Goal: Task Accomplishment & Management: Manage account settings

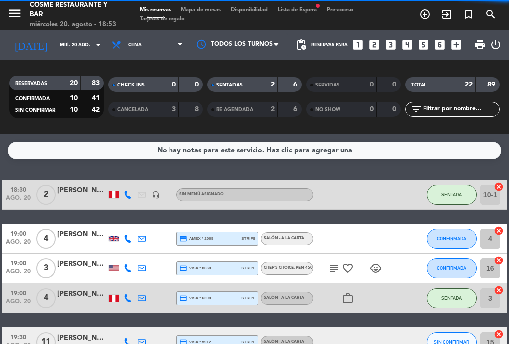
click at [207, 10] on span "Mapa de mesas" at bounding box center [201, 9] width 50 height 5
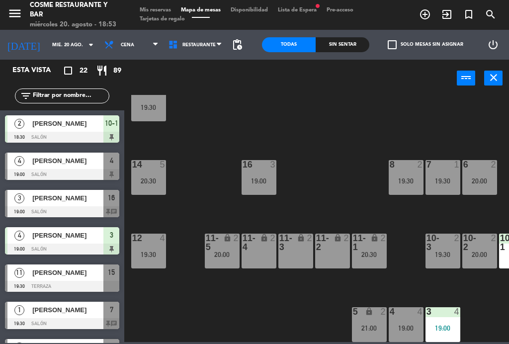
scroll to position [63, 0]
click at [261, 179] on div "19:00" at bounding box center [259, 180] width 35 height 7
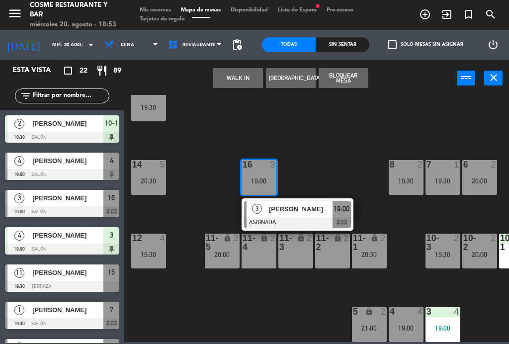
click at [305, 214] on span "[PERSON_NAME]" at bounding box center [301, 209] width 64 height 10
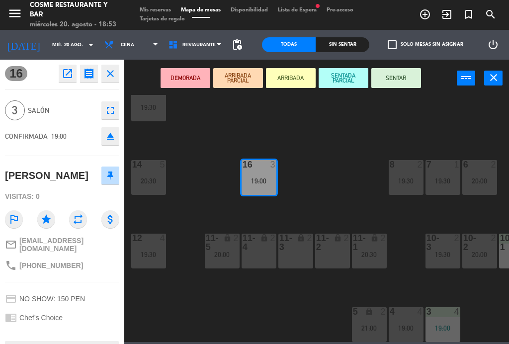
click at [416, 85] on button "SENTAR" at bounding box center [396, 78] width 50 height 20
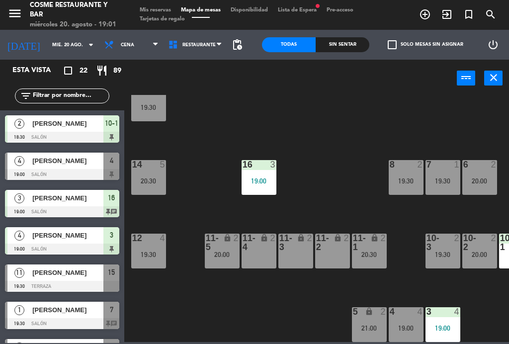
scroll to position [0, 0]
click at [57, 170] on div at bounding box center [62, 174] width 114 height 11
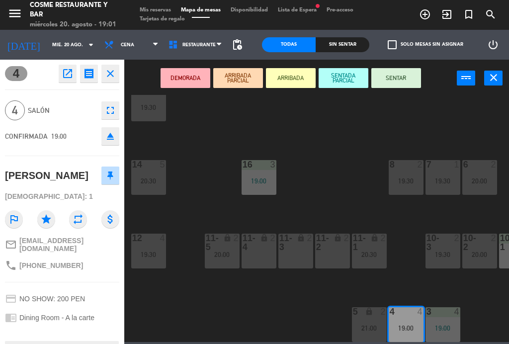
click at [395, 81] on button "SENTAR" at bounding box center [396, 78] width 50 height 20
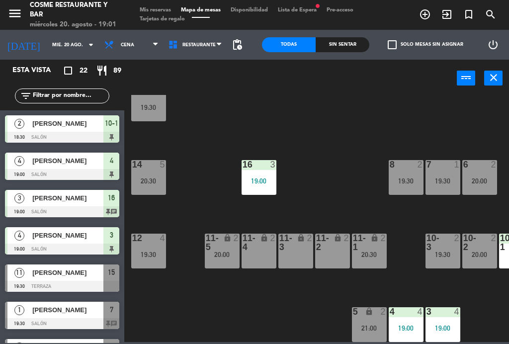
click at [437, 323] on div "3 4 19:00" at bounding box center [443, 324] width 35 height 35
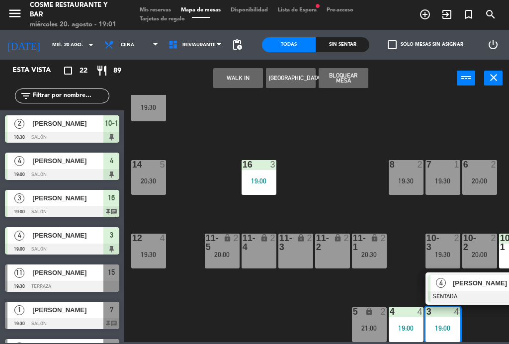
click at [406, 327] on div "19:00" at bounding box center [406, 328] width 35 height 7
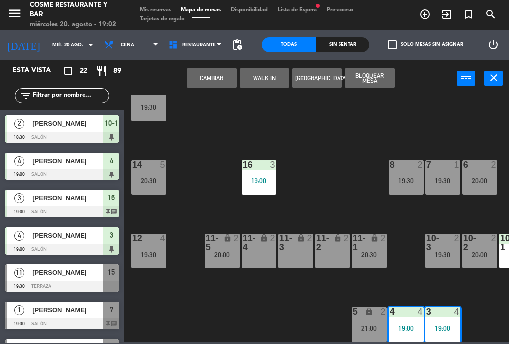
click at [209, 75] on button "Cambiar" at bounding box center [212, 78] width 50 height 20
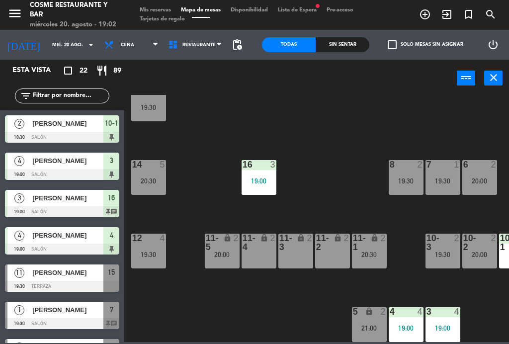
click at [457, 323] on div "3 4 19:00" at bounding box center [443, 324] width 35 height 35
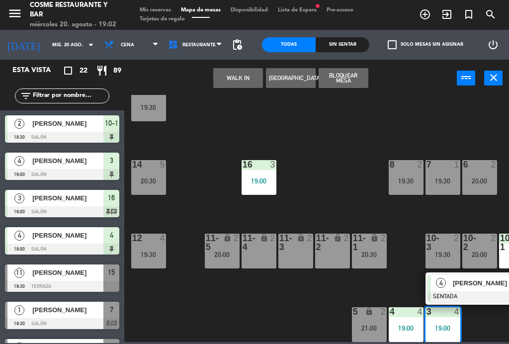
click at [481, 289] on div "[PERSON_NAME]" at bounding box center [484, 283] width 65 height 16
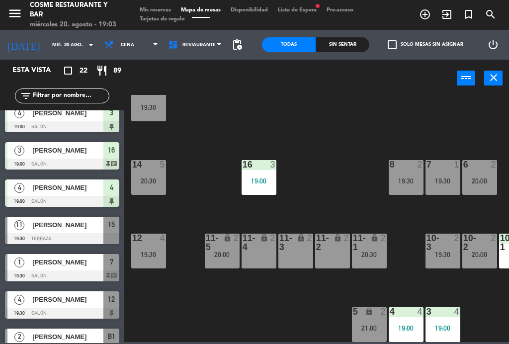
scroll to position [50, 0]
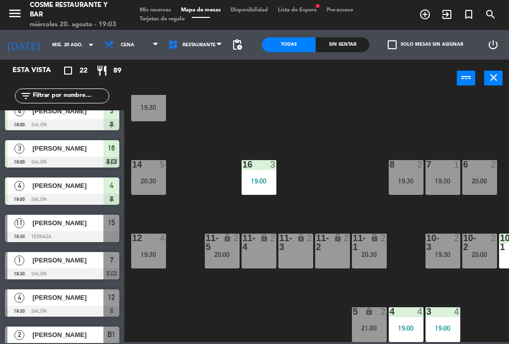
click at [157, 251] on div "19:30" at bounding box center [148, 254] width 35 height 7
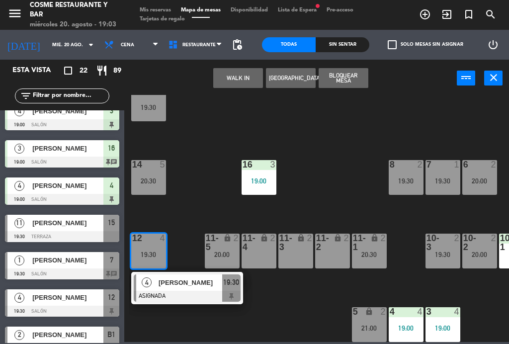
click at [189, 284] on span "[PERSON_NAME]" at bounding box center [191, 282] width 64 height 10
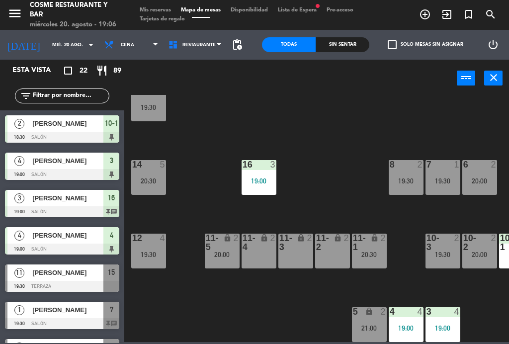
scroll to position [63, 0]
click at [297, 249] on div "lock" at bounding box center [295, 243] width 16 height 18
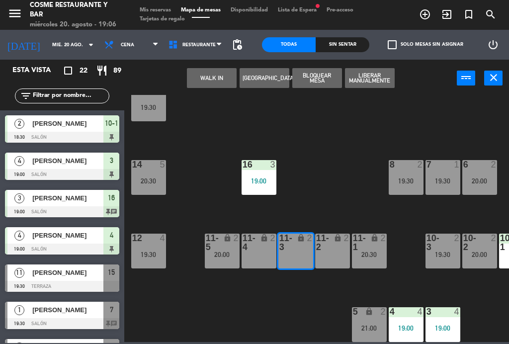
click at [209, 85] on button "WALK IN" at bounding box center [212, 78] width 50 height 20
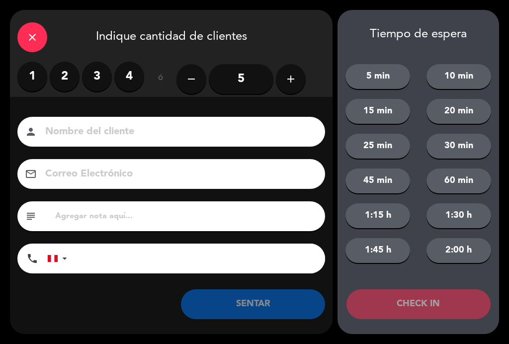
click at [65, 69] on label "2" at bounding box center [65, 77] width 30 height 30
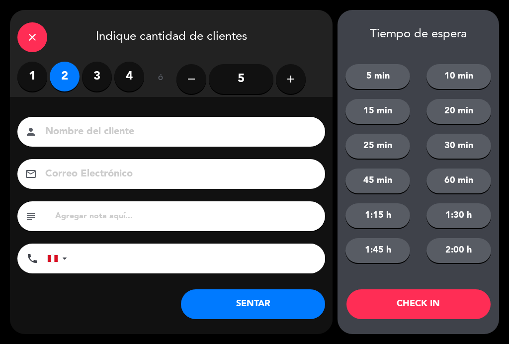
click at [103, 137] on input at bounding box center [178, 131] width 268 height 17
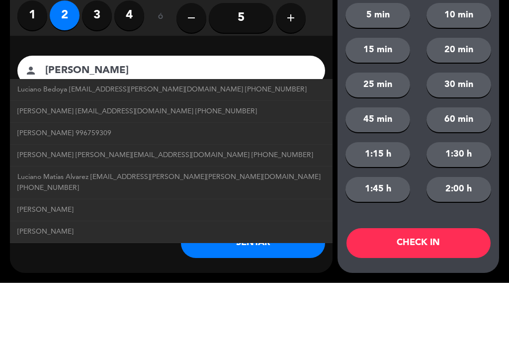
type input "[PERSON_NAME]"
click at [3, 69] on div "close Indique cantidad de clientes 1 2 3 4 ó remove 5 add Nombre del cliente pe…" at bounding box center [254, 172] width 509 height 344
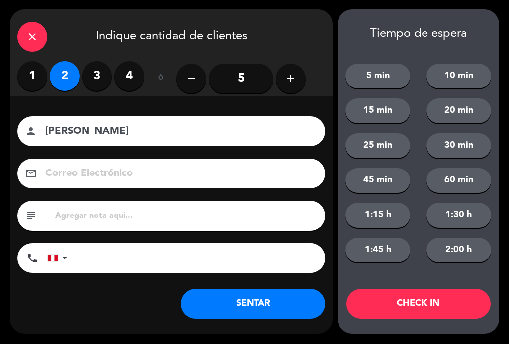
click at [256, 301] on button "SENTAR" at bounding box center [253, 304] width 144 height 30
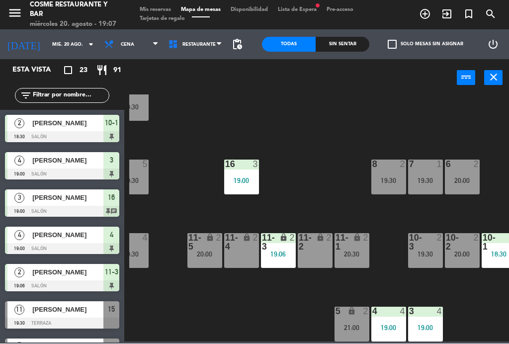
scroll to position [63, 16]
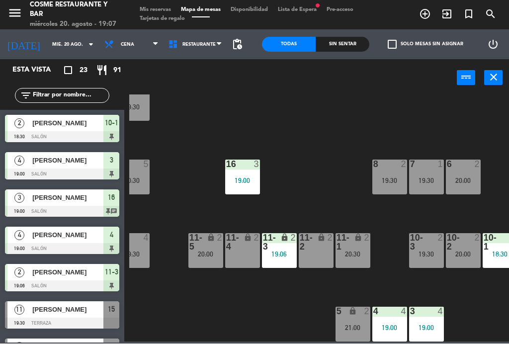
click at [282, 244] on div "lock" at bounding box center [279, 243] width 16 height 18
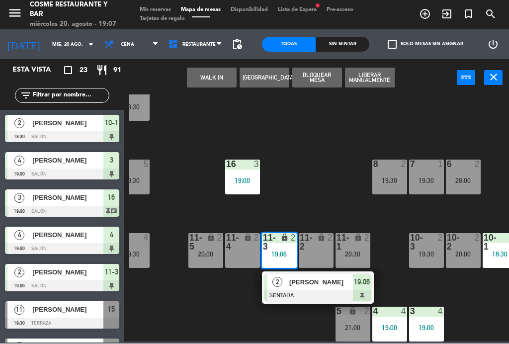
click at [315, 289] on div "[PERSON_NAME]" at bounding box center [320, 282] width 65 height 16
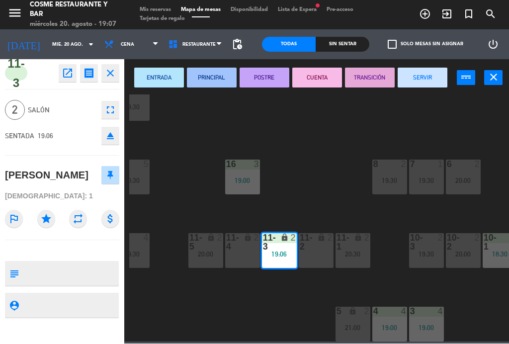
click at [431, 81] on button "SERVIR" at bounding box center [423, 78] width 50 height 20
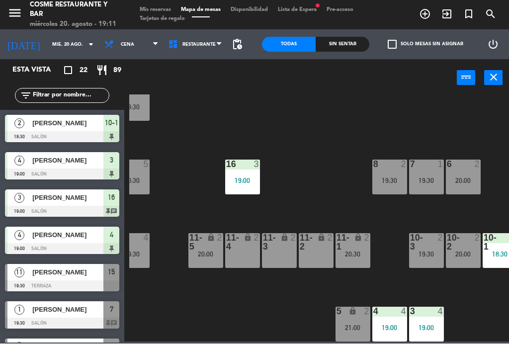
click at [284, 249] on div "lock" at bounding box center [279, 243] width 16 height 18
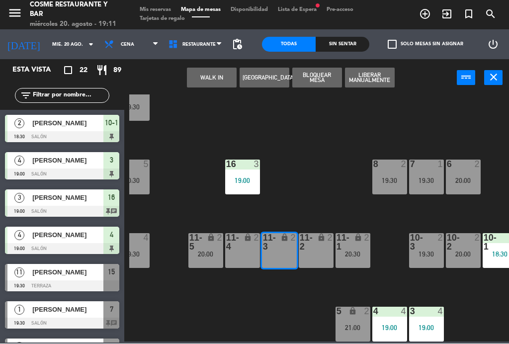
click at [207, 76] on button "WALK IN" at bounding box center [212, 78] width 50 height 20
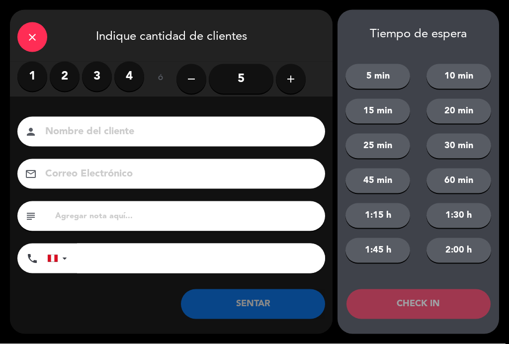
click at [67, 73] on label "2" at bounding box center [65, 77] width 30 height 30
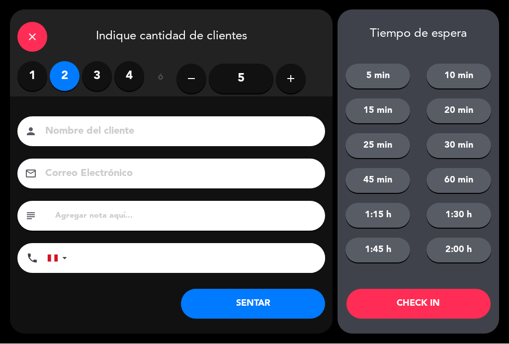
click at [107, 128] on input at bounding box center [178, 131] width 268 height 17
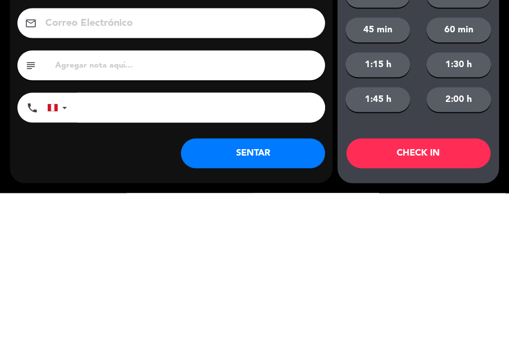
type input "[PERSON_NAME]"
click at [6, 62] on div "close Indique cantidad de clientes 1 2 3 4 ó remove 5 add Nombre del cliente pe…" at bounding box center [254, 172] width 509 height 344
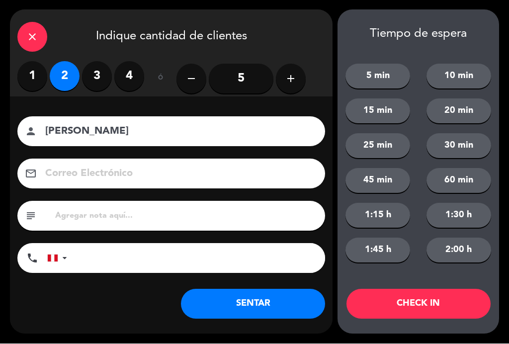
click at [259, 306] on button "SENTAR" at bounding box center [253, 304] width 144 height 30
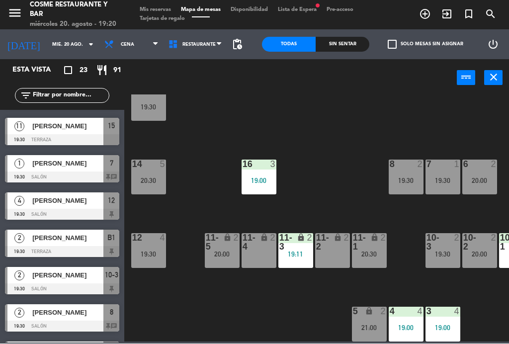
scroll to position [63, 0]
click at [335, 250] on div "lock" at bounding box center [332, 243] width 16 height 18
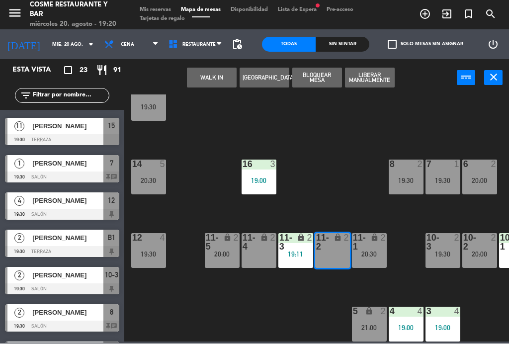
click at [217, 76] on button "WALK IN" at bounding box center [212, 78] width 50 height 20
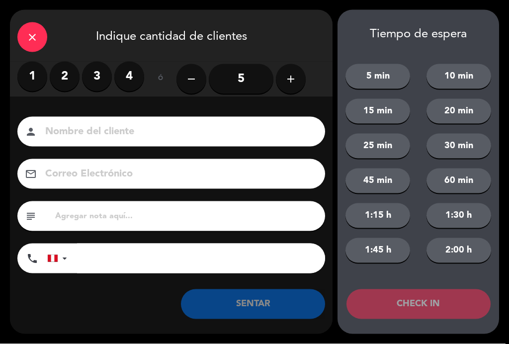
click at [31, 78] on label "1" at bounding box center [32, 77] width 30 height 30
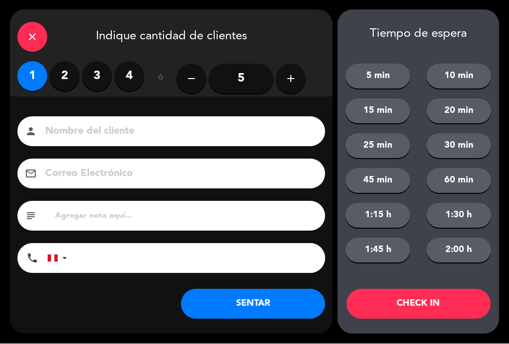
click at [100, 128] on input at bounding box center [178, 131] width 268 height 17
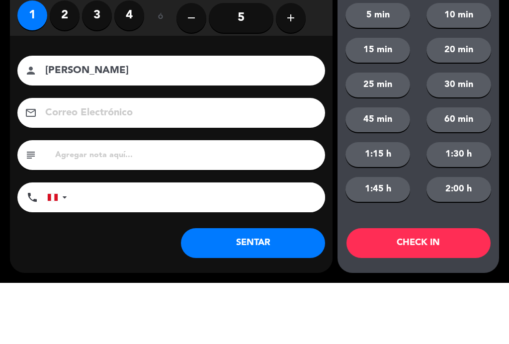
type input "[PERSON_NAME]"
click at [14, 117] on div "Nombre del cliente person [PERSON_NAME] Electrónico email subject phone [GEOGRA…" at bounding box center [171, 197] width 323 height 160
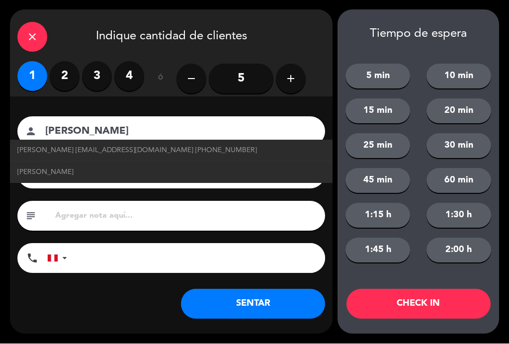
click at [280, 295] on button "SENTAR" at bounding box center [253, 304] width 144 height 30
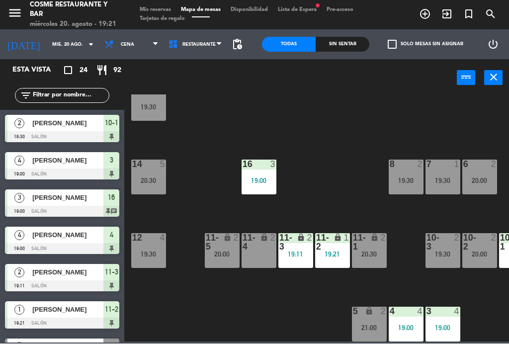
scroll to position [0, 0]
click at [303, 12] on span "Lista de Espera fiber_manual_record" at bounding box center [297, 9] width 49 height 5
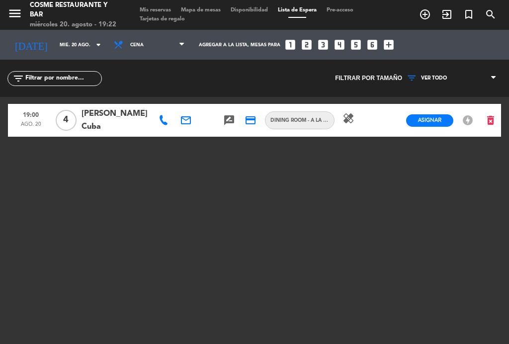
click at [214, 11] on span "Mapa de mesas" at bounding box center [201, 9] width 50 height 5
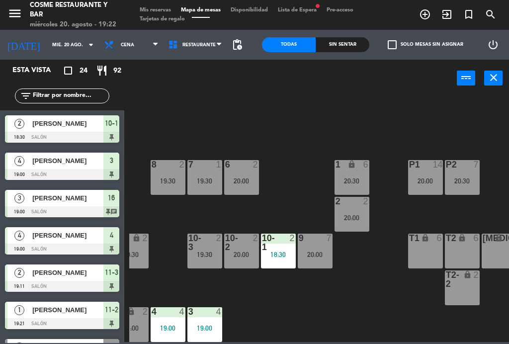
scroll to position [63, 240]
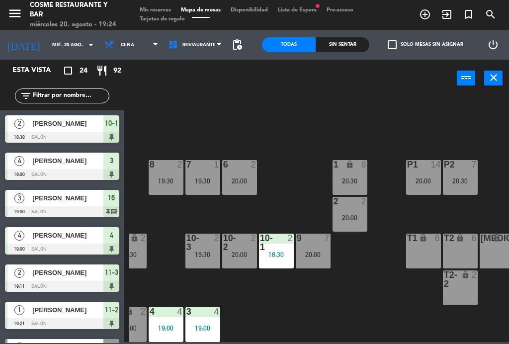
click at [313, 10] on span "Lista de Espera fiber_manual_record" at bounding box center [297, 9] width 49 height 5
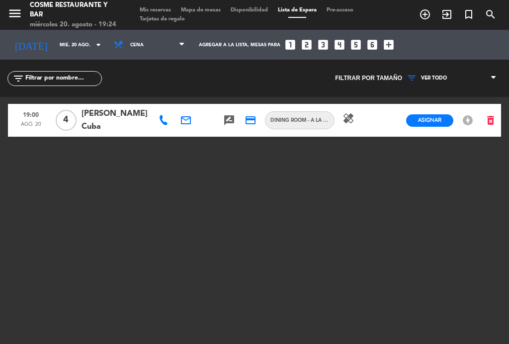
click at [200, 8] on span "Mapa de mesas" at bounding box center [201, 9] width 50 height 5
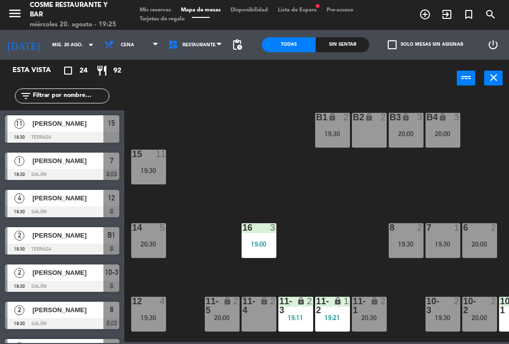
scroll to position [225, 0]
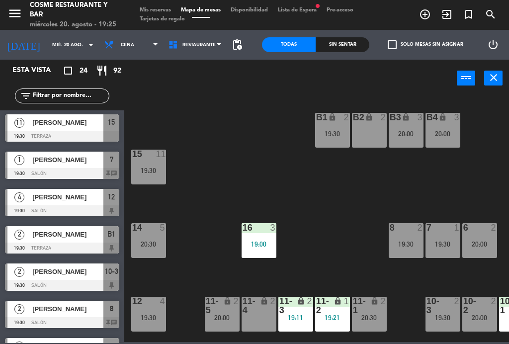
click at [325, 319] on div "19:21" at bounding box center [332, 317] width 35 height 7
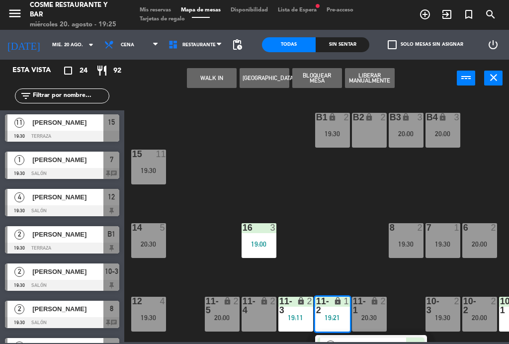
click at [255, 318] on div "11-4 lock 2" at bounding box center [259, 314] width 35 height 35
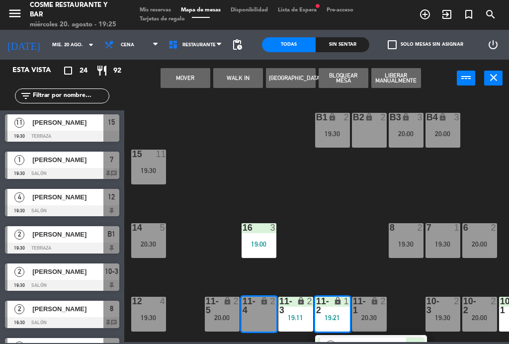
click at [183, 78] on button "Mover" at bounding box center [186, 78] width 50 height 20
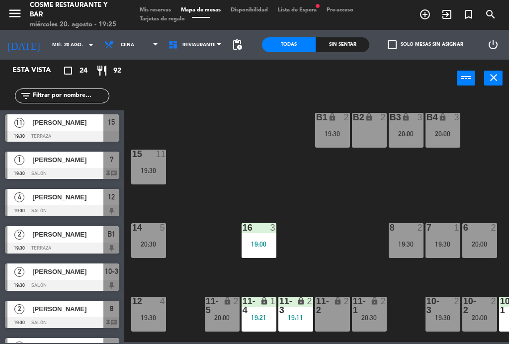
click at [323, 313] on div "11-2" at bounding box center [316, 306] width 16 height 18
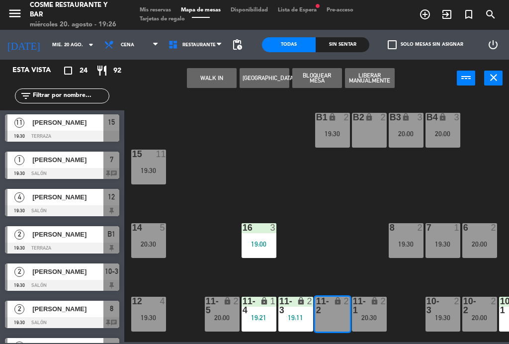
click at [209, 79] on button "WALK IN" at bounding box center [212, 78] width 50 height 20
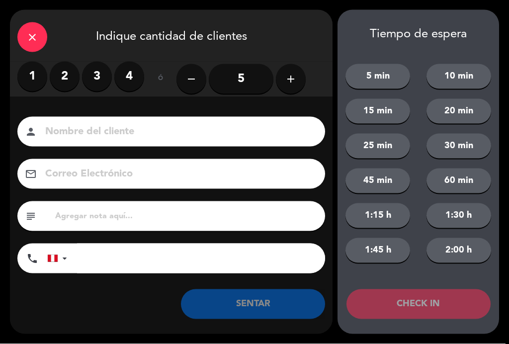
click at [59, 74] on label "2" at bounding box center [65, 77] width 30 height 30
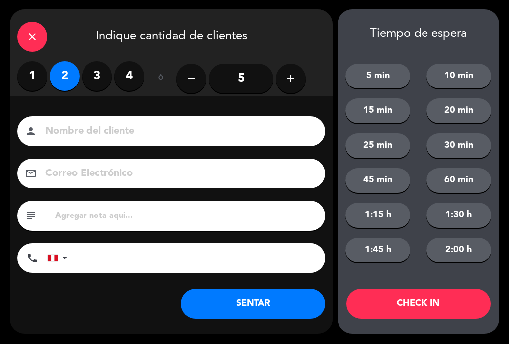
click at [132, 128] on input at bounding box center [178, 131] width 268 height 17
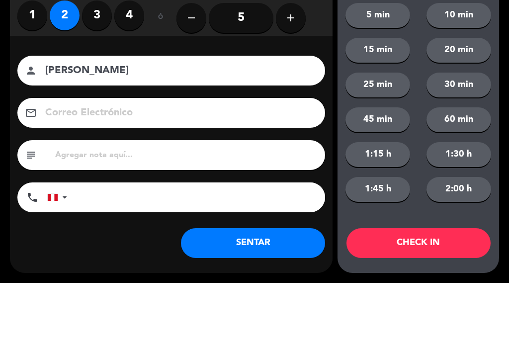
click at [17, 117] on div "Nombre del cliente person [PERSON_NAME] Correo Electrónico email subject phone …" at bounding box center [171, 197] width 323 height 160
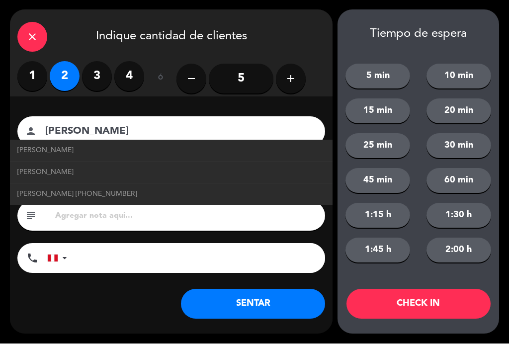
click at [102, 174] on link "[PERSON_NAME]" at bounding box center [171, 172] width 308 height 11
type input "[PERSON_NAME]"
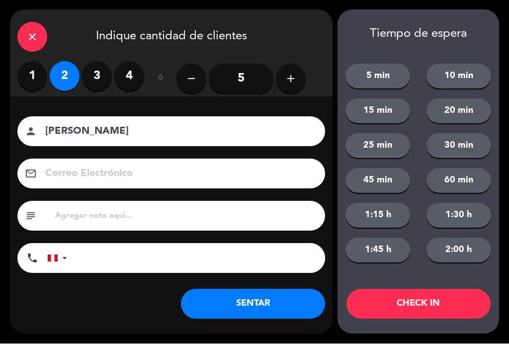
click at [284, 297] on button "SENTAR" at bounding box center [253, 304] width 144 height 30
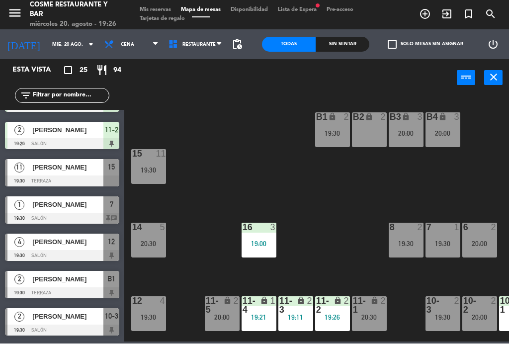
scroll to position [188, 0]
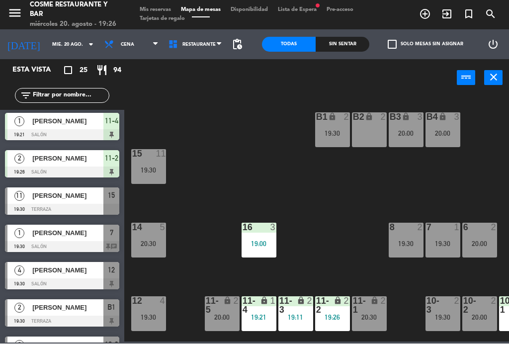
click at [48, 195] on span "[PERSON_NAME]" at bounding box center [67, 196] width 71 height 10
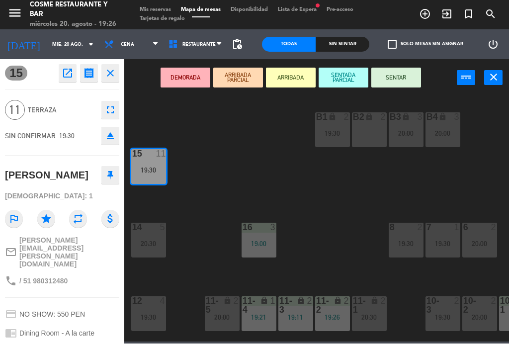
click at [400, 85] on button "SENTAR" at bounding box center [396, 78] width 50 height 20
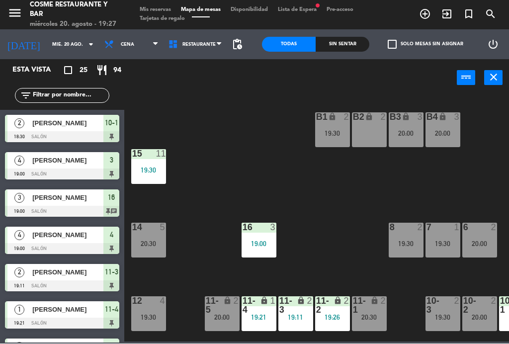
click at [304, 8] on span "Lista de Espera fiber_manual_record" at bounding box center [297, 9] width 49 height 5
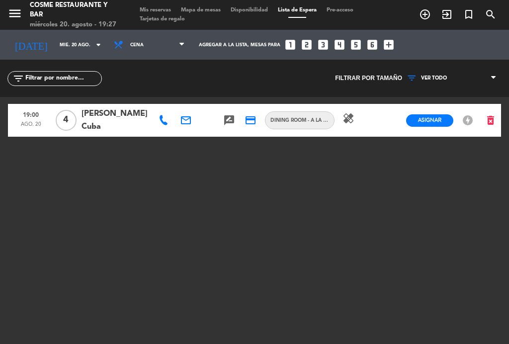
click at [208, 9] on span "Mapa de mesas" at bounding box center [201, 9] width 50 height 5
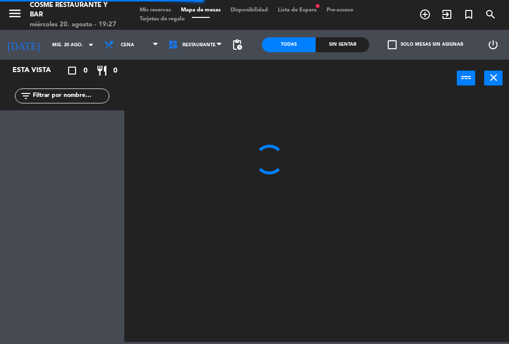
click at [309, 11] on span "Lista de Espera fiber_manual_record" at bounding box center [297, 9] width 49 height 5
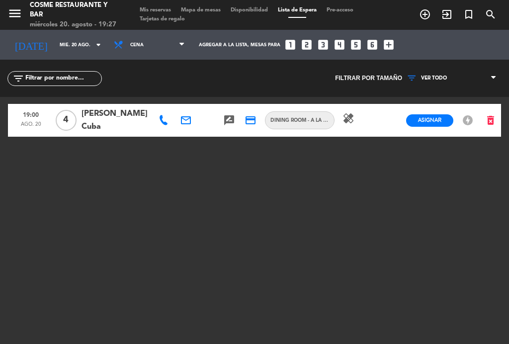
click at [213, 13] on span "Mapa de mesas" at bounding box center [201, 9] width 50 height 5
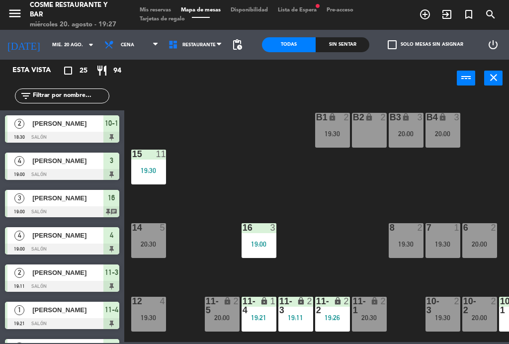
click at [441, 22] on span "exit_to_app" at bounding box center [447, 14] width 22 height 17
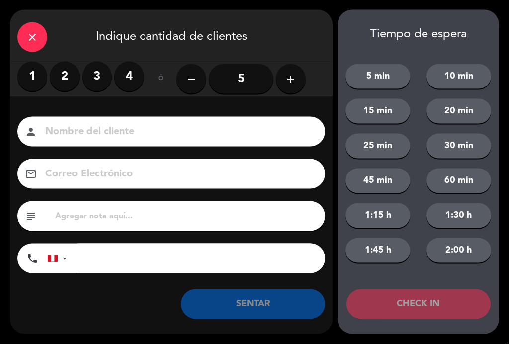
click at [133, 75] on label "4" at bounding box center [129, 77] width 30 height 30
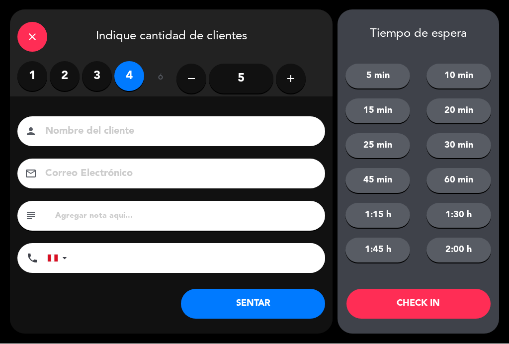
click at [144, 141] on input at bounding box center [178, 131] width 268 height 17
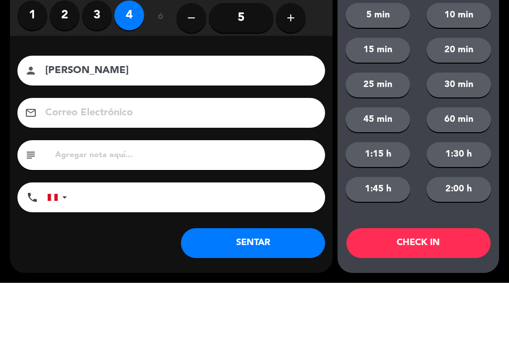
type input "[PERSON_NAME]"
click at [21, 117] on div "person [PERSON_NAME]" at bounding box center [171, 132] width 308 height 30
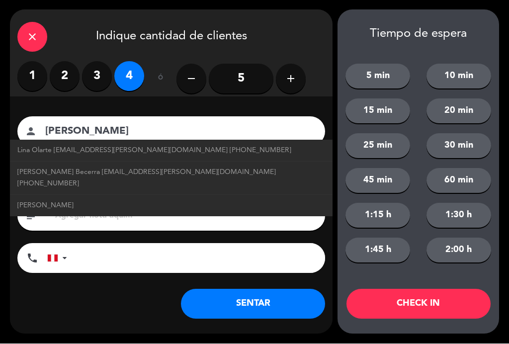
click at [281, 304] on button "SENTAR" at bounding box center [253, 304] width 144 height 30
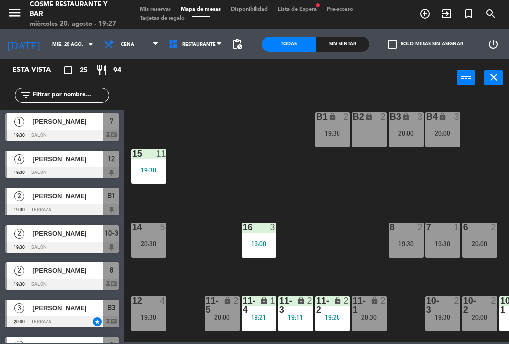
scroll to position [300, 0]
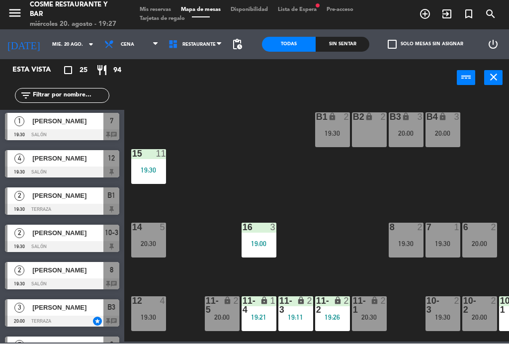
click at [52, 274] on span "[PERSON_NAME]" at bounding box center [67, 270] width 71 height 10
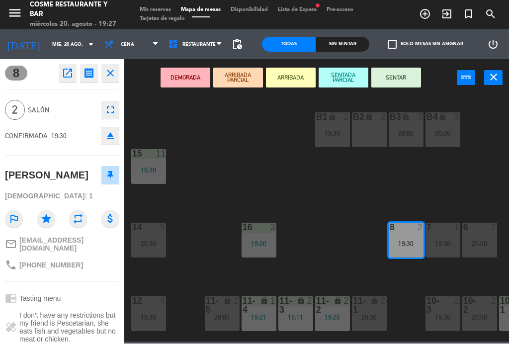
click at [410, 85] on button "SENTAR" at bounding box center [396, 78] width 50 height 20
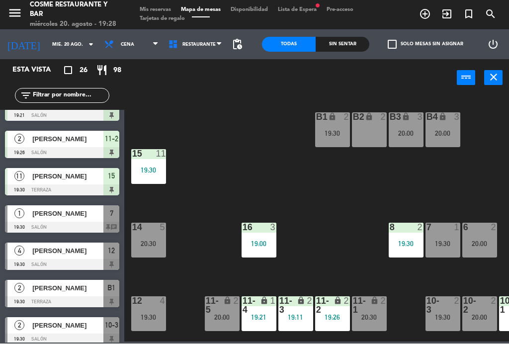
scroll to position [271, 0]
click at [54, 252] on span "[PERSON_NAME]" at bounding box center [67, 251] width 71 height 10
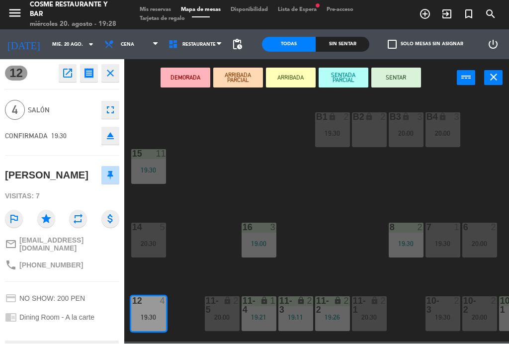
click at [393, 80] on button "SENTAR" at bounding box center [396, 78] width 50 height 20
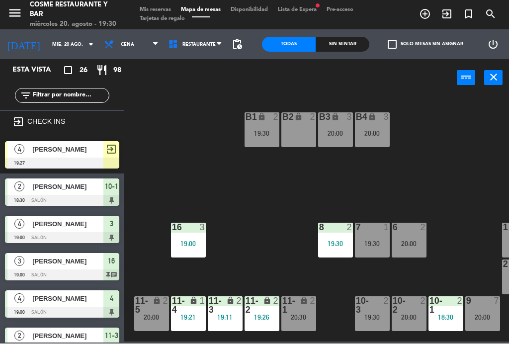
scroll to position [0, 71]
click at [372, 131] on div "20:00" at bounding box center [372, 133] width 35 height 7
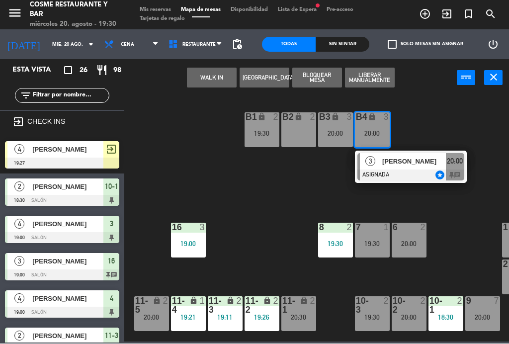
click at [413, 171] on div at bounding box center [410, 175] width 107 height 11
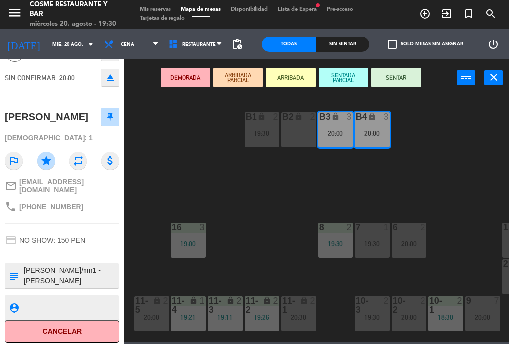
scroll to position [58, 0]
click at [69, 323] on button "Cancelar" at bounding box center [62, 332] width 114 height 22
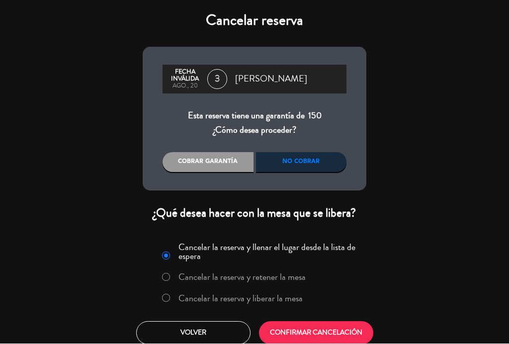
click at [209, 301] on label "Cancelar la reserva y liberar la mesa" at bounding box center [240, 298] width 124 height 9
click at [313, 327] on button "CONFIRMAR CANCELACIÓN" at bounding box center [316, 333] width 114 height 23
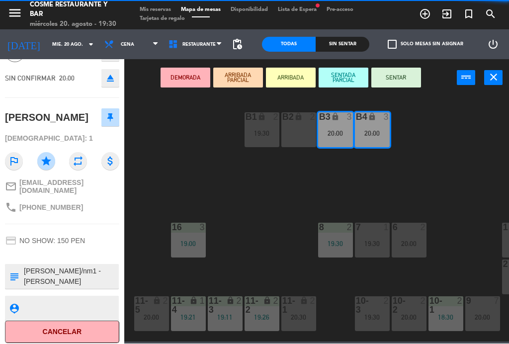
scroll to position [0, 0]
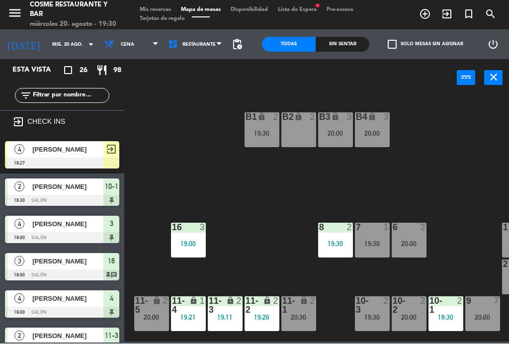
click at [435, 189] on div "B1 lock 2 19:30 B2 lock 2 B3 lock 3 20:00 B4 lock 3 20:00 15 11 19:30 14 5 20:3…" at bounding box center [319, 218] width 380 height 247
click at [147, 320] on div "20:00" at bounding box center [151, 317] width 35 height 7
click at [261, 245] on div "B1 lock 2 19:30 B2 lock 2 B3 lock 2 B4 lock 2 15 11 19:30 14 5 20:30 8 2 19:30 …" at bounding box center [319, 218] width 380 height 247
click at [309, 323] on div "11-1 lock 2 20:30" at bounding box center [298, 314] width 35 height 35
click at [389, 135] on div "B4 lock 2" at bounding box center [372, 130] width 35 height 35
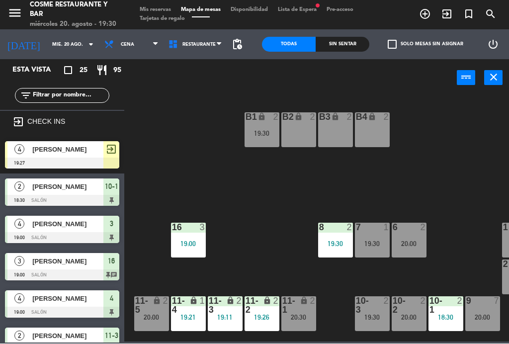
click at [306, 213] on div "B1 lock 2 19:30 B2 lock 2 B3 lock 2 B4 lock 2 15 11 19:30 14 5 20:30 8 2 19:30 …" at bounding box center [319, 218] width 380 height 247
click at [305, 318] on div "20:30" at bounding box center [298, 317] width 35 height 7
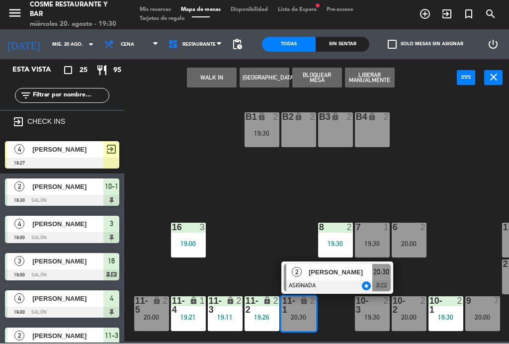
click at [383, 133] on div "B4 lock 2" at bounding box center [372, 130] width 35 height 35
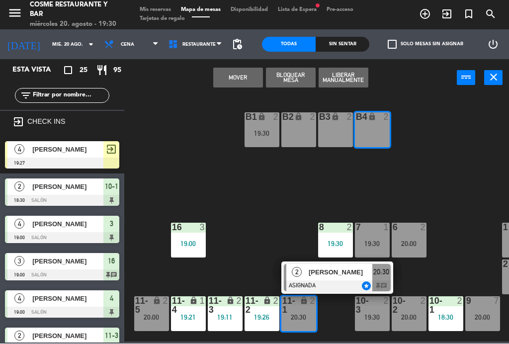
click at [230, 76] on button "Mover" at bounding box center [238, 78] width 50 height 20
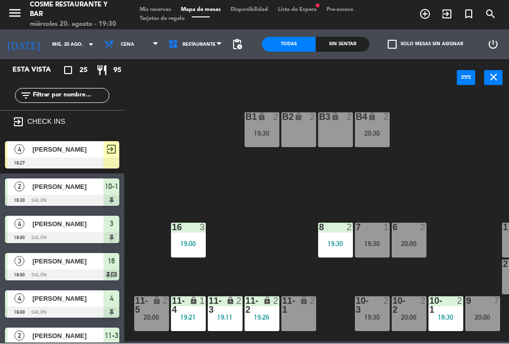
click at [456, 147] on div "B1 lock 2 19:30 B2 lock 2 B3 lock 2 B4 lock 2 20:30 15 11 19:30 14 5 20:30 8 2 …" at bounding box center [319, 218] width 380 height 247
click at [438, 177] on div "B1 lock 2 19:30 B2 lock 2 B3 lock 2 B4 lock 2 20:30 15 11 19:30 14 5 20:30 8 2 …" at bounding box center [319, 218] width 380 height 247
click at [381, 133] on div "20:30" at bounding box center [372, 133] width 35 height 7
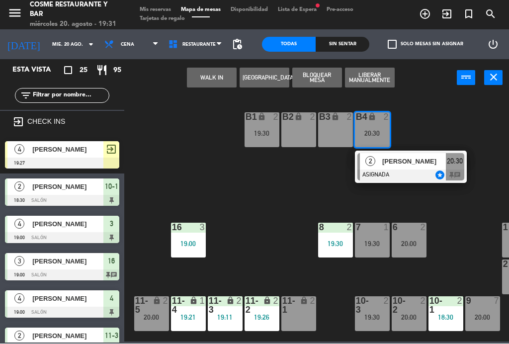
click at [313, 316] on div "11-1 lock 2" at bounding box center [298, 314] width 35 height 35
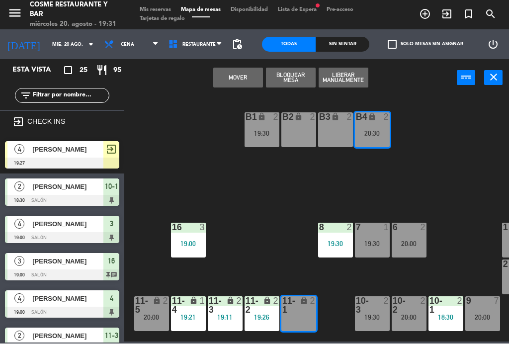
click at [233, 74] on button "Mover" at bounding box center [238, 78] width 50 height 20
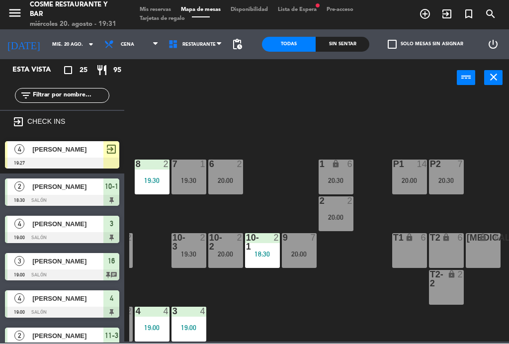
scroll to position [63, 253]
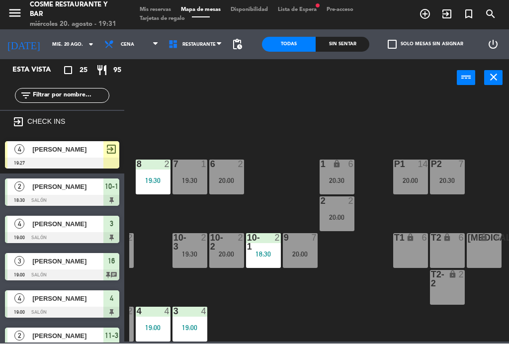
click at [289, 307] on div "B1 lock 2 19:30 B2 lock 2 B3 lock 2 B4 lock 2 15 11 19:30 14 5 20:30 8 2 19:30 …" at bounding box center [319, 218] width 380 height 247
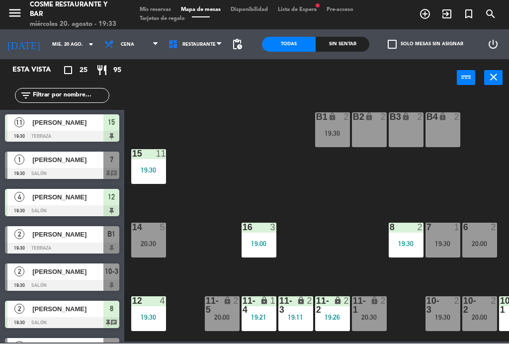
scroll to position [325, 0]
click at [60, 275] on span "[PERSON_NAME]" at bounding box center [67, 272] width 71 height 10
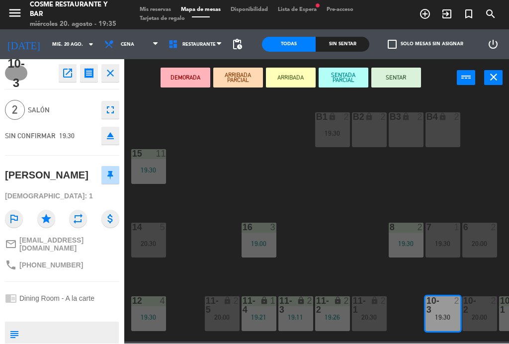
click at [403, 77] on button "SENTAR" at bounding box center [396, 78] width 50 height 20
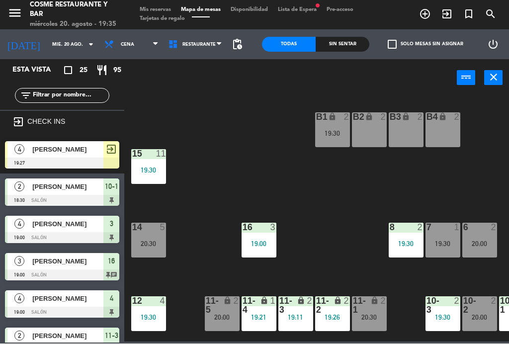
scroll to position [0, 0]
click at [60, 152] on span "[PERSON_NAME]" at bounding box center [67, 150] width 71 height 10
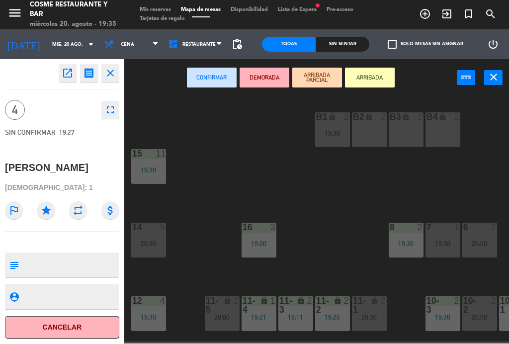
click at [39, 326] on button "Cancelar" at bounding box center [62, 328] width 114 height 22
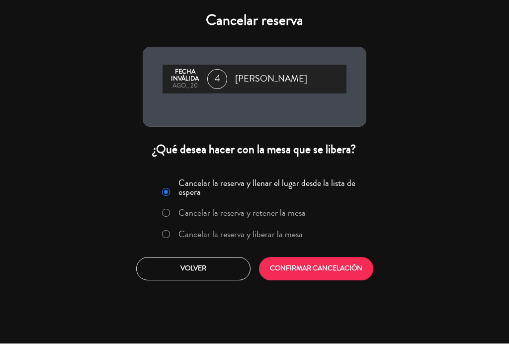
click at [293, 238] on label "Cancelar la reserva y liberar la mesa" at bounding box center [240, 234] width 124 height 9
click at [319, 272] on button "CONFIRMAR CANCELACIÓN" at bounding box center [316, 269] width 114 height 23
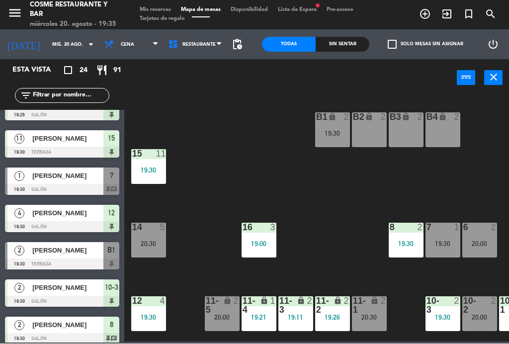
scroll to position [246, 0]
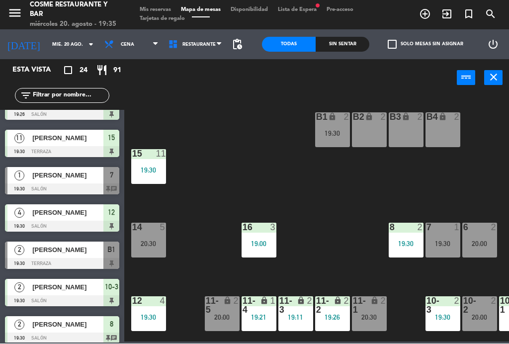
click at [52, 176] on span "[PERSON_NAME]" at bounding box center [67, 176] width 71 height 10
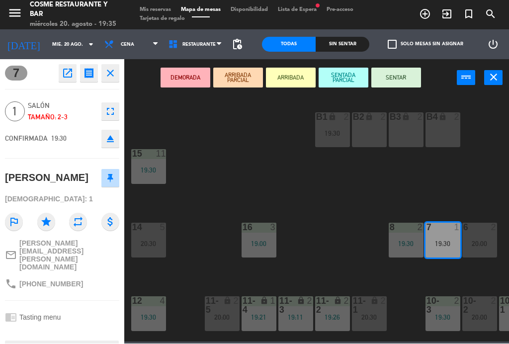
click at [404, 84] on button "SENTAR" at bounding box center [396, 78] width 50 height 20
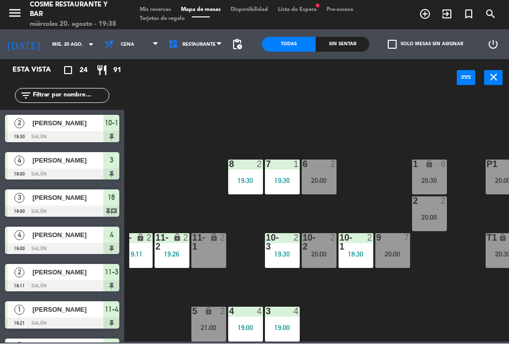
scroll to position [243, 0]
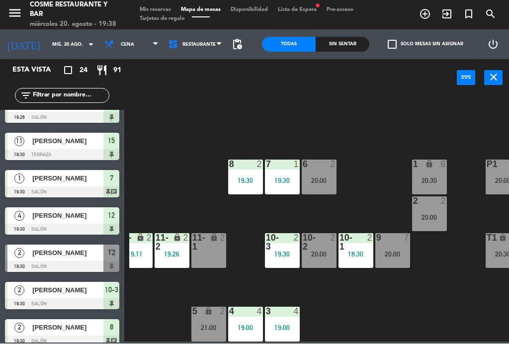
click at [432, 313] on div "B1 lock 2 B2 lock 2 B3 lock 2 B4 lock 2 15 11 19:30 14 5 20:30 8 2 19:30 7 1 19…" at bounding box center [319, 218] width 380 height 247
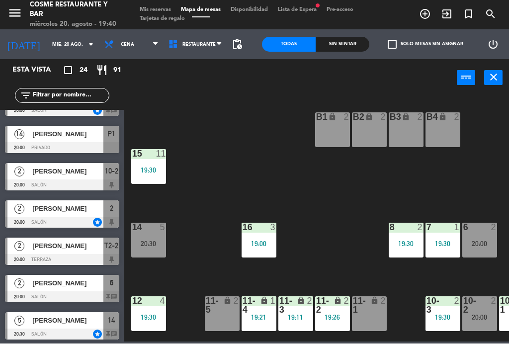
scroll to position [512, 0]
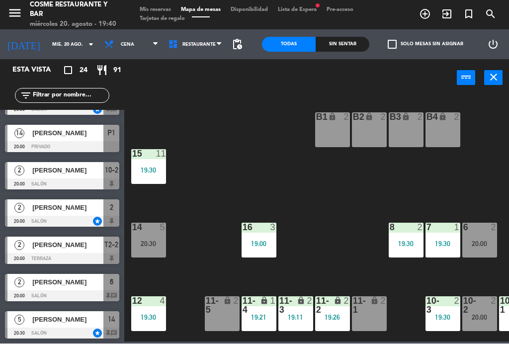
click at [56, 213] on div "[PERSON_NAME]" at bounding box center [67, 208] width 72 height 16
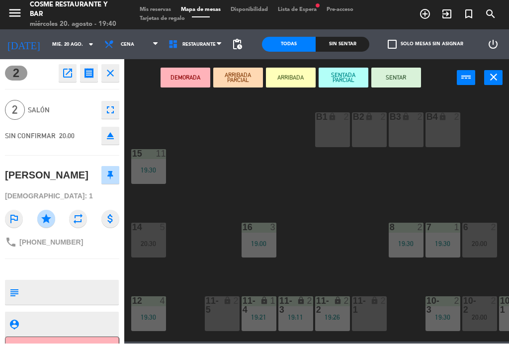
click at [401, 77] on button "SENTAR" at bounding box center [396, 78] width 50 height 20
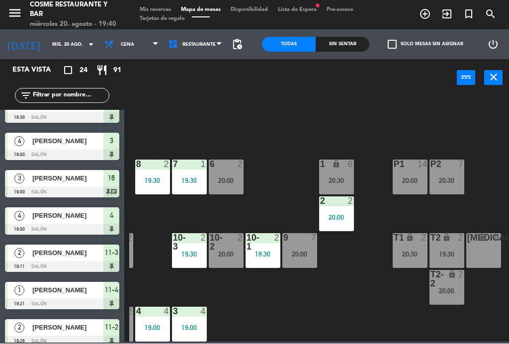
scroll to position [63, 253]
click at [235, 180] on div "20:00" at bounding box center [226, 180] width 35 height 7
click at [341, 287] on div "B1 lock 2 B2 lock 2 B3 lock 2 B4 lock 2 15 11 19:30 14 5 20:30 8 2 19:30 7 1 19…" at bounding box center [319, 218] width 380 height 247
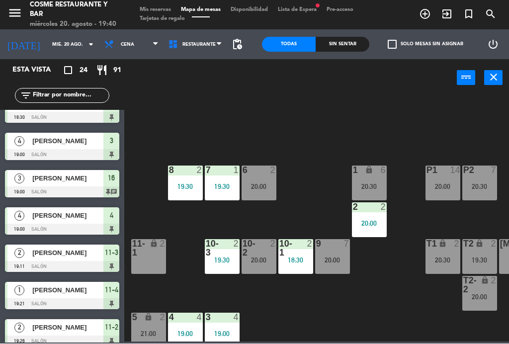
scroll to position [60, 221]
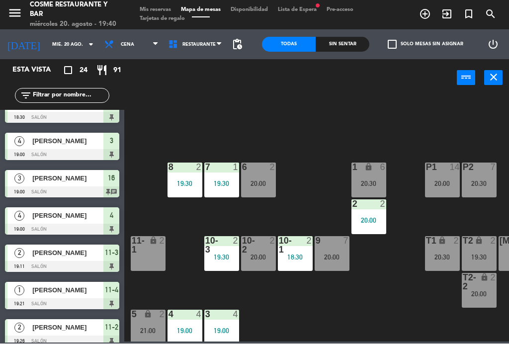
click at [380, 217] on div "20:00" at bounding box center [368, 220] width 35 height 7
click at [421, 184] on div "B1 lock 2 B2 lock 2 B3 lock 2 B4 lock 2 15 11 19:30 14 5 20:30 8 2 19:30 7 1 19…" at bounding box center [319, 218] width 380 height 247
click at [254, 172] on div "6 2" at bounding box center [258, 168] width 35 height 10
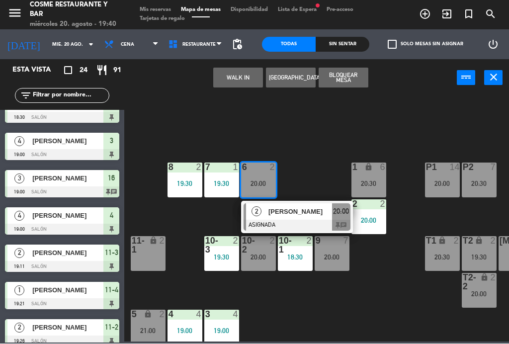
click at [308, 218] on div "[PERSON_NAME]" at bounding box center [299, 212] width 65 height 16
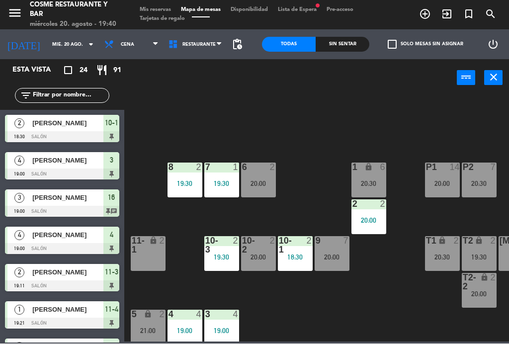
scroll to position [94, 0]
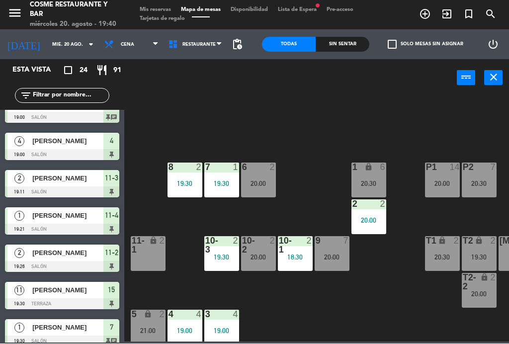
click at [366, 226] on div "2 2 20:00" at bounding box center [368, 217] width 35 height 35
click at [375, 304] on div "B1 lock 2 B2 lock 2 B3 lock 2 B4 lock 2 15 11 19:30 14 5 20:30 8 2 19:30 7 1 19…" at bounding box center [319, 218] width 380 height 247
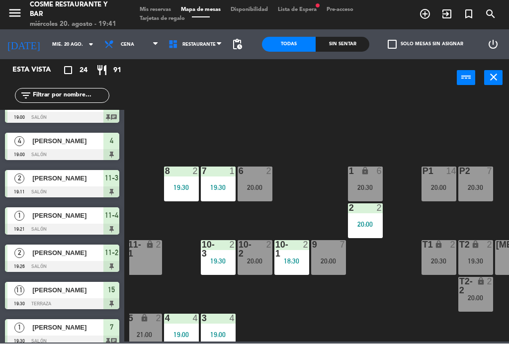
scroll to position [63, 227]
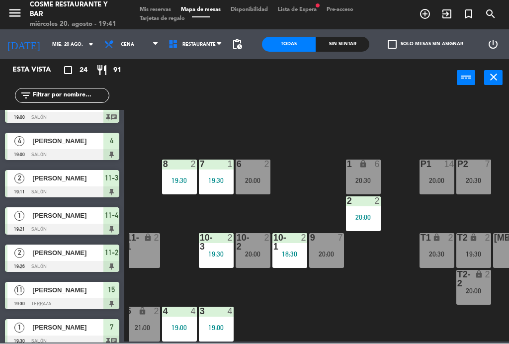
click at [260, 185] on div "6 2 20:00" at bounding box center [253, 177] width 35 height 35
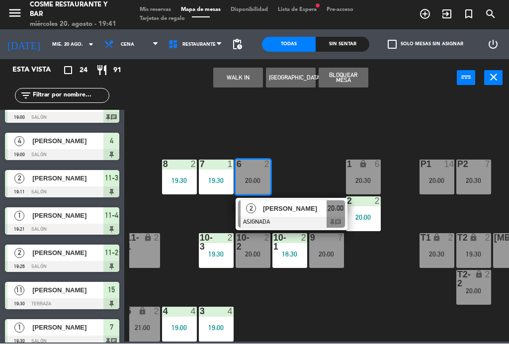
click at [286, 208] on span "[PERSON_NAME]" at bounding box center [295, 209] width 64 height 10
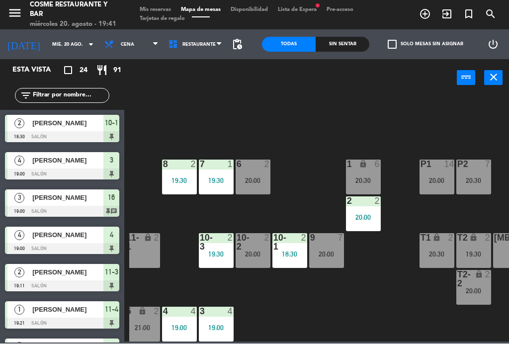
scroll to position [94, 0]
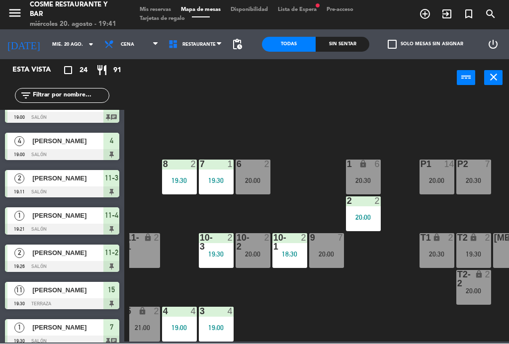
click at [367, 215] on div "20:00" at bounding box center [363, 217] width 35 height 7
click at [451, 128] on div "B1 lock 2 B2 lock 2 B3 lock 2 B4 lock 2 15 11 19:30 14 5 20:30 8 2 19:30 7 1 19…" at bounding box center [319, 218] width 380 height 247
click at [249, 181] on div "20:00" at bounding box center [253, 180] width 35 height 7
click at [360, 129] on div "B1 lock 2 B2 lock 2 B3 lock 2 B4 lock 2 15 11 19:30 14 5 20:30 8 2 19:30 7 1 19…" at bounding box center [319, 218] width 380 height 247
click at [255, 180] on div "20:00" at bounding box center [253, 180] width 35 height 7
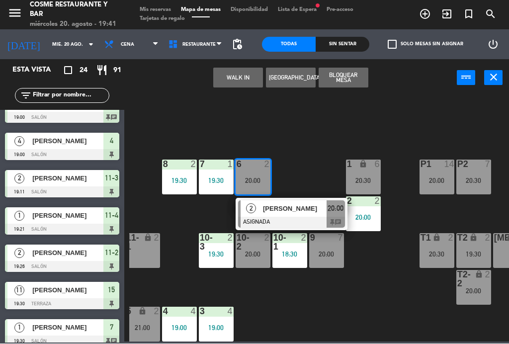
click at [286, 217] on div at bounding box center [291, 222] width 107 height 11
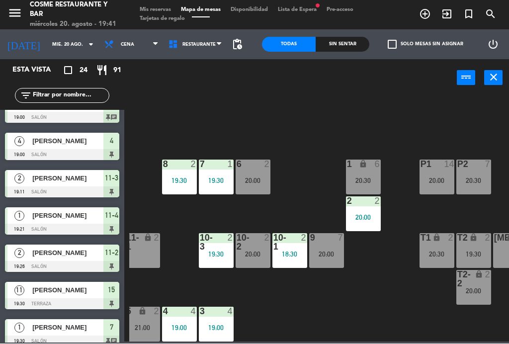
click at [254, 172] on div "6 2 20:00" at bounding box center [253, 177] width 35 height 35
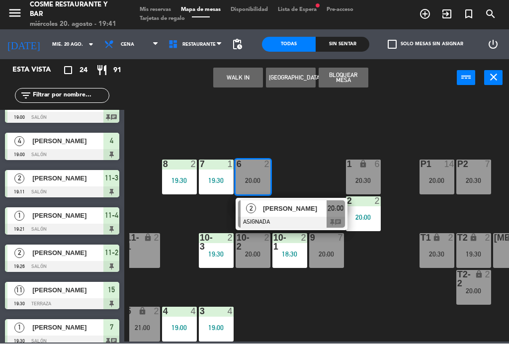
click at [285, 210] on span "[PERSON_NAME]" at bounding box center [295, 209] width 64 height 10
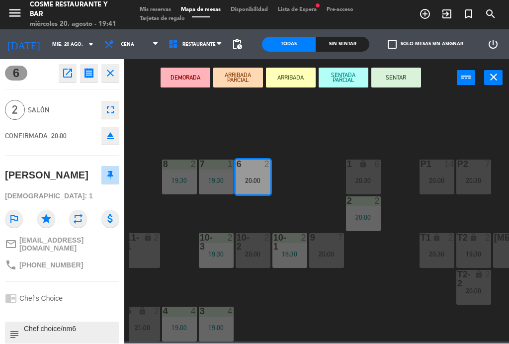
click at [69, 76] on icon "open_in_new" at bounding box center [68, 74] width 12 height 12
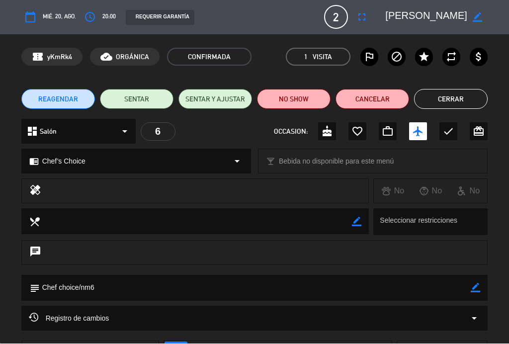
click at [474, 313] on icon "arrow_drop_down" at bounding box center [474, 319] width 12 height 12
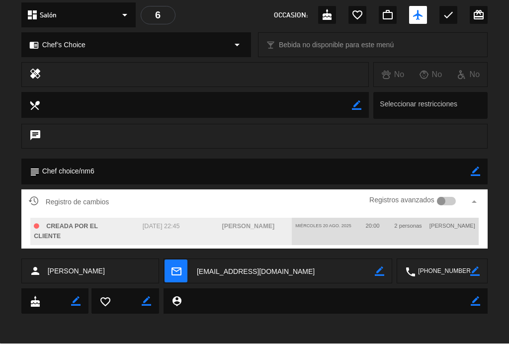
scroll to position [116, 0]
click at [446, 195] on div "Registros avanzados" at bounding box center [412, 202] width 86 height 15
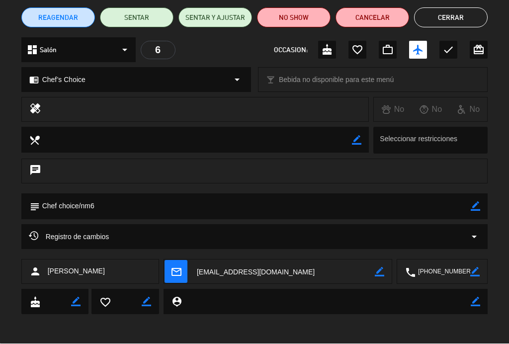
click at [473, 234] on icon "arrow_drop_down" at bounding box center [474, 237] width 12 height 12
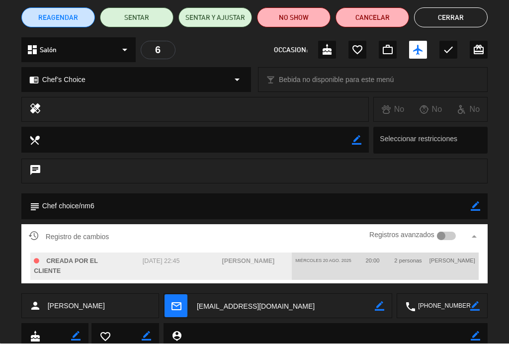
click at [446, 228] on div "Registro de cambios Registros avanzados arrow_drop_up" at bounding box center [254, 237] width 467 height 25
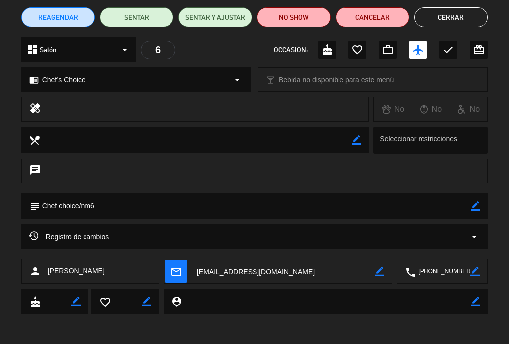
click at [468, 234] on icon "arrow_drop_down" at bounding box center [474, 237] width 12 height 12
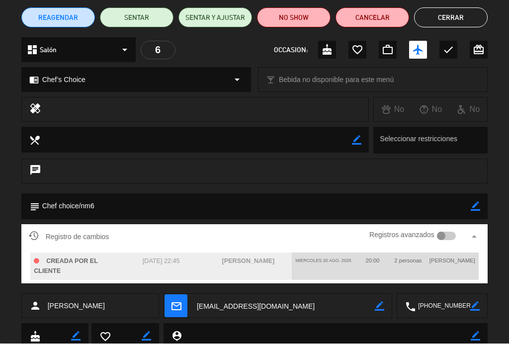
click at [440, 232] on div at bounding box center [441, 236] width 9 height 9
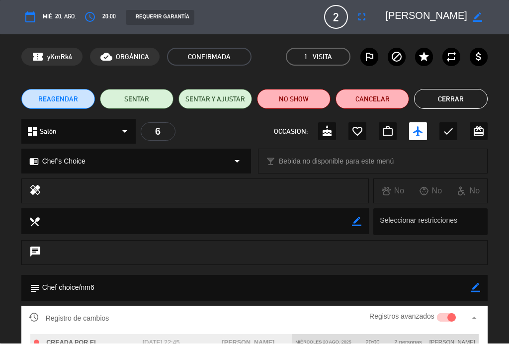
scroll to position [0, 0]
click at [460, 99] on button "Cerrar" at bounding box center [451, 99] width 74 height 20
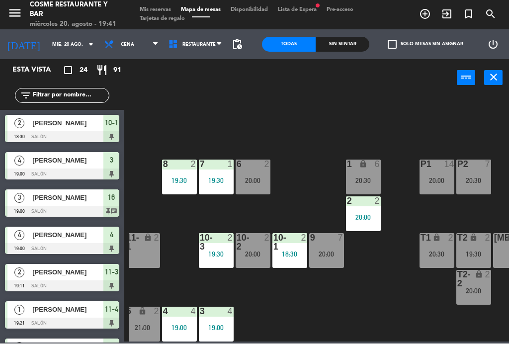
scroll to position [94, 0]
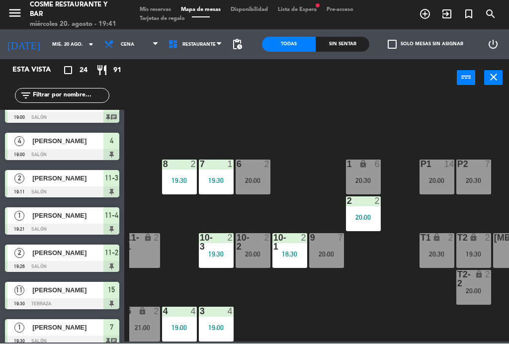
click at [370, 205] on div at bounding box center [363, 201] width 16 height 9
click at [435, 118] on div "B1 lock 2 B2 lock 2 B3 lock 2 B4 lock 2 15 11 19:30 14 5 20:30 8 2 19:30 7 1 19…" at bounding box center [319, 218] width 380 height 247
click at [362, 209] on div "2 2 20:00" at bounding box center [363, 214] width 35 height 35
click at [300, 143] on div "B1 lock 2 B2 lock 2 B3 lock 2 B4 lock 2 15 11 19:30 14 5 20:30 8 2 19:30 7 1 19…" at bounding box center [319, 218] width 380 height 247
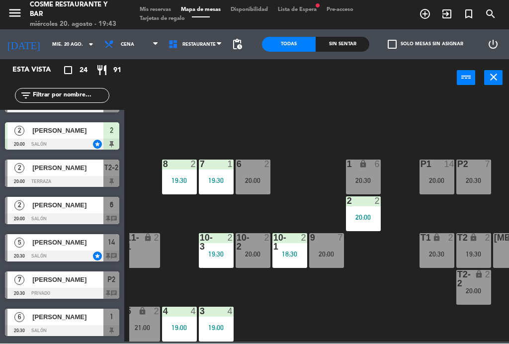
scroll to position [589, 0]
click at [71, 212] on div "[PERSON_NAME]" at bounding box center [67, 205] width 72 height 16
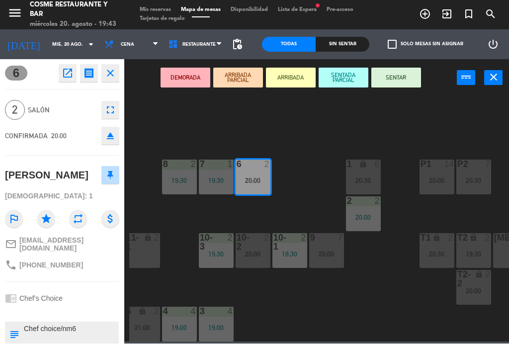
click at [401, 82] on button "SENTAR" at bounding box center [396, 78] width 50 height 20
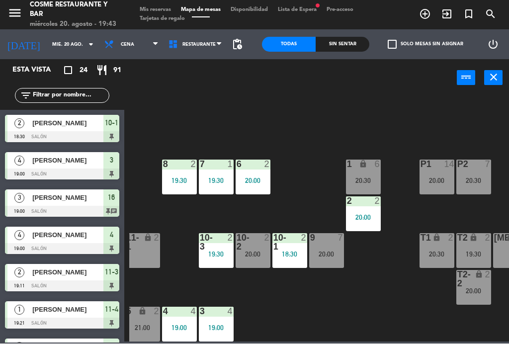
scroll to position [94, 0]
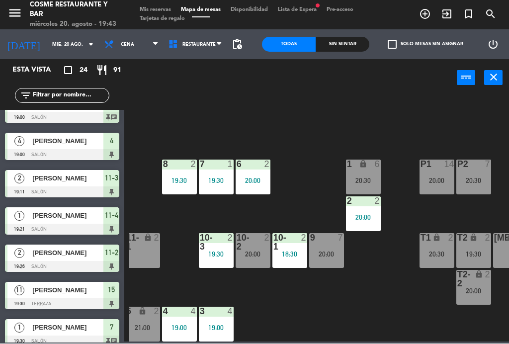
click at [370, 214] on div "20:00" at bounding box center [363, 217] width 35 height 7
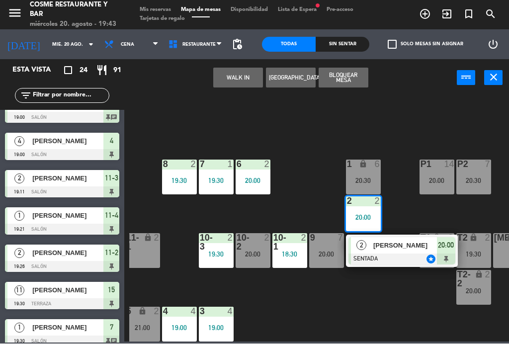
click at [254, 170] on div "6 2 20:00" at bounding box center [253, 177] width 35 height 35
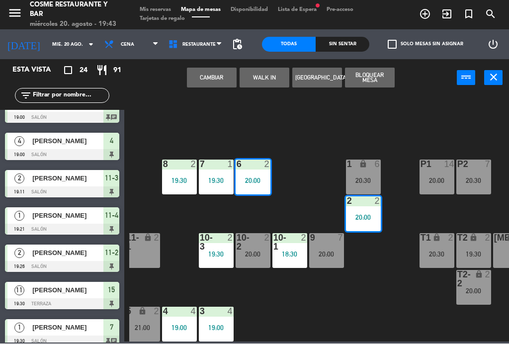
click at [228, 70] on button "Cambiar" at bounding box center [212, 78] width 50 height 20
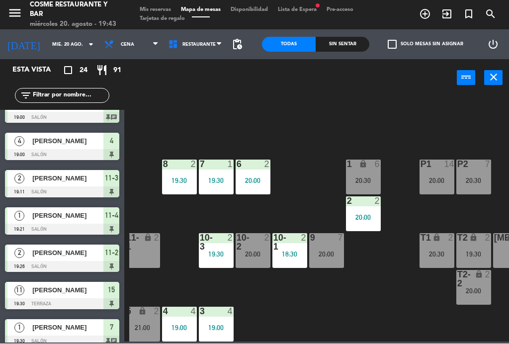
click at [364, 217] on div "20:00" at bounding box center [363, 217] width 35 height 7
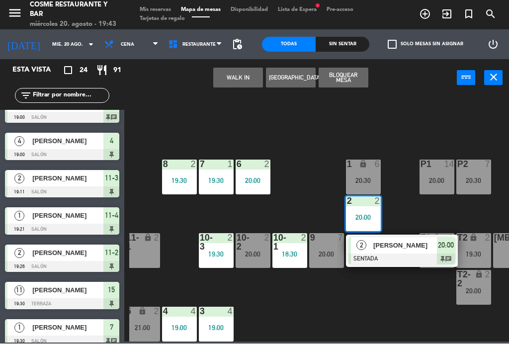
click at [390, 249] on span "[PERSON_NAME]" at bounding box center [405, 246] width 64 height 10
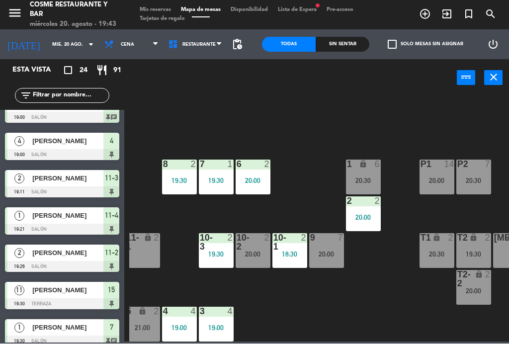
click at [378, 220] on div "20:00" at bounding box center [363, 217] width 35 height 7
click at [392, 306] on div "B1 lock 2 B2 lock 2 B3 lock 2 B4 lock 2 15 11 19:30 14 5 20:30 8 2 19:30 7 1 19…" at bounding box center [319, 218] width 380 height 247
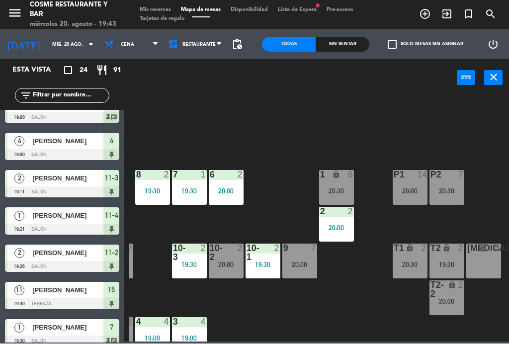
scroll to position [53, 253]
click at [334, 228] on div "20:00" at bounding box center [337, 228] width 35 height 7
click at [343, 303] on div "B1 lock 2 B2 lock 2 B3 lock 2 B4 lock 2 15 11 19:30 14 5 20:30 8 2 19:30 7 1 19…" at bounding box center [319, 218] width 380 height 247
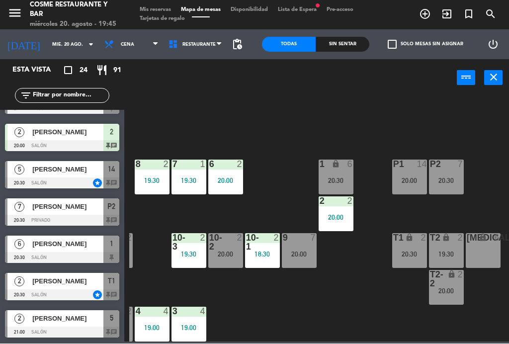
scroll to position [63, 253]
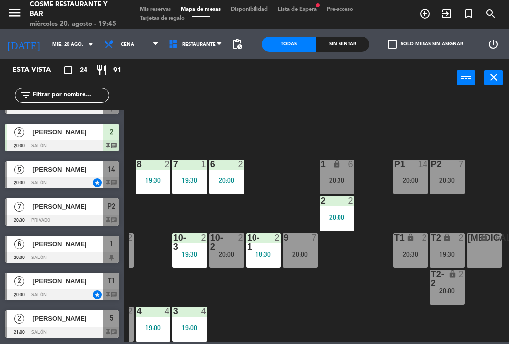
click at [453, 242] on div "lock" at bounding box center [447, 238] width 16 height 9
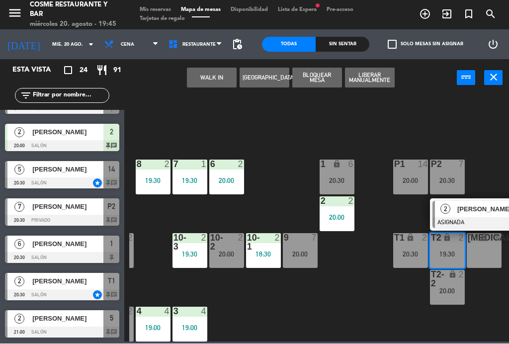
click at [483, 215] on div "[PERSON_NAME]" at bounding box center [488, 209] width 65 height 16
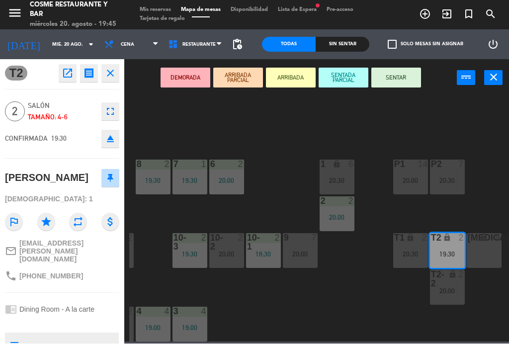
click at [66, 65] on button "open_in_new" at bounding box center [68, 74] width 18 height 18
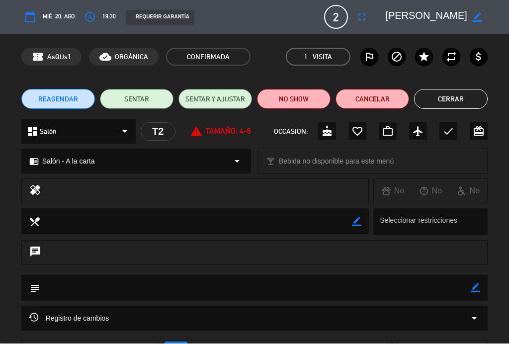
click at [305, 103] on button "NO SHOW" at bounding box center [294, 99] width 74 height 20
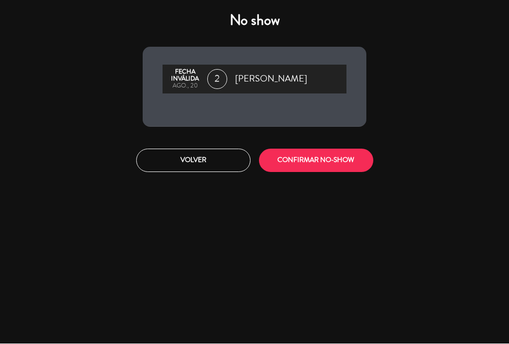
click at [325, 158] on button "CONFIRMAR NO-SHOW" at bounding box center [316, 160] width 114 height 23
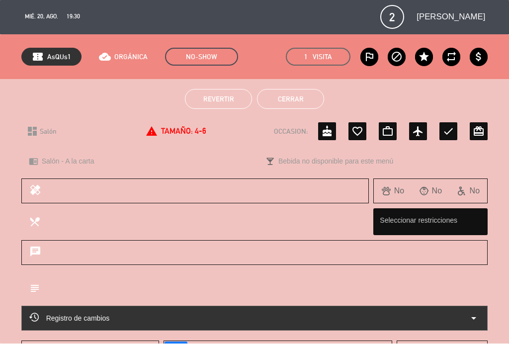
click at [299, 108] on button "Cerrar" at bounding box center [290, 99] width 67 height 20
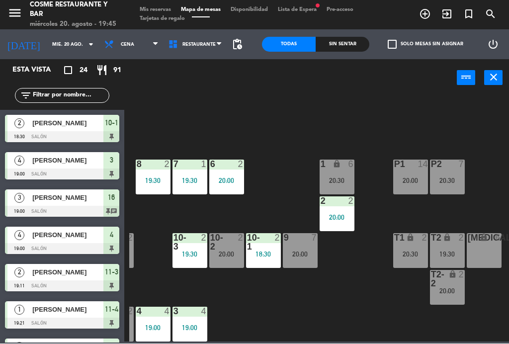
scroll to position [0, 0]
click at [231, 253] on div "20:00" at bounding box center [226, 254] width 35 height 7
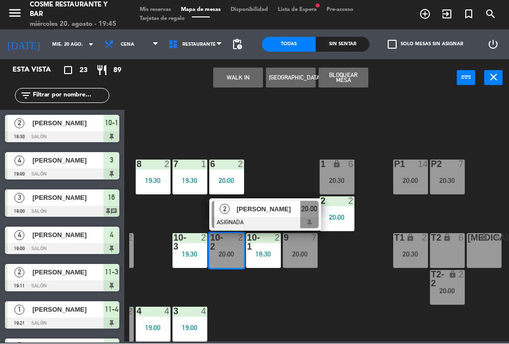
click at [446, 248] on div "T2 lock 6" at bounding box center [447, 251] width 35 height 35
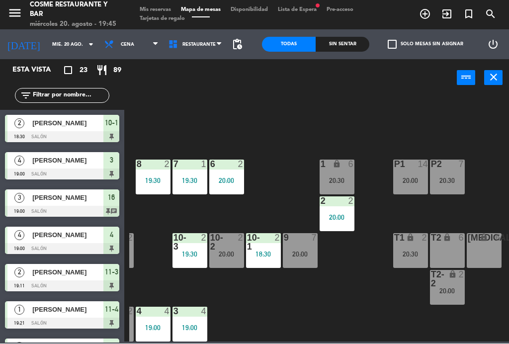
click at [358, 300] on div "B1 lock 2 B2 lock 2 B3 lock 2 B4 lock 2 15 11 19:30 14 5 20:30 8 2 19:30 7 1 19…" at bounding box center [319, 218] width 380 height 247
click at [409, 256] on div "20:30" at bounding box center [410, 254] width 35 height 7
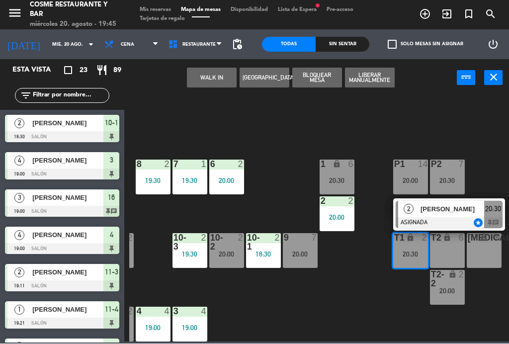
click at [448, 258] on div "T2 lock 6" at bounding box center [447, 251] width 35 height 35
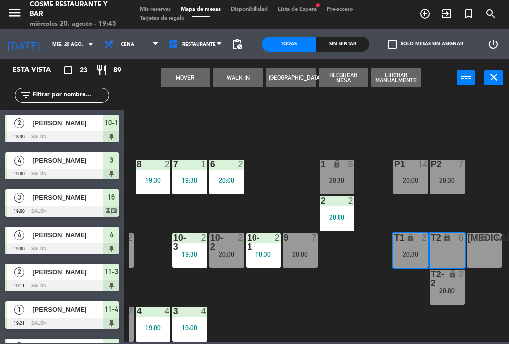
click at [182, 76] on button "Mover" at bounding box center [186, 78] width 50 height 20
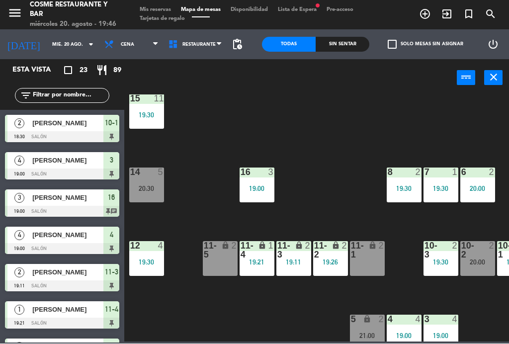
scroll to position [56, 1]
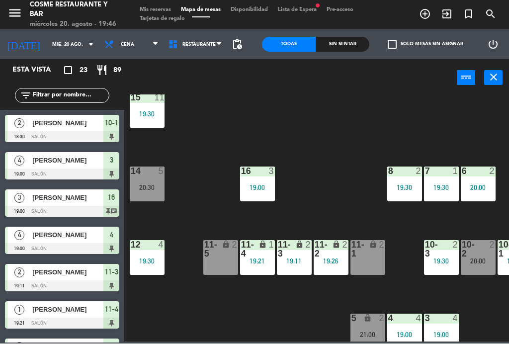
click at [365, 261] on div "11-1 lock 2" at bounding box center [367, 258] width 35 height 35
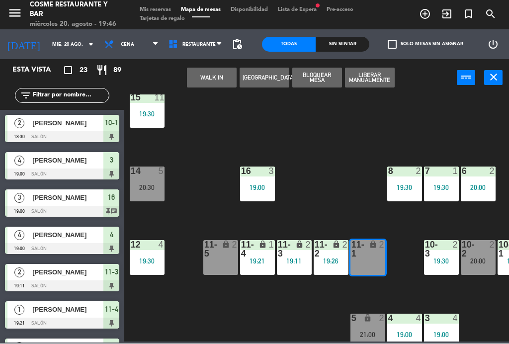
click at [217, 82] on button "WALK IN" at bounding box center [212, 78] width 50 height 20
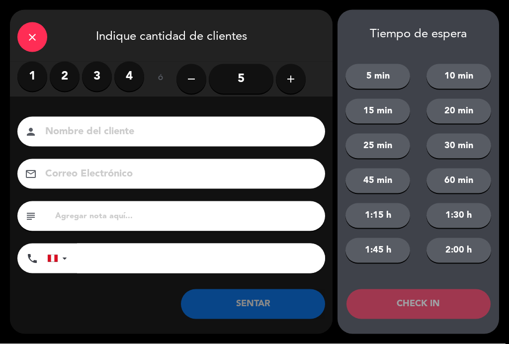
click at [64, 73] on label "2" at bounding box center [65, 77] width 30 height 30
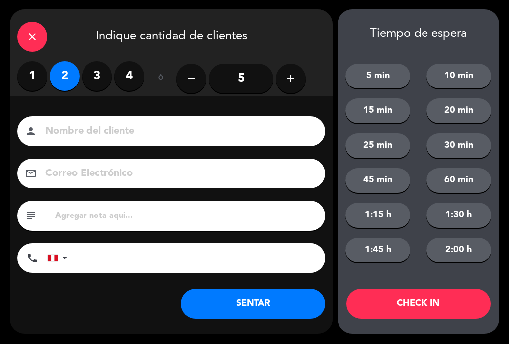
click at [114, 131] on input at bounding box center [178, 131] width 268 height 17
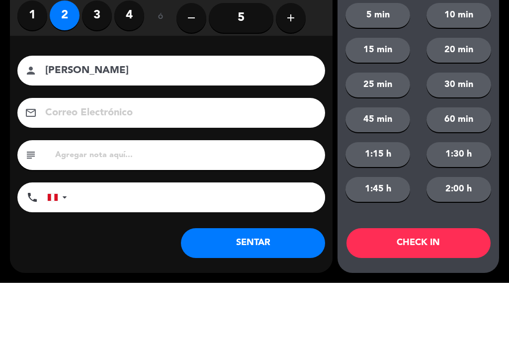
type input "[PERSON_NAME]"
click at [375, 64] on button "5 min" at bounding box center [377, 76] width 65 height 25
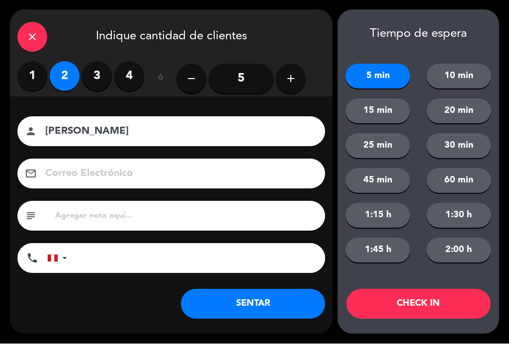
click at [290, 301] on button "SENTAR" at bounding box center [253, 304] width 144 height 30
click at [342, 308] on div "CHECK IN" at bounding box center [419, 304] width 162 height 30
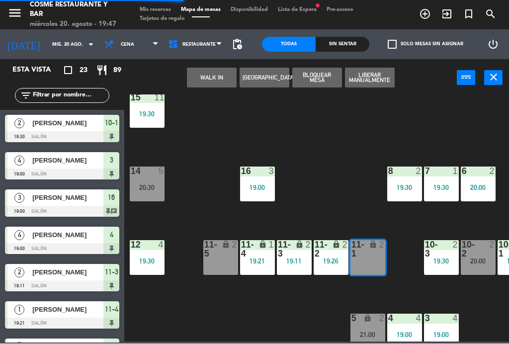
click at [342, 306] on div "CHECK IN" at bounding box center [419, 304] width 162 height 30
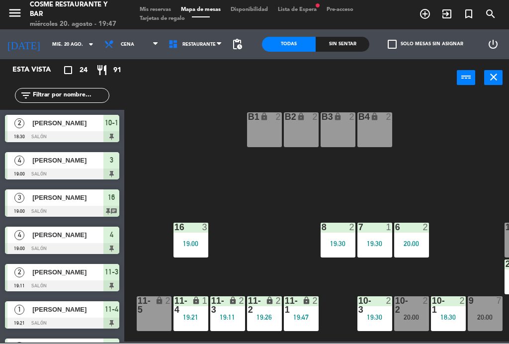
scroll to position [0, 68]
click at [333, 246] on div "19:30" at bounding box center [338, 244] width 35 height 7
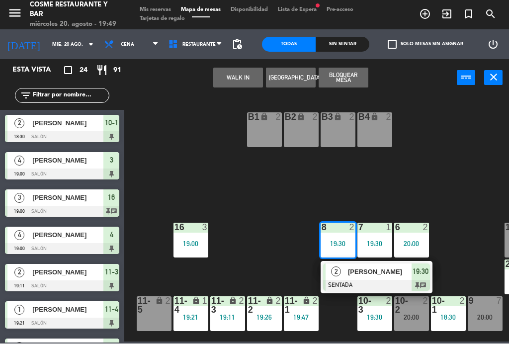
click at [363, 277] on div "[PERSON_NAME]" at bounding box center [379, 272] width 65 height 16
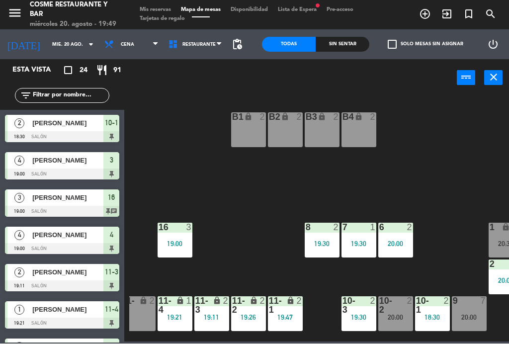
scroll to position [0, 84]
click at [329, 243] on div "19:30" at bounding box center [322, 244] width 35 height 7
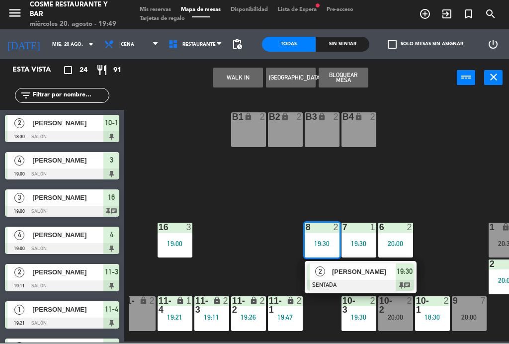
click at [346, 272] on span "[PERSON_NAME]" at bounding box center [364, 272] width 64 height 10
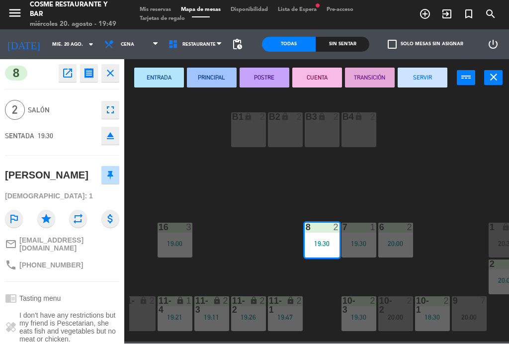
click at [433, 77] on button "SERVIR" at bounding box center [423, 78] width 50 height 20
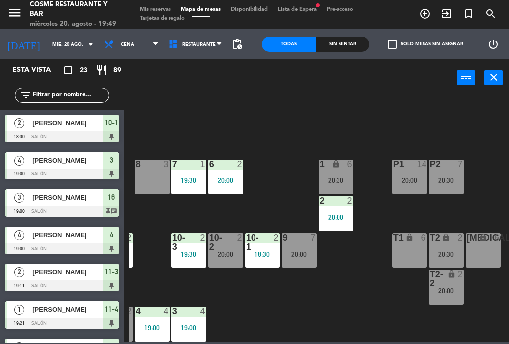
scroll to position [63, 253]
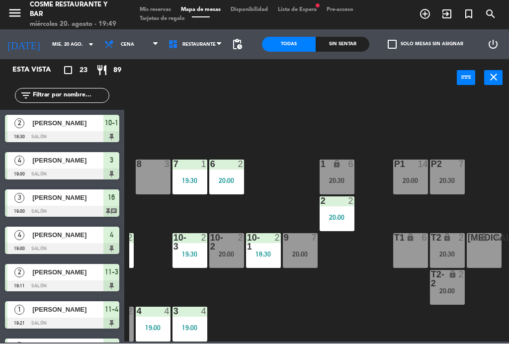
click at [223, 252] on div "20:00" at bounding box center [226, 254] width 35 height 7
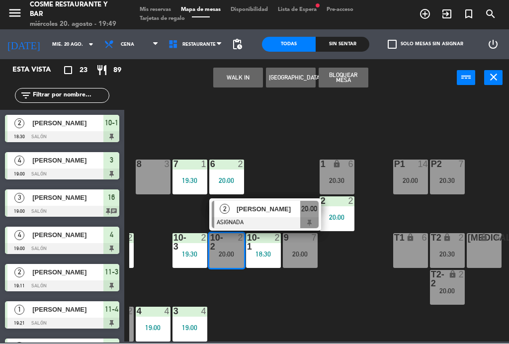
click at [151, 169] on div "8 3" at bounding box center [153, 165] width 35 height 10
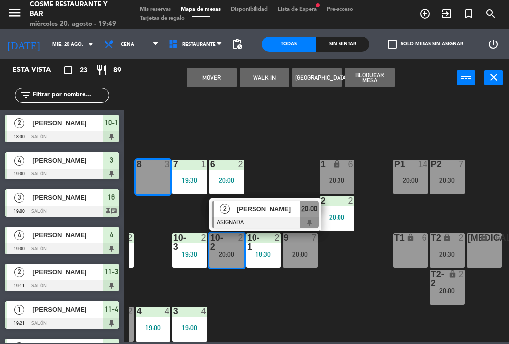
click at [211, 78] on button "Mover" at bounding box center [212, 78] width 50 height 20
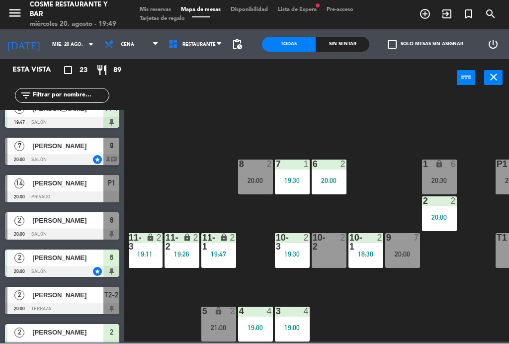
scroll to position [426, 0]
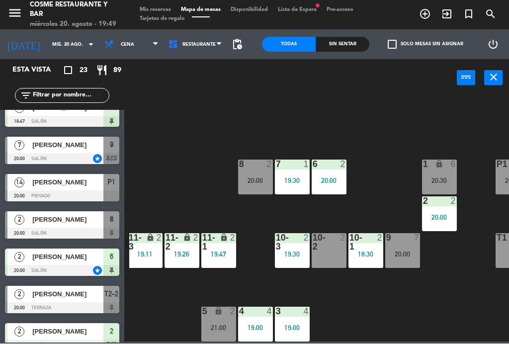
click at [83, 336] on span "[PERSON_NAME]" at bounding box center [67, 332] width 71 height 10
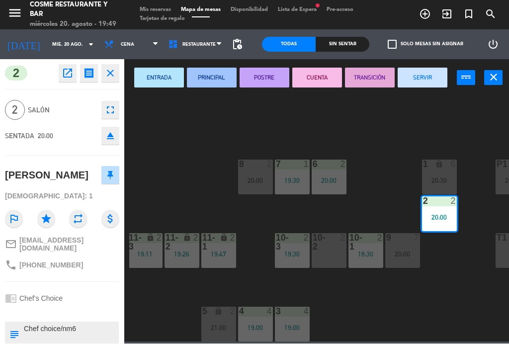
click at [38, 339] on textarea at bounding box center [70, 334] width 95 height 21
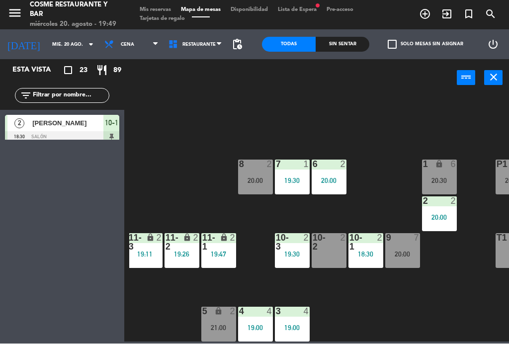
scroll to position [0, 0]
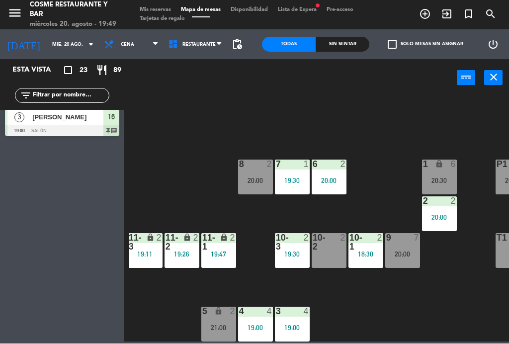
click at [449, 222] on div "2 2 20:00" at bounding box center [439, 214] width 35 height 35
click at [367, 127] on div "B1 lock 2 B2 lock 2 B3 lock 2 B4 lock 2 15 11 19:30 14 5 20:30 8 2 20:00 7 1 19…" at bounding box center [319, 218] width 380 height 247
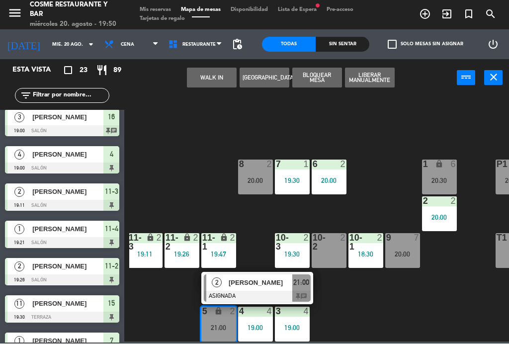
click at [342, 247] on div "2" at bounding box center [345, 243] width 16 height 18
click at [215, 84] on button "Mover" at bounding box center [212, 78] width 50 height 20
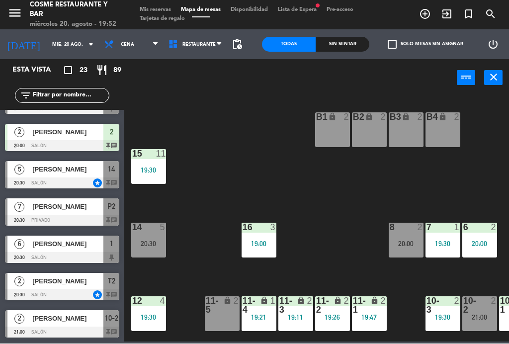
scroll to position [625, 0]
click at [447, 20] on span "exit_to_app" at bounding box center [447, 14] width 22 height 17
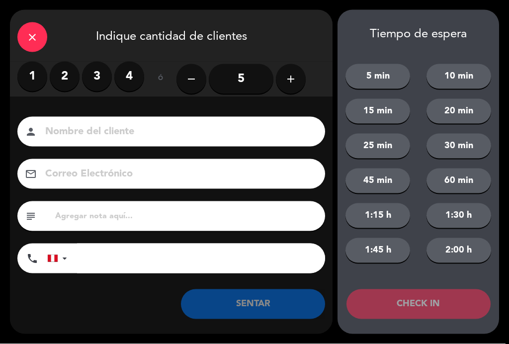
click at [299, 79] on button "add" at bounding box center [291, 79] width 30 height 30
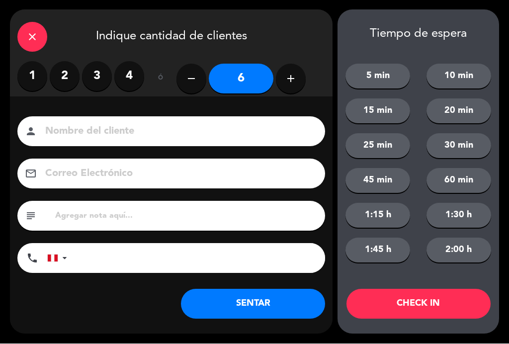
click at [250, 83] on input "6" at bounding box center [241, 79] width 65 height 30
click at [146, 140] on input at bounding box center [178, 131] width 268 height 17
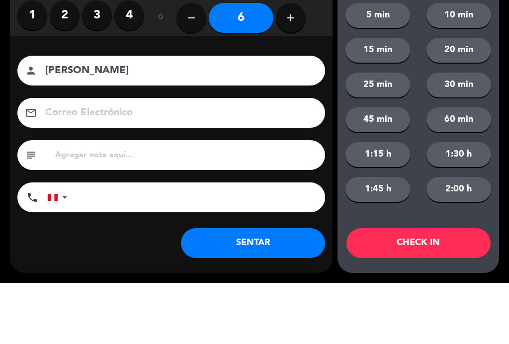
type input "[PERSON_NAME]"
click at [6, 91] on div "close Indique cantidad de clientes 1 2 3 4 ó remove 6 add Nombre del cliente pe…" at bounding box center [254, 172] width 509 height 344
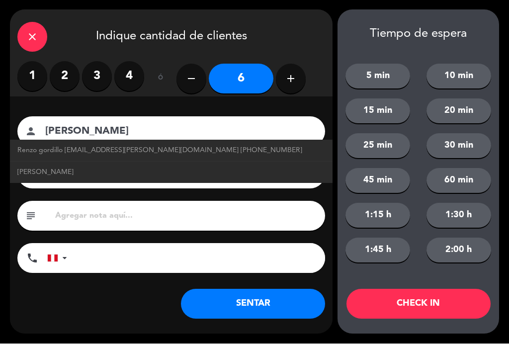
click at [275, 305] on button "SENTAR" at bounding box center [253, 304] width 144 height 30
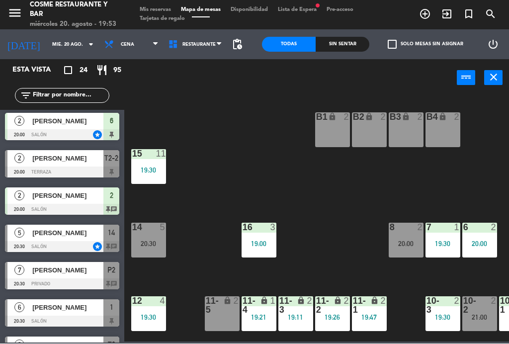
click at [150, 12] on span "Mis reservas" at bounding box center [155, 9] width 41 height 5
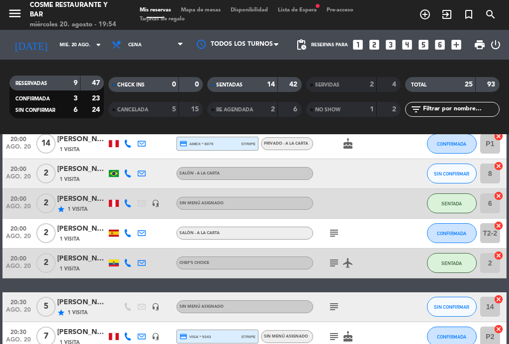
scroll to position [663, 0]
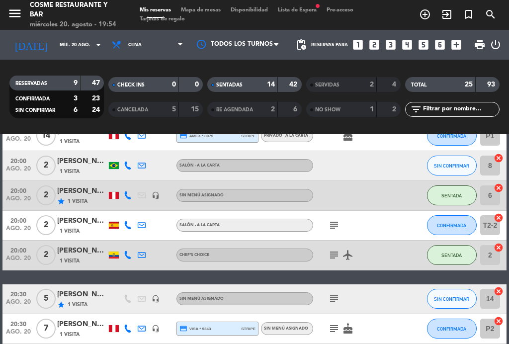
click at [206, 13] on span "Mapa de mesas" at bounding box center [201, 9] width 50 height 5
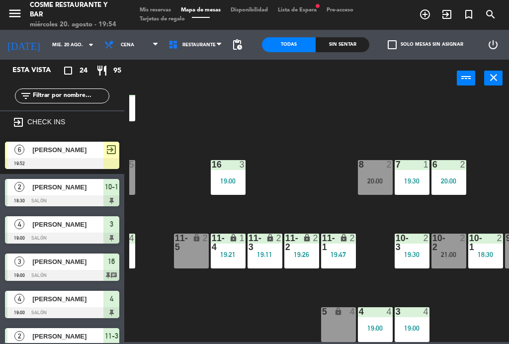
scroll to position [63, 31]
click at [341, 255] on div "19:47" at bounding box center [338, 254] width 35 height 7
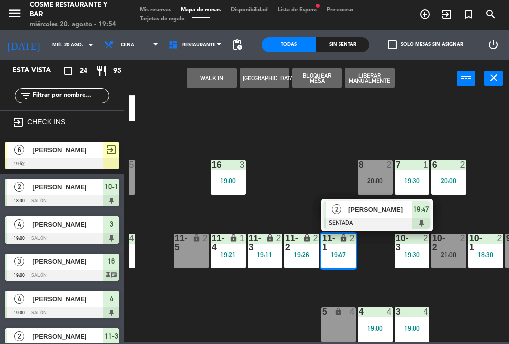
click at [184, 251] on div "lock" at bounding box center [191, 243] width 16 height 18
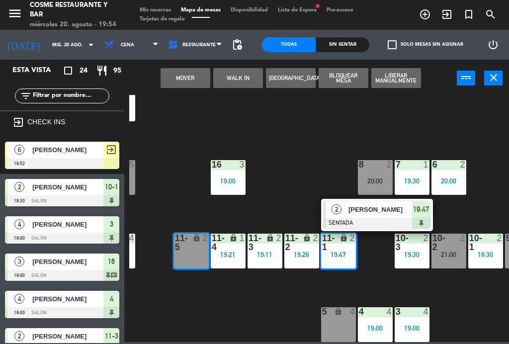
click at [183, 94] on div "Mover WALK IN Crear Reserva Bloquear Mesa Liberar Manualmente power_input close" at bounding box center [290, 79] width 333 height 38
click at [166, 74] on button "Mover" at bounding box center [186, 78] width 50 height 20
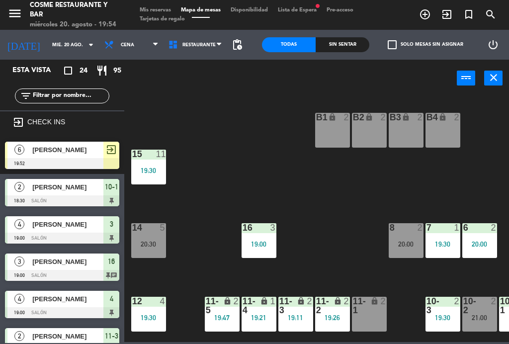
scroll to position [0, 0]
click at [336, 135] on div "B1 lock 2" at bounding box center [332, 130] width 35 height 35
click at [396, 183] on div "B1 lock 2 B2 lock 2 B3 lock 2 B4 lock 2 15 11 19:30 14 5 20:30 8 2 20:00 7 1 19…" at bounding box center [319, 218] width 380 height 247
click at [445, 129] on div "B4 lock 2" at bounding box center [443, 130] width 35 height 35
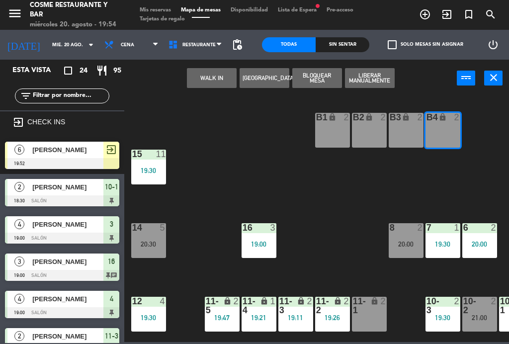
click at [215, 77] on button "WALK IN" at bounding box center [212, 78] width 50 height 20
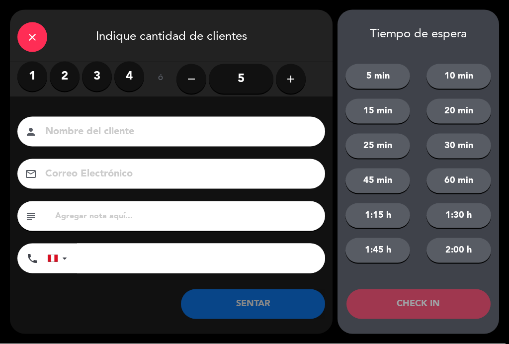
click at [71, 82] on label "2" at bounding box center [65, 77] width 30 height 30
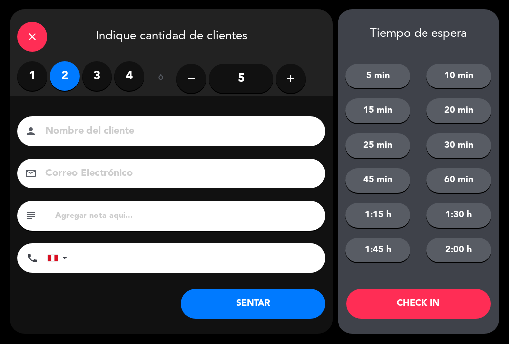
click at [106, 136] on input at bounding box center [178, 131] width 268 height 17
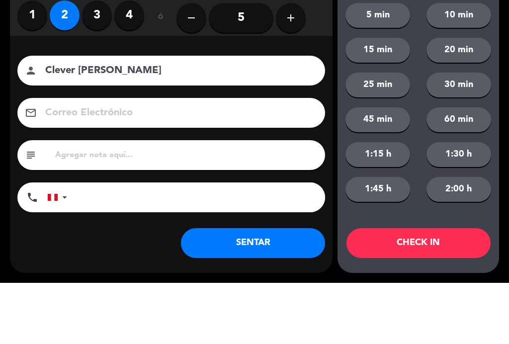
click at [52, 123] on input "Clever [PERSON_NAME]" at bounding box center [178, 131] width 268 height 17
click at [54, 123] on input "Clever [PERSON_NAME]" at bounding box center [178, 131] width 268 height 17
click at [15, 117] on div "Nombre del cliente person [PERSON_NAME] Correo Electrónico email subject phone …" at bounding box center [171, 197] width 323 height 160
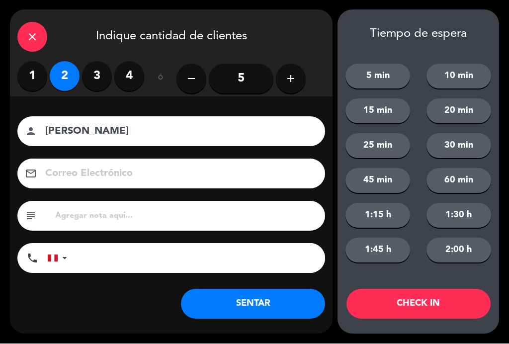
click at [51, 129] on input "[PERSON_NAME]" at bounding box center [178, 131] width 268 height 17
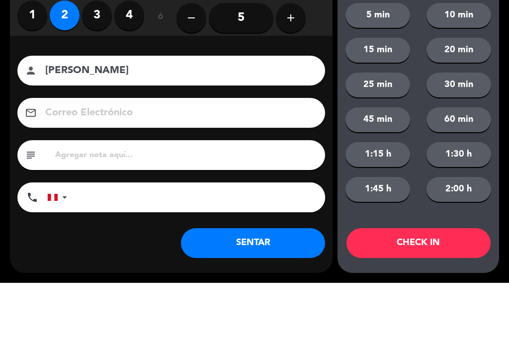
type input "[PERSON_NAME]"
click at [22, 117] on div "Nombre del cliente person [PERSON_NAME] Correo Electrónico email subject phone …" at bounding box center [171, 197] width 323 height 160
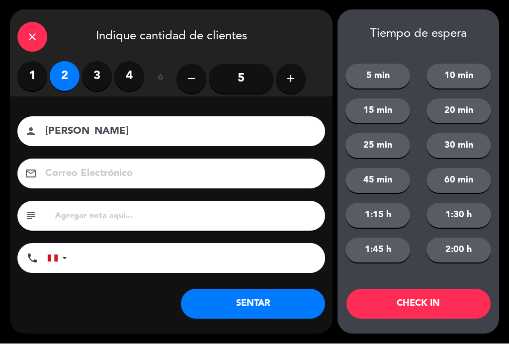
click at [282, 304] on button "SENTAR" at bounding box center [253, 304] width 144 height 30
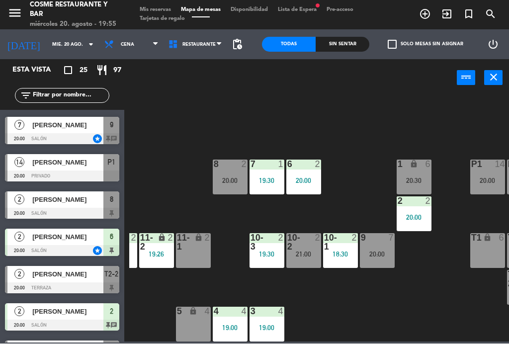
scroll to position [63, 198]
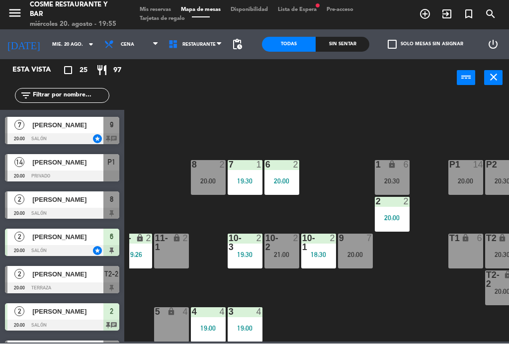
click at [384, 293] on div "B1 lock 2 B2 lock 2 B3 lock 2 B4 lock 2 19:55 15 11 19:30 14 5 20:30 8 2 20:00 …" at bounding box center [319, 218] width 380 height 247
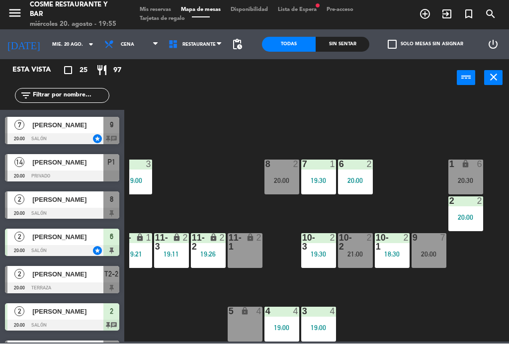
scroll to position [63, 124]
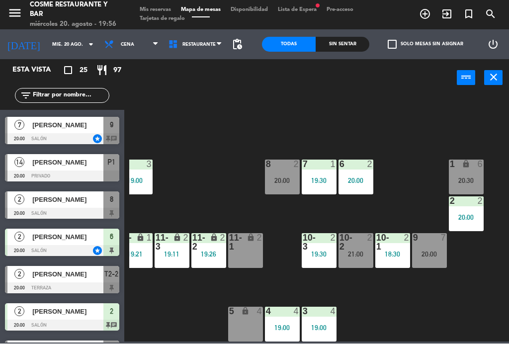
click at [153, 7] on span "Mis reservas" at bounding box center [155, 9] width 41 height 5
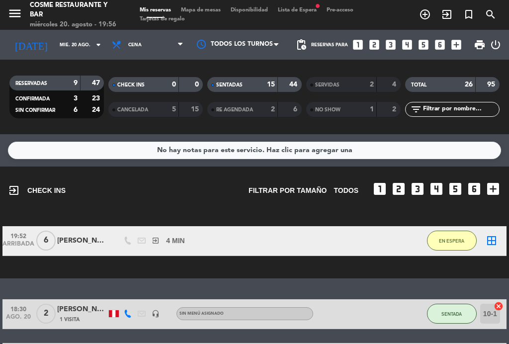
click at [340, 108] on span "NO SHOW" at bounding box center [327, 109] width 25 height 5
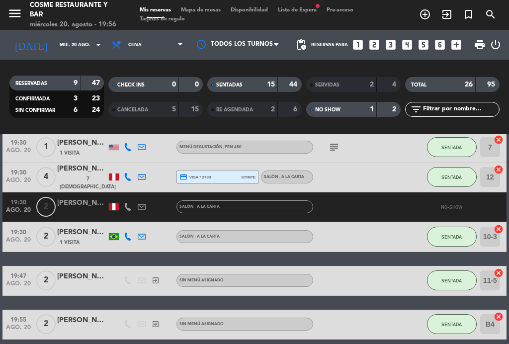
scroll to position [482, 0]
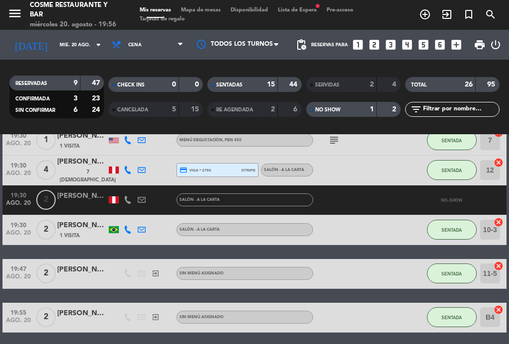
click at [79, 200] on div "[PERSON_NAME]" at bounding box center [82, 195] width 50 height 11
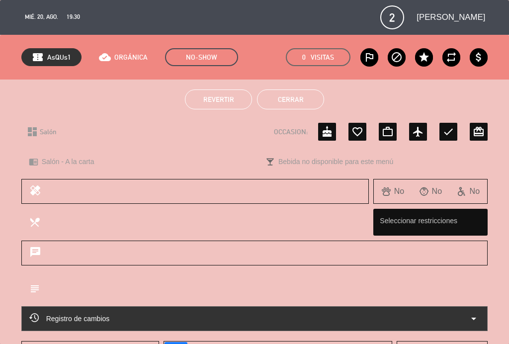
click at [222, 101] on span "Revertir" at bounding box center [218, 99] width 31 height 8
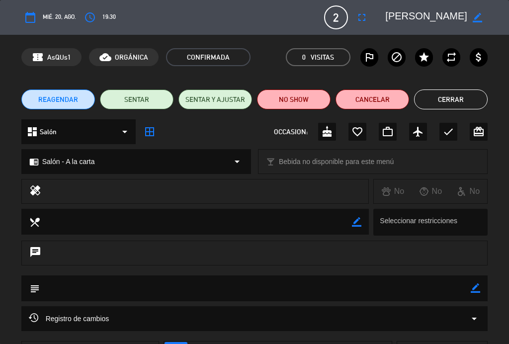
click at [449, 100] on button "Cerrar" at bounding box center [451, 99] width 74 height 20
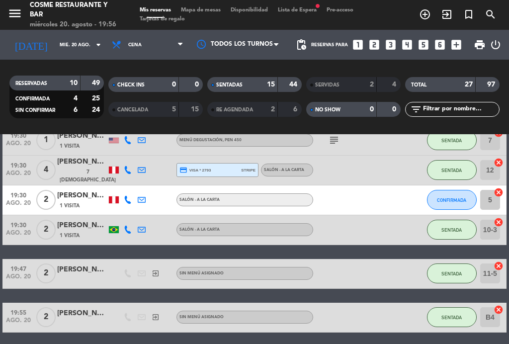
click at [206, 10] on span "Mapa de mesas" at bounding box center [201, 9] width 50 height 5
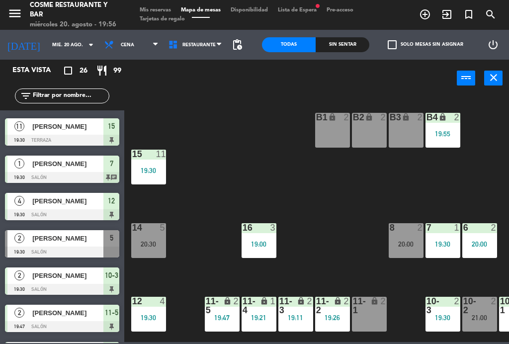
scroll to position [326, 0]
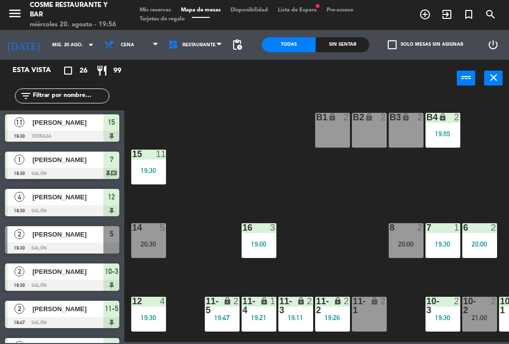
click at [54, 240] on div "[PERSON_NAME]" at bounding box center [67, 234] width 72 height 16
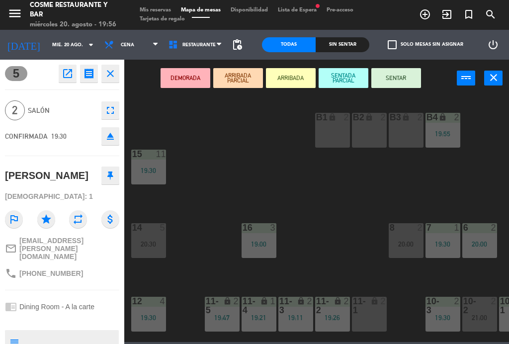
click at [376, 308] on div "lock" at bounding box center [369, 306] width 16 height 18
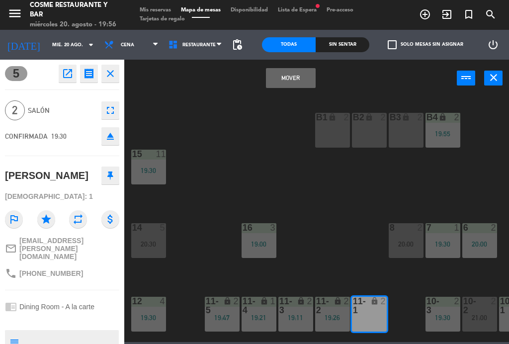
click at [289, 80] on button "Mover" at bounding box center [291, 78] width 50 height 20
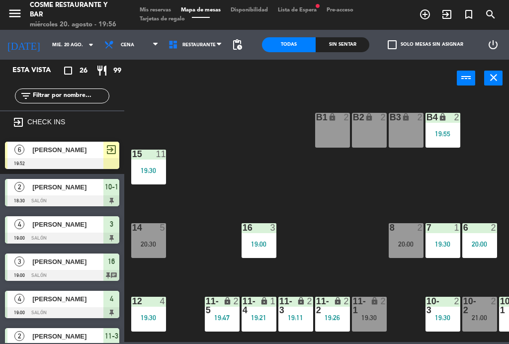
click at [374, 312] on div "lock" at bounding box center [369, 306] width 16 height 18
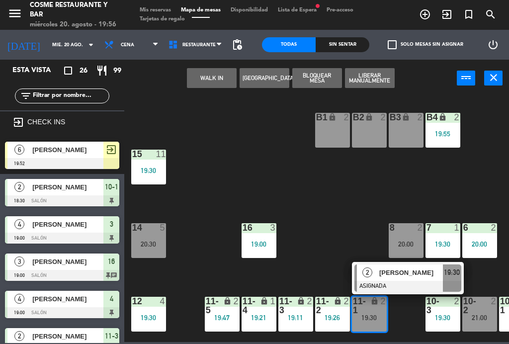
click at [396, 275] on span "[PERSON_NAME]" at bounding box center [411, 272] width 64 height 10
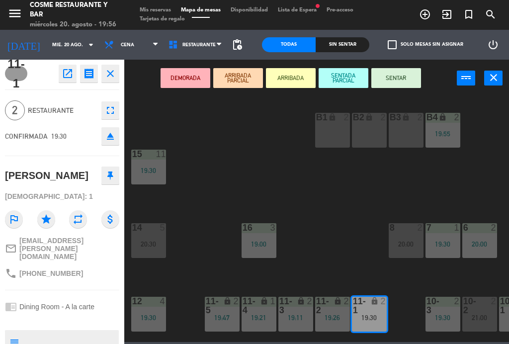
click at [405, 85] on button "SENTAR" at bounding box center [396, 78] width 50 height 20
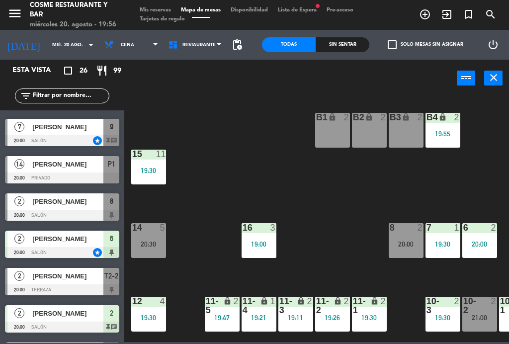
scroll to position [583, 0]
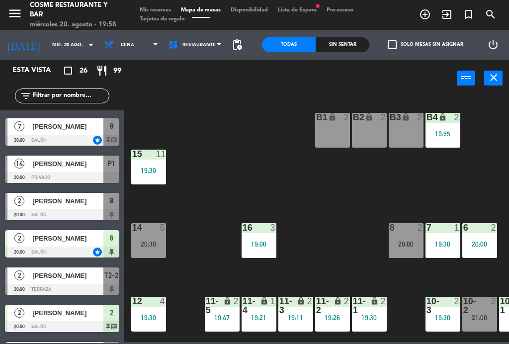
click at [61, 171] on div "[PERSON_NAME]" at bounding box center [67, 164] width 72 height 16
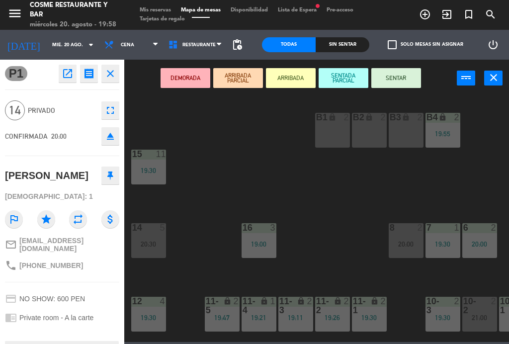
click at [388, 76] on button "SENTAR" at bounding box center [396, 78] width 50 height 20
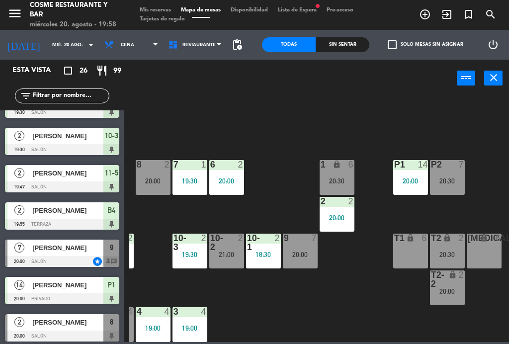
scroll to position [460, 0]
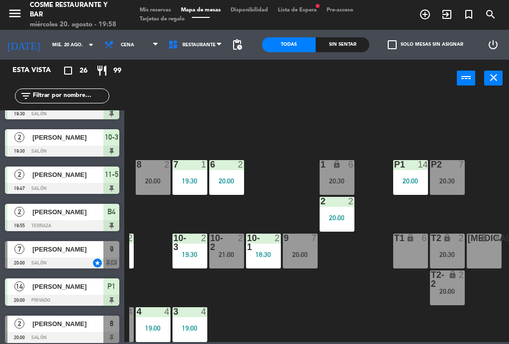
click at [34, 255] on div "[PERSON_NAME]" at bounding box center [67, 249] width 72 height 16
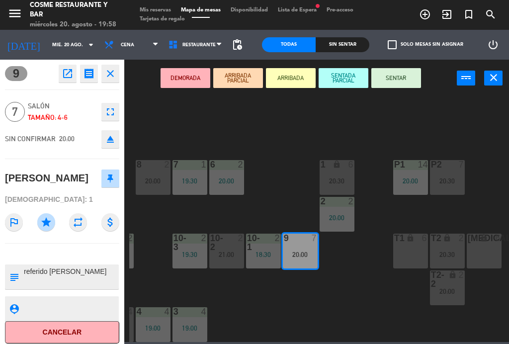
click at [418, 85] on button "SENTAR" at bounding box center [396, 78] width 50 height 20
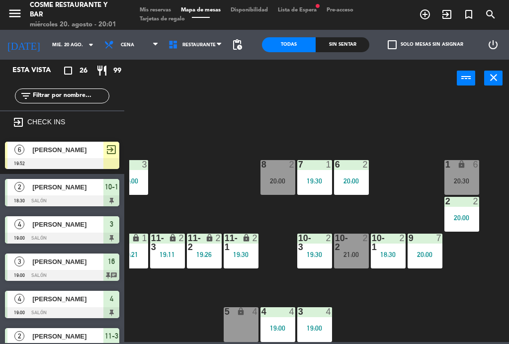
scroll to position [63, 128]
click at [423, 254] on div "20:00" at bounding box center [425, 254] width 35 height 7
click at [411, 310] on div "B1 lock 2 B2 lock 2 B3 lock 2 B4 lock 2 19:55 15 11 19:30 14 5 20:30 8 2 20:00 …" at bounding box center [319, 218] width 380 height 247
click at [62, 158] on div at bounding box center [62, 163] width 114 height 11
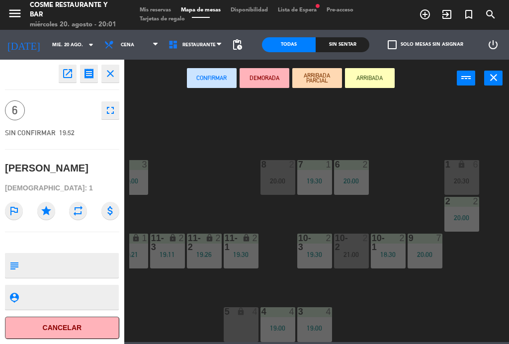
click at [80, 326] on button "Cancelar" at bounding box center [62, 328] width 114 height 22
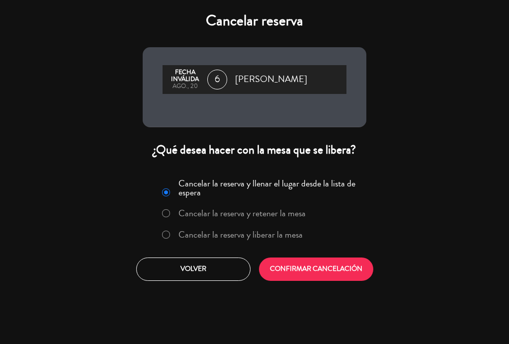
click at [208, 234] on label "Cancelar la reserva y liberar la mesa" at bounding box center [240, 234] width 124 height 9
click at [338, 272] on button "CONFIRMAR CANCELACIÓN" at bounding box center [316, 269] width 114 height 23
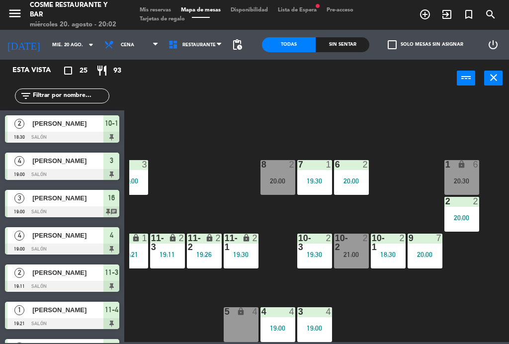
click at [190, 312] on div "B1 lock 2 B2 lock 2 B3 lock 2 B4 lock 2 19:55 15 11 19:30 14 5 20:30 8 2 20:00 …" at bounding box center [319, 218] width 380 height 247
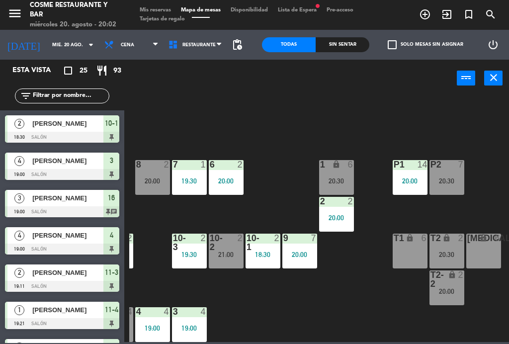
scroll to position [63, 253]
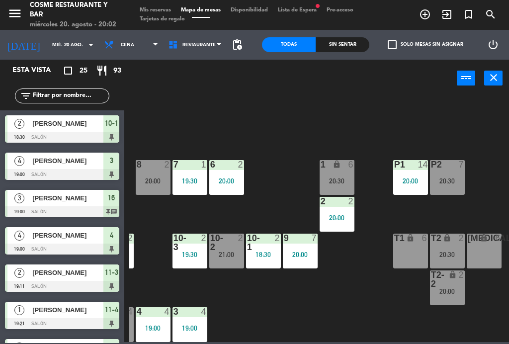
click at [404, 177] on div "20:00" at bounding box center [410, 180] width 35 height 7
click at [361, 288] on div "B1 lock 2 B2 lock 2 B3 lock 2 B4 lock 2 19:55 15 11 19:30 14 5 20:30 8 2 20:00 …" at bounding box center [319, 218] width 380 height 247
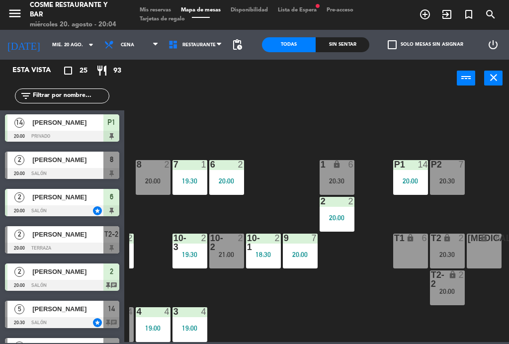
scroll to position [561, 0]
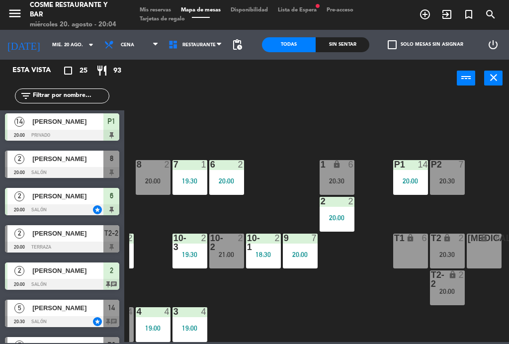
click at [61, 236] on span "[PERSON_NAME]" at bounding box center [67, 233] width 71 height 10
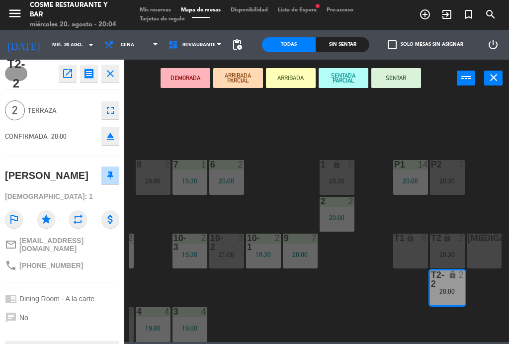
click at [405, 79] on button "SENTAR" at bounding box center [396, 78] width 50 height 20
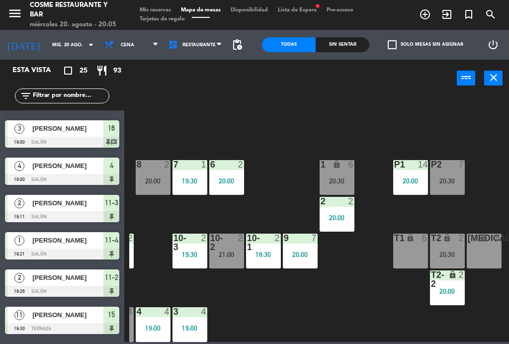
scroll to position [62, 242]
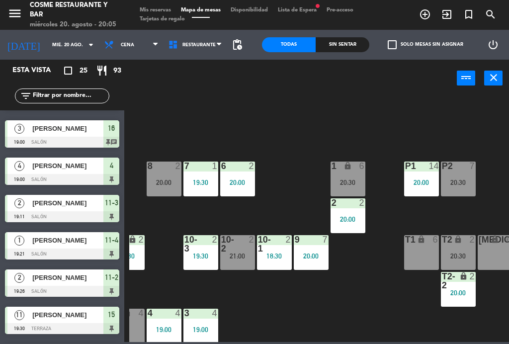
click at [163, 169] on div at bounding box center [164, 166] width 16 height 9
click at [164, 122] on div "B1 lock 2 B2 lock 2 B3 lock 2 B4 lock 2 19:55 15 11 19:30 14 5 20:30 8 2 20:00 …" at bounding box center [319, 218] width 380 height 247
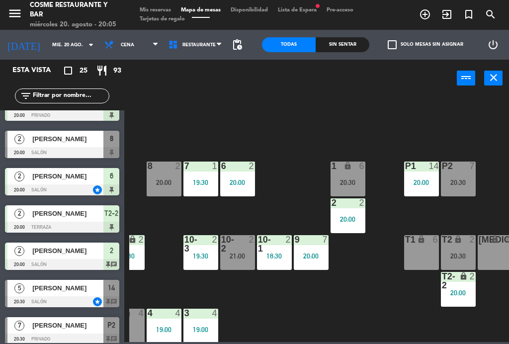
scroll to position [583, 0]
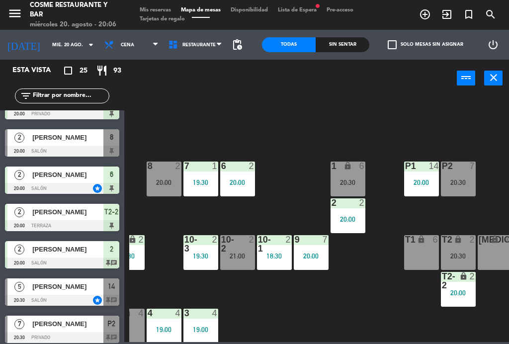
click at [425, 180] on div "20:00" at bounding box center [421, 182] width 35 height 7
click at [379, 301] on div "B1 lock 2 B2 lock 2 B3 lock 2 B4 lock 2 19:55 15 11 19:30 14 5 20:30 8 2 20:00 …" at bounding box center [319, 218] width 380 height 247
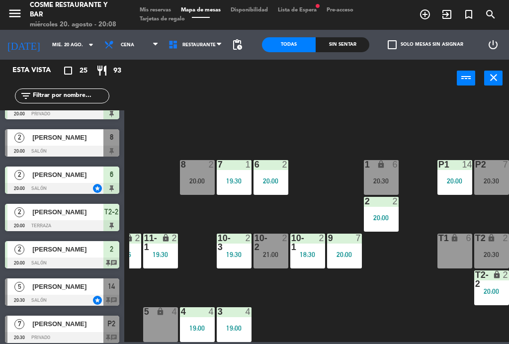
scroll to position [63, 209]
click at [274, 252] on div "21:00" at bounding box center [271, 254] width 35 height 7
click at [334, 304] on div "B1 lock 2 B2 lock 2 B3 lock 2 B4 lock 2 19:55 15 11 19:30 14 5 20:30 8 2 20:00 …" at bounding box center [319, 218] width 380 height 247
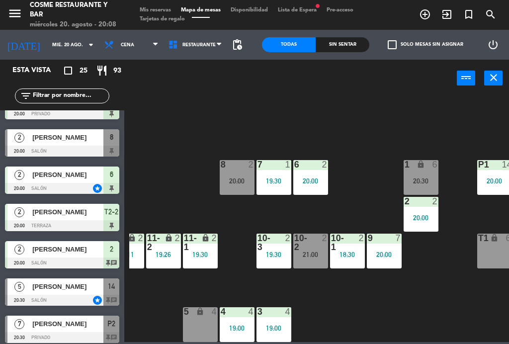
scroll to position [63, 169]
click at [317, 244] on div at bounding box center [310, 243] width 16 height 18
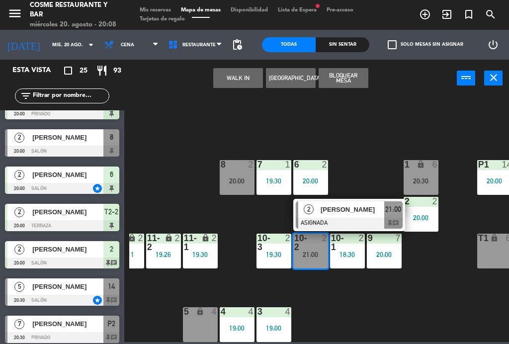
click at [187, 327] on div "5 lock 4" at bounding box center [200, 324] width 35 height 35
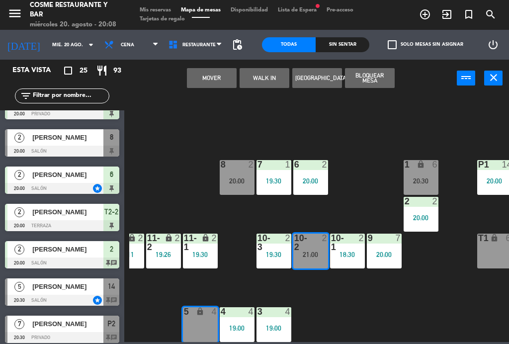
click at [200, 81] on button "Mover" at bounding box center [212, 78] width 50 height 20
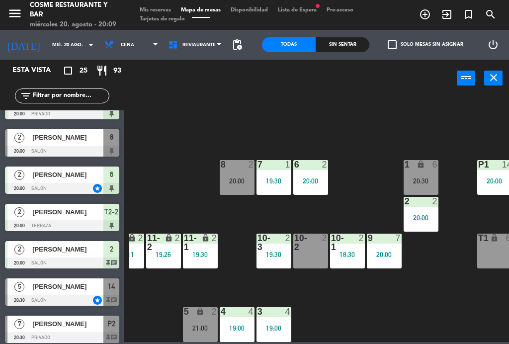
click at [303, 249] on div at bounding box center [310, 243] width 16 height 18
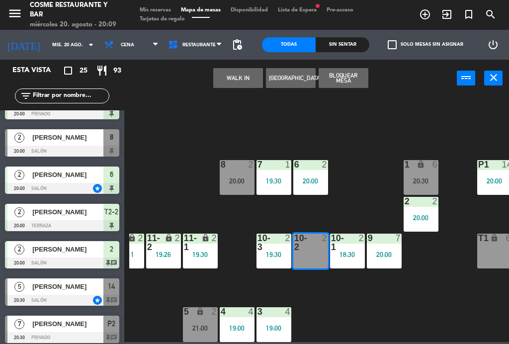
click at [232, 80] on button "WALK IN" at bounding box center [238, 78] width 50 height 20
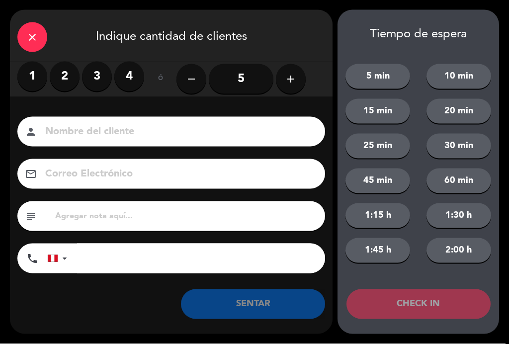
click at [65, 77] on label "2" at bounding box center [65, 77] width 30 height 30
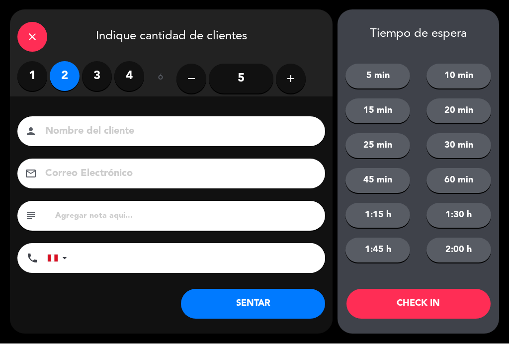
click at [99, 135] on input at bounding box center [178, 131] width 268 height 17
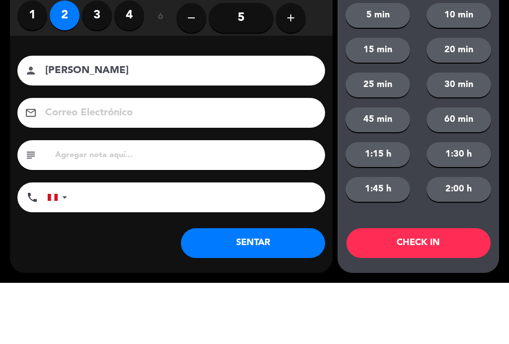
type input "[PERSON_NAME]"
click at [8, 97] on div "close Indique cantidad de clientes 1 2 3 4 ó remove 5 add Nombre del cliente pe…" at bounding box center [254, 172] width 509 height 344
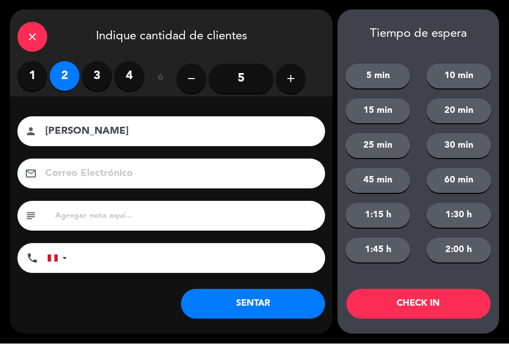
click at [238, 305] on button "SENTAR" at bounding box center [253, 304] width 144 height 30
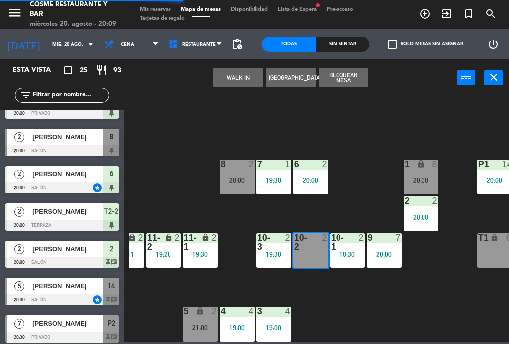
scroll to position [0, 0]
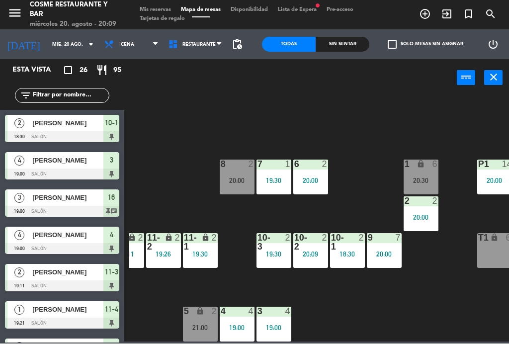
click at [235, 178] on div "20:00" at bounding box center [237, 180] width 35 height 7
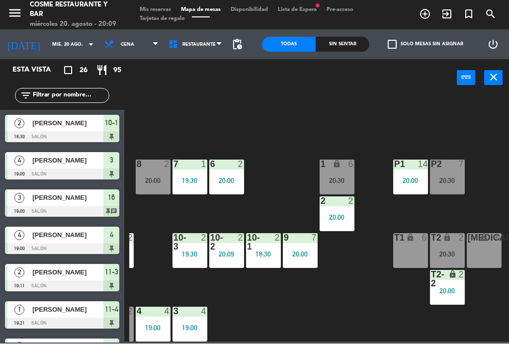
scroll to position [63, 253]
click at [448, 290] on div "20:00" at bounding box center [447, 291] width 35 height 7
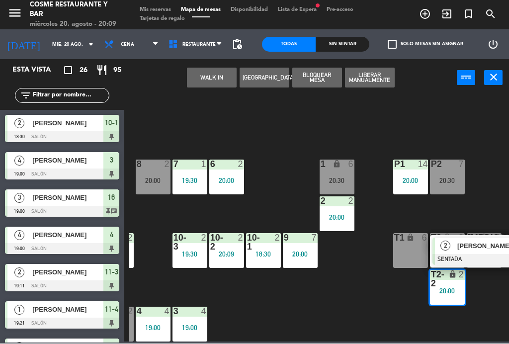
click at [149, 168] on div at bounding box center [153, 164] width 16 height 9
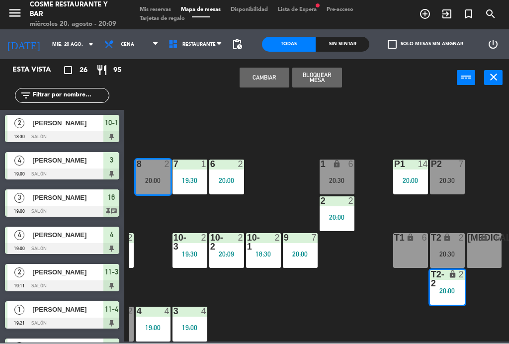
click at [271, 80] on button "Cambiar" at bounding box center [265, 78] width 50 height 20
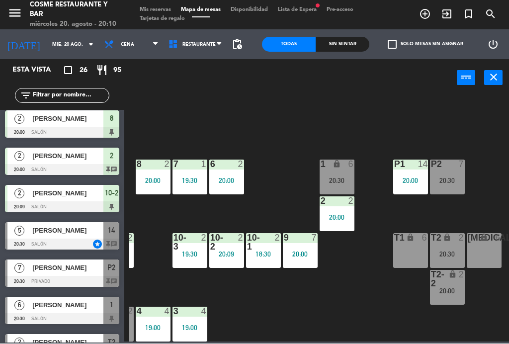
scroll to position [675, 0]
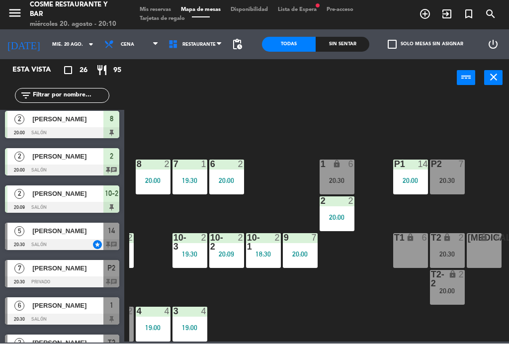
click at [115, 245] on div at bounding box center [62, 245] width 114 height 11
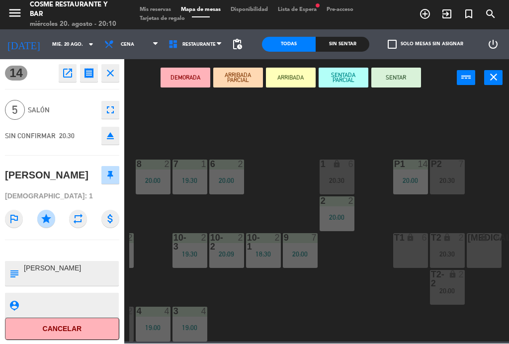
click at [124, 68] on div "14 open_in_new receipt 8:30 PM [DATE] 5 personas [PERSON_NAME] Mesa 14 VIP INTE…" at bounding box center [62, 202] width 124 height 284
click at [117, 75] on button "close" at bounding box center [110, 74] width 18 height 18
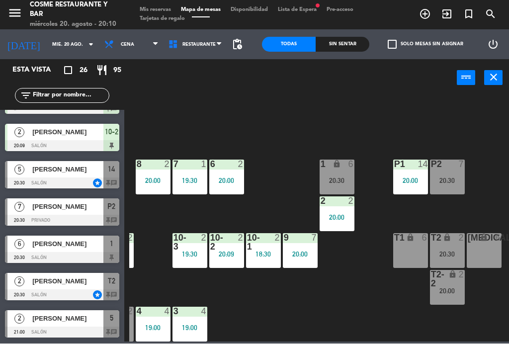
scroll to position [737, 0]
click at [117, 323] on div "5" at bounding box center [111, 319] width 16 height 16
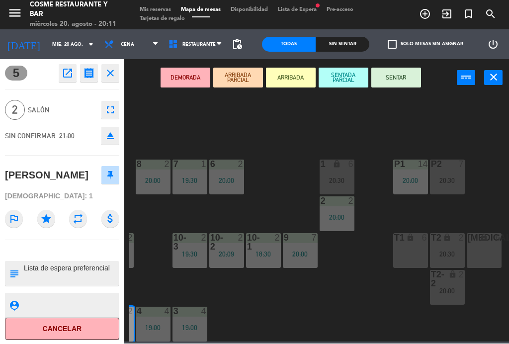
click at [114, 69] on icon "close" at bounding box center [110, 74] width 12 height 12
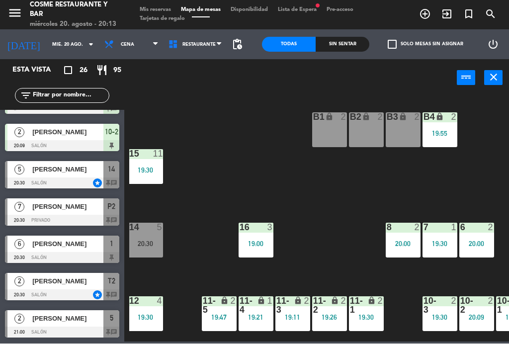
scroll to position [0, 3]
click at [327, 137] on div "B1 lock 2" at bounding box center [329, 130] width 35 height 35
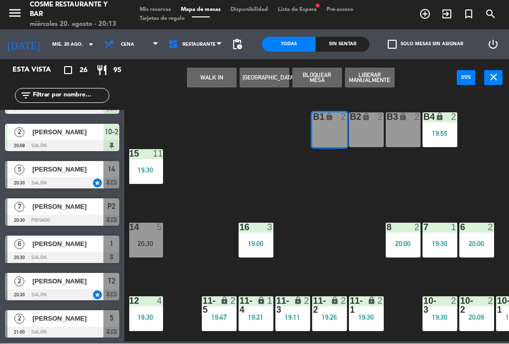
click at [363, 139] on div "B2 lock 2" at bounding box center [366, 130] width 35 height 35
click at [407, 138] on div "B3 lock 2" at bounding box center [403, 130] width 35 height 35
click at [221, 80] on button "WALK IN" at bounding box center [212, 78] width 50 height 20
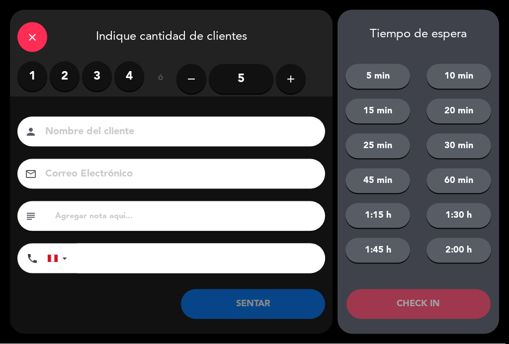
click at [255, 83] on input "5" at bounding box center [241, 79] width 65 height 30
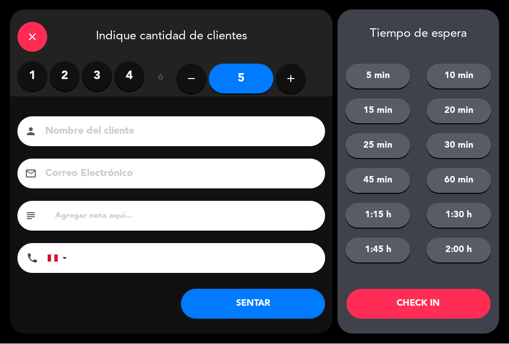
click at [264, 301] on button "SENTAR" at bounding box center [253, 304] width 144 height 30
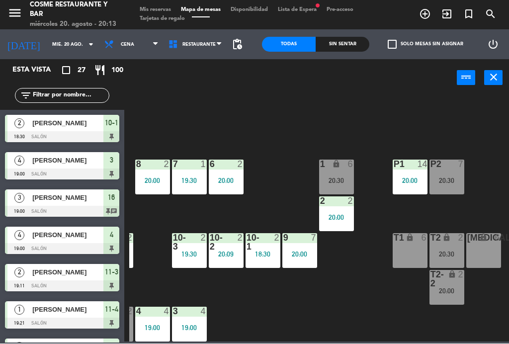
scroll to position [63, 253]
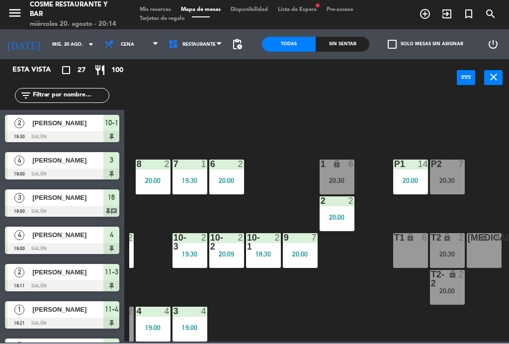
click at [456, 300] on div "T2-2 lock 2 20:00" at bounding box center [447, 287] width 35 height 35
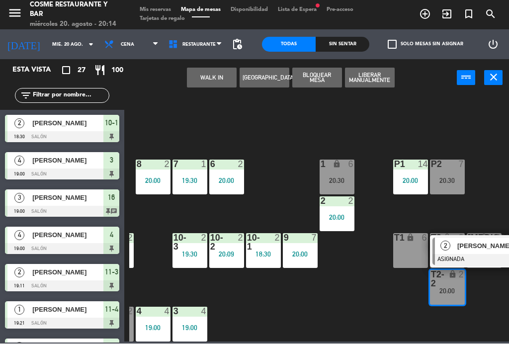
click at [206, 86] on button "WALK IN" at bounding box center [212, 78] width 50 height 20
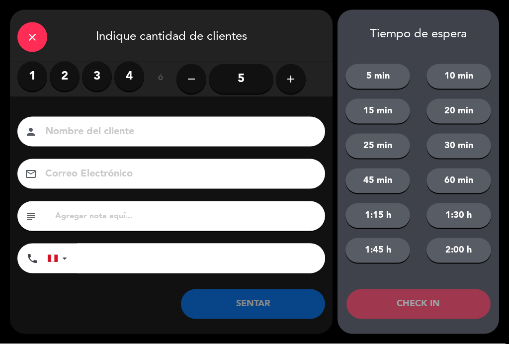
click at [33, 32] on icon "close" at bounding box center [32, 37] width 12 height 12
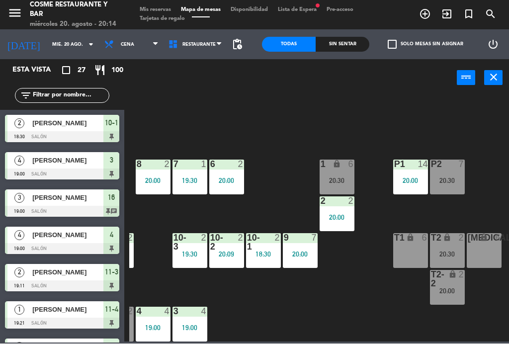
click at [360, 308] on div "B1 lock 5 20:13 B2 lock 5 20:13 B3 lock 5 20:13 B4 lock 2 19:55 15 11 19:30 14 …" at bounding box center [319, 218] width 380 height 247
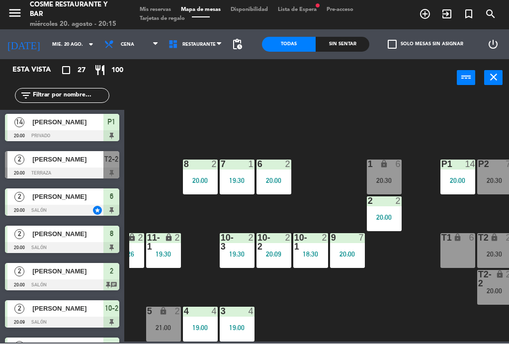
scroll to position [63, 206]
click at [235, 320] on div "3 4 19:00" at bounding box center [237, 324] width 35 height 35
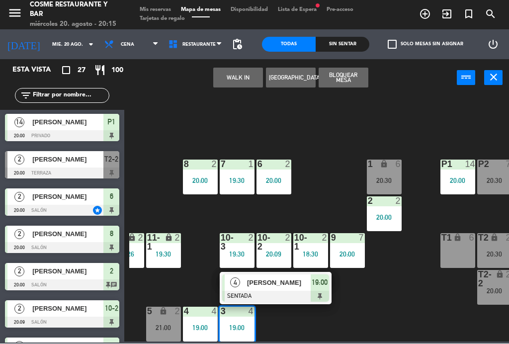
click at [279, 293] on div at bounding box center [275, 296] width 107 height 11
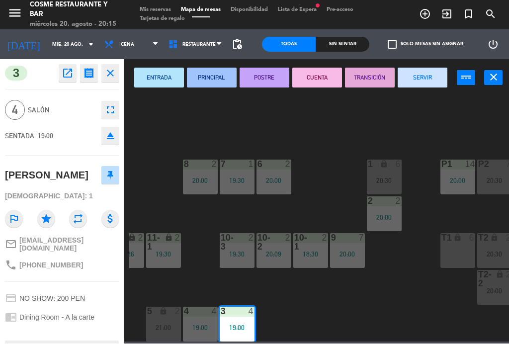
click at [431, 80] on button "SERVIR" at bounding box center [423, 78] width 50 height 20
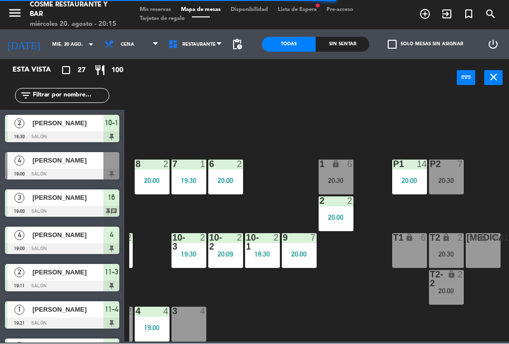
scroll to position [63, 253]
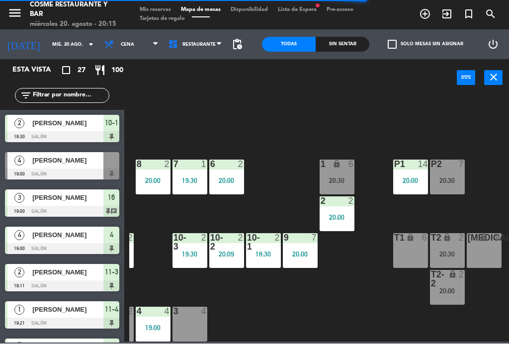
click at [458, 293] on div "20:00" at bounding box center [447, 291] width 35 height 7
click at [402, 314] on div "B1 lock 5 20:13 B2 lock 5 20:13 B3 lock 5 20:13 B4 lock 2 19:55 15 11 19:30 14 …" at bounding box center [319, 218] width 380 height 247
click at [452, 251] on div "20:30" at bounding box center [447, 254] width 35 height 7
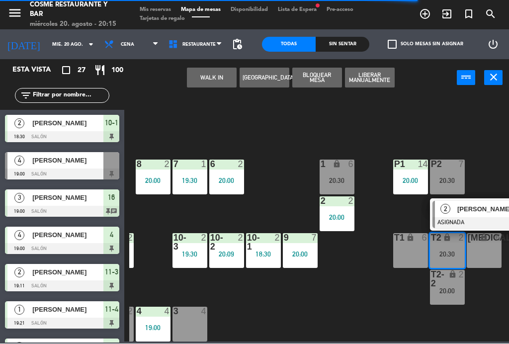
click at [489, 214] on div "[PERSON_NAME]" at bounding box center [488, 209] width 65 height 16
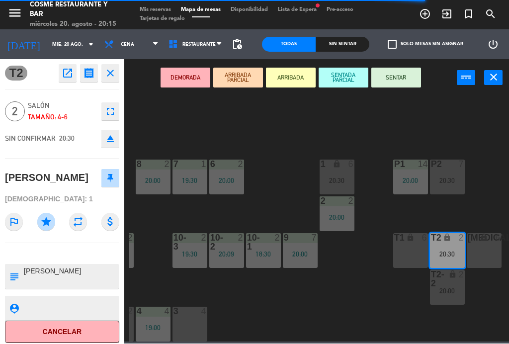
click at [196, 328] on div "3 4" at bounding box center [189, 324] width 35 height 35
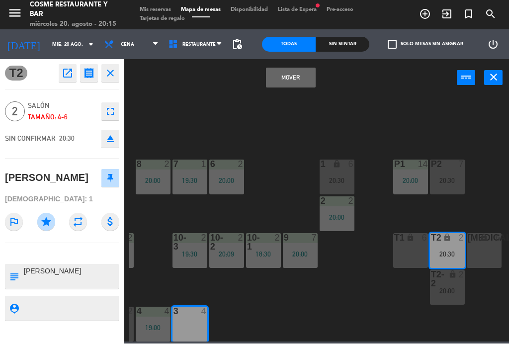
click at [293, 82] on button "Mover" at bounding box center [291, 78] width 50 height 20
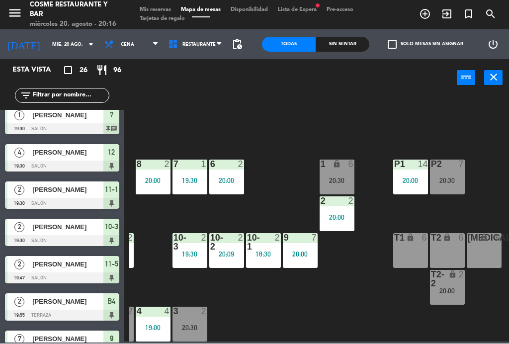
click at [454, 285] on div "lock" at bounding box center [447, 279] width 16 height 18
click at [372, 296] on div "B1 lock 5 20:13 B2 lock 5 20:13 B3 lock 5 20:13 B4 lock 2 19:55 15 11 19:30 14 …" at bounding box center [319, 218] width 380 height 247
click at [453, 250] on div "T2 lock 6" at bounding box center [447, 251] width 35 height 35
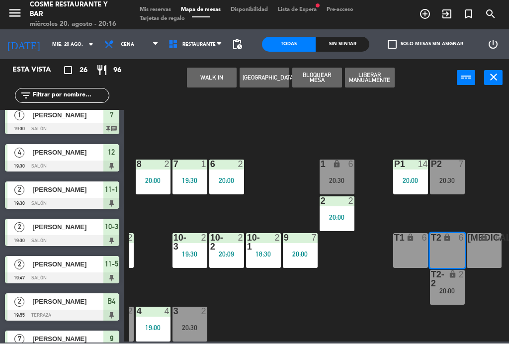
click at [211, 82] on button "WALK IN" at bounding box center [212, 78] width 50 height 20
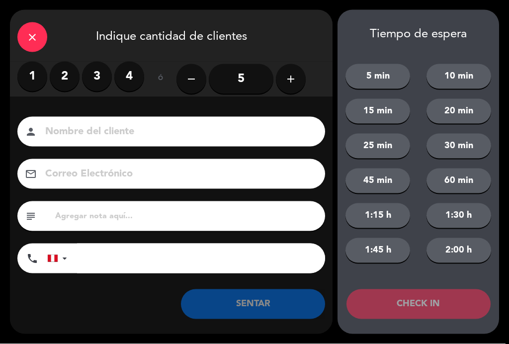
click at [61, 72] on label "2" at bounding box center [65, 77] width 30 height 30
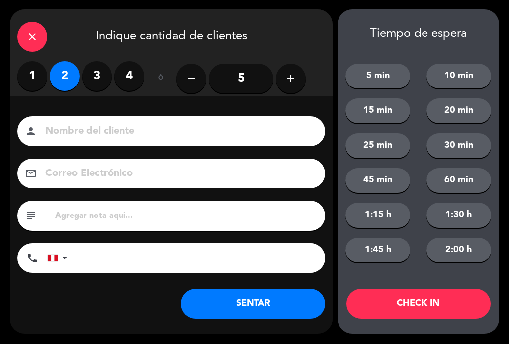
click at [112, 124] on input at bounding box center [178, 131] width 268 height 17
click at [19, 70] on label "1" at bounding box center [32, 77] width 30 height 30
click at [36, 32] on icon "close" at bounding box center [32, 37] width 12 height 12
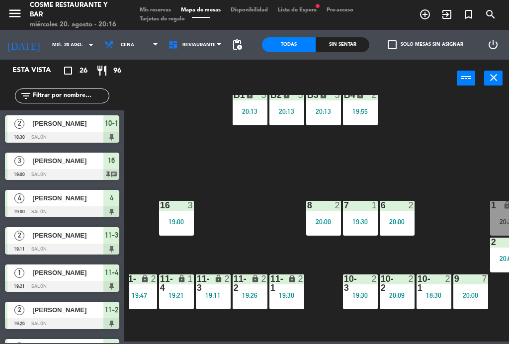
scroll to position [22, 82]
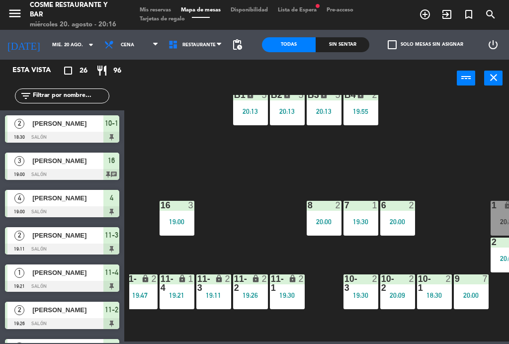
click at [480, 297] on div "20:00" at bounding box center [471, 295] width 35 height 7
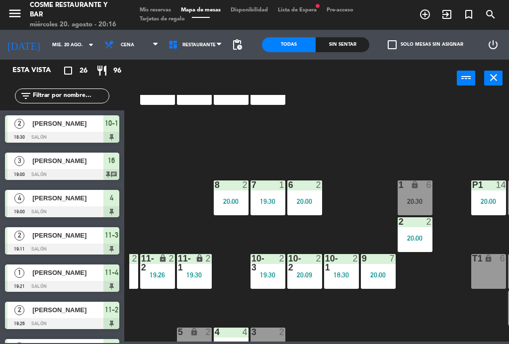
scroll to position [51, 213]
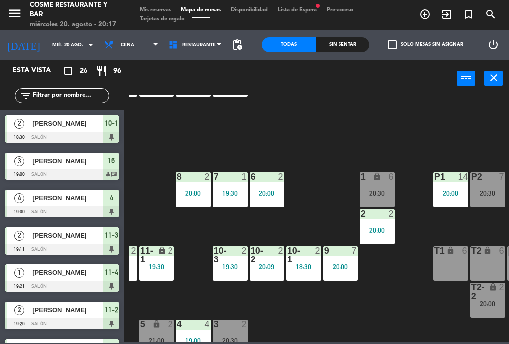
click at [333, 257] on div "9 7 20:00" at bounding box center [340, 263] width 35 height 35
click at [406, 130] on div "B1 lock 5 20:13 B2 lock 5 20:13 B3 lock 5 20:13 B4 lock 2 19:55 15 11 19:30 14 …" at bounding box center [319, 218] width 380 height 247
click at [388, 176] on div "6" at bounding box center [393, 176] width 16 height 9
click at [417, 135] on div "B1 lock 5 20:13 B2 lock 5 20:13 B3 lock 5 20:13 B4 lock 2 19:55 15 11 19:30 14 …" at bounding box center [319, 218] width 380 height 247
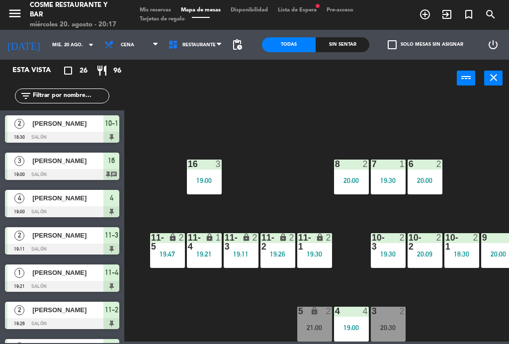
scroll to position [64, 54]
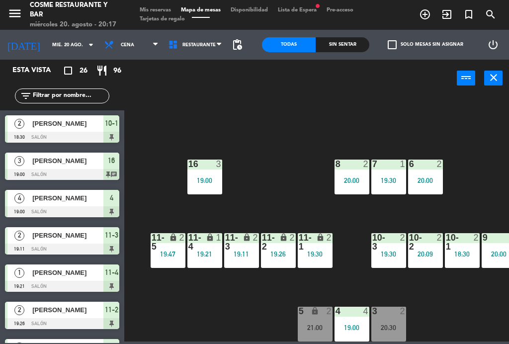
click at [393, 328] on div "20:30" at bounding box center [388, 327] width 35 height 7
click at [450, 326] on div "B1 lock 5 20:13 B2 lock 5 20:13 B3 lock 5 20:13 B4 lock 2 19:55 15 11 19:30 14 …" at bounding box center [319, 218] width 380 height 247
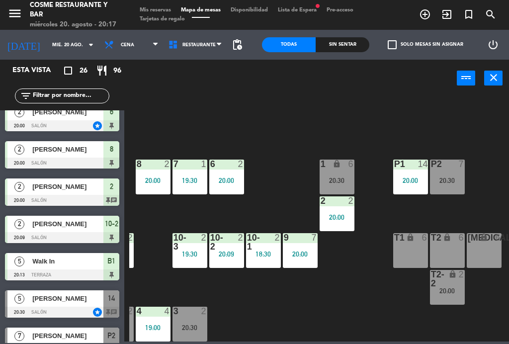
scroll to position [609, 0]
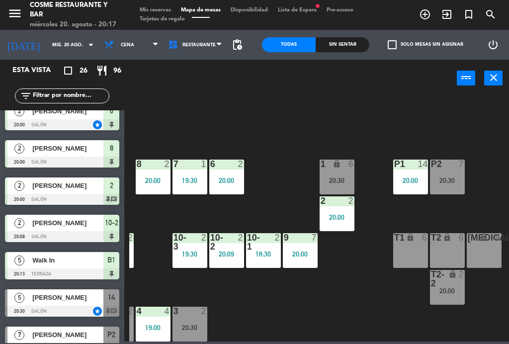
click at [456, 254] on div "T2 lock 6" at bounding box center [447, 250] width 35 height 35
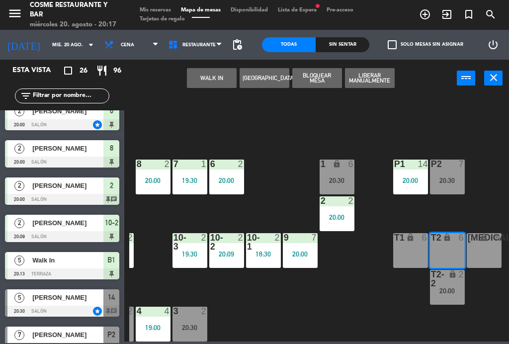
click at [210, 82] on button "WALK IN" at bounding box center [212, 78] width 50 height 20
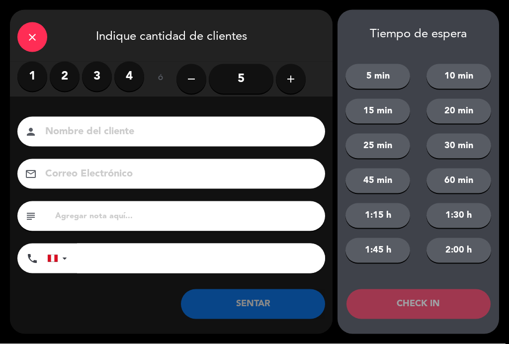
click at [58, 78] on label "2" at bounding box center [65, 77] width 30 height 30
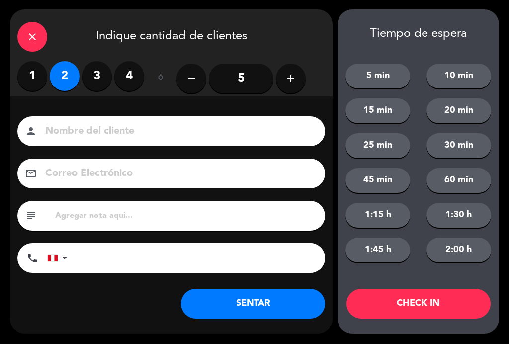
click at [113, 132] on input at bounding box center [178, 131] width 268 height 17
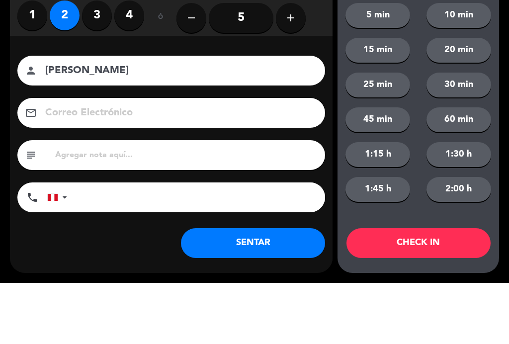
type input "[PERSON_NAME]"
click at [6, 102] on div "close Indique cantidad de clientes 1 2 3 4 ó remove 5 add Nombre del cliente pe…" at bounding box center [254, 172] width 509 height 344
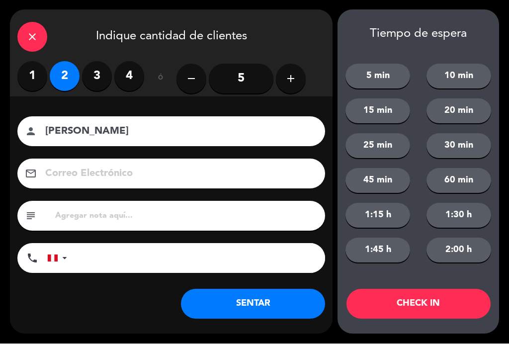
click at [272, 307] on button "SENTAR" at bounding box center [253, 304] width 144 height 30
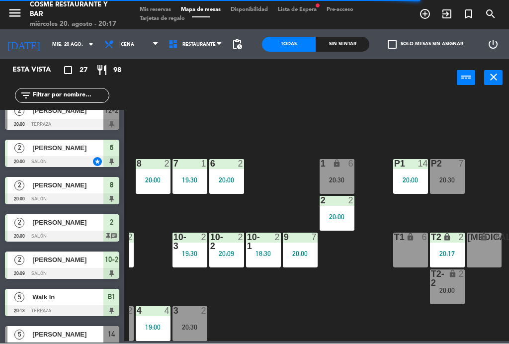
scroll to position [0, 0]
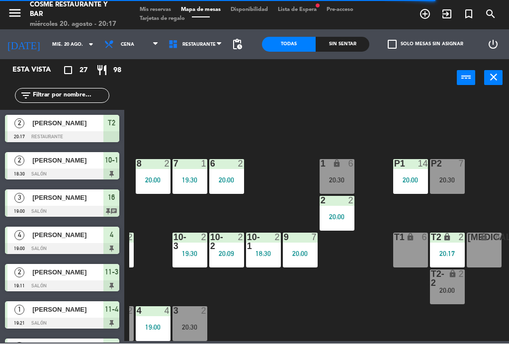
click at [446, 280] on div "lock" at bounding box center [447, 279] width 16 height 18
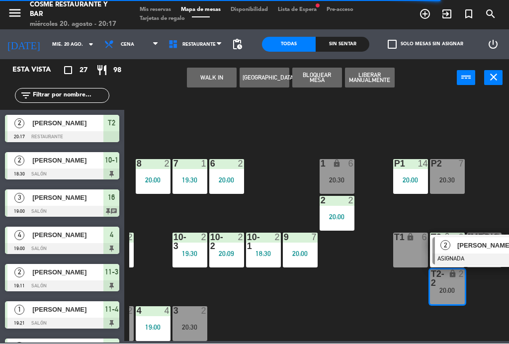
click at [481, 249] on span "[PERSON_NAME]" at bounding box center [489, 246] width 64 height 10
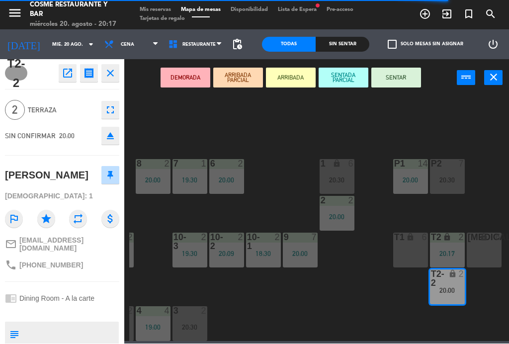
click at [74, 77] on button "open_in_new" at bounding box center [68, 74] width 18 height 18
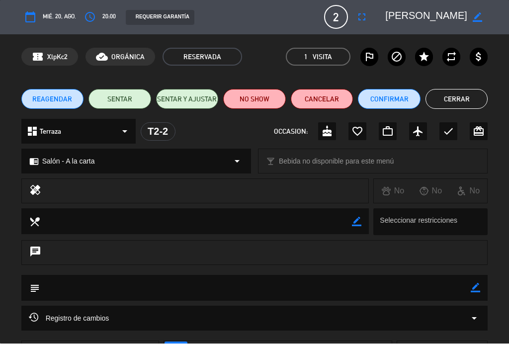
click at [259, 100] on button "NO SHOW" at bounding box center [254, 99] width 63 height 20
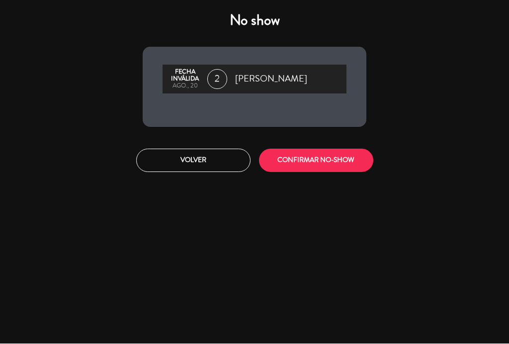
click at [336, 163] on button "CONFIRMAR NO-SHOW" at bounding box center [316, 160] width 114 height 23
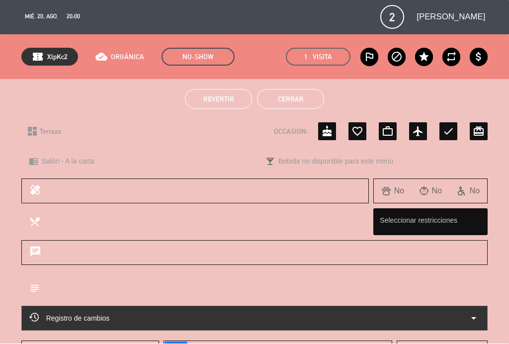
click at [301, 92] on button "Cerrar" at bounding box center [290, 99] width 67 height 20
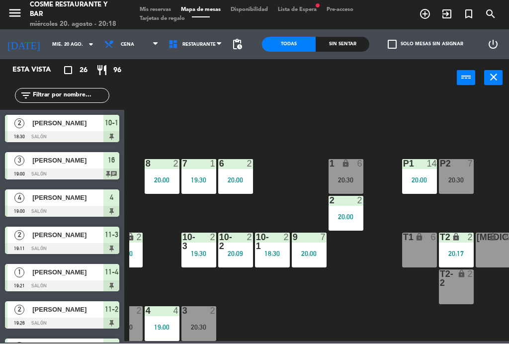
scroll to position [64, 244]
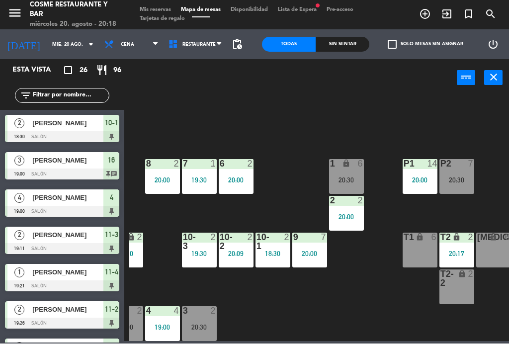
click at [202, 325] on div "20:30" at bounding box center [199, 327] width 35 height 7
click at [351, 297] on div "B1 lock 5 20:13 B2 lock 5 20:13 B3 lock 5 20:13 B4 lock 2 19:55 15 11 19:30 14 …" at bounding box center [319, 218] width 380 height 247
click at [412, 267] on div "T1 lock 6" at bounding box center [420, 250] width 35 height 35
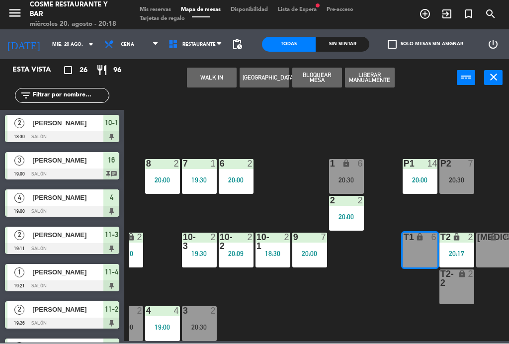
click at [374, 294] on div "B1 lock 5 20:13 B2 lock 5 20:13 B3 lock 5 20:13 B4 lock 2 19:55 15 11 19:30 14 …" at bounding box center [319, 218] width 380 height 247
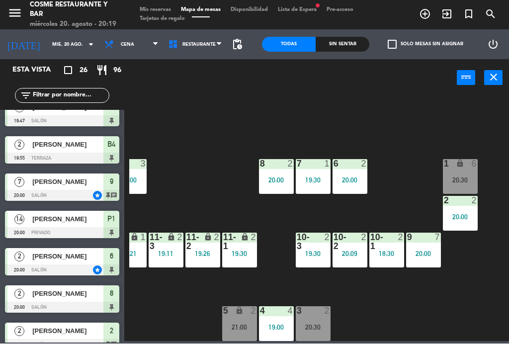
scroll to position [426, 0]
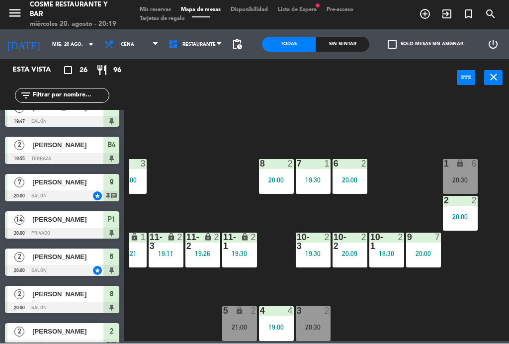
click at [426, 260] on div "9 7 20:00" at bounding box center [423, 250] width 35 height 35
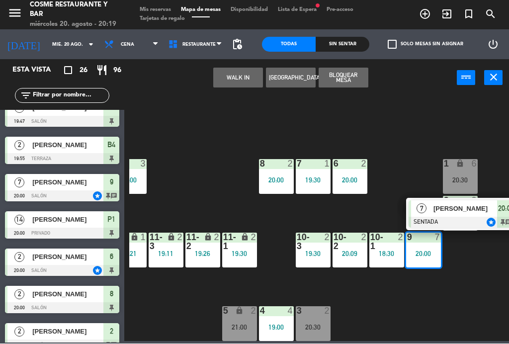
click at [456, 210] on span "[PERSON_NAME]" at bounding box center [465, 209] width 64 height 10
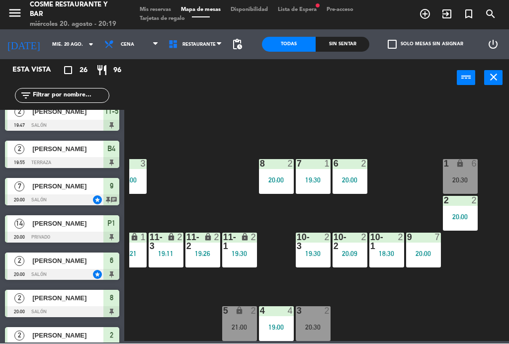
scroll to position [452, 0]
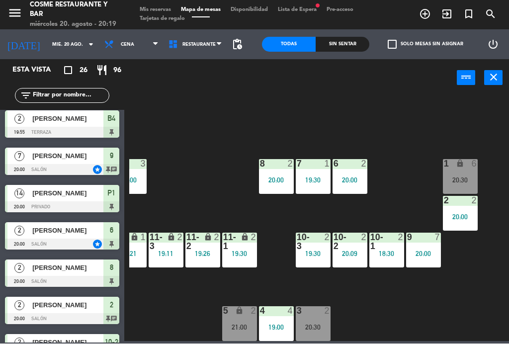
click at [85, 236] on div "[PERSON_NAME]" at bounding box center [67, 231] width 72 height 16
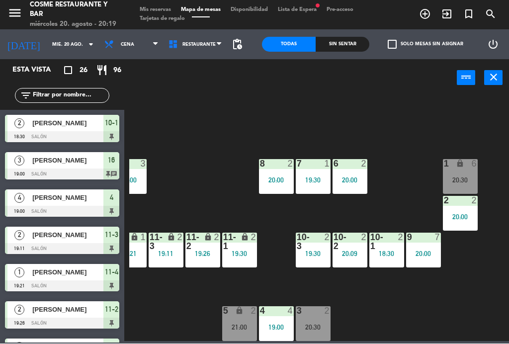
scroll to position [0, 0]
click at [424, 257] on div "20:00" at bounding box center [423, 254] width 35 height 7
click at [399, 141] on div "B1 lock 5 20:13 B2 lock 5 20:13 B3 lock 5 20:13 B4 lock 2 19:55 15 11 19:30 14 …" at bounding box center [319, 218] width 380 height 247
click at [350, 177] on div "20:00" at bounding box center [350, 180] width 35 height 7
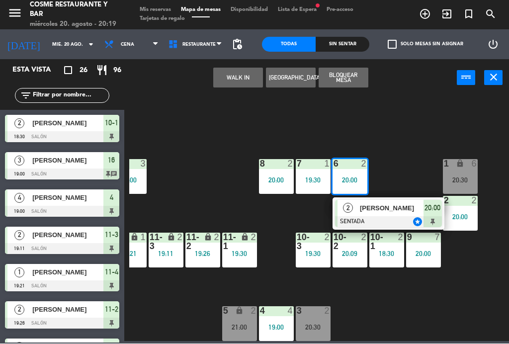
click at [423, 134] on div "B1 lock 5 20:13 B2 lock 5 20:13 B3 lock 5 20:13 B4 lock 2 19:55 15 11 19:30 14 …" at bounding box center [319, 218] width 380 height 247
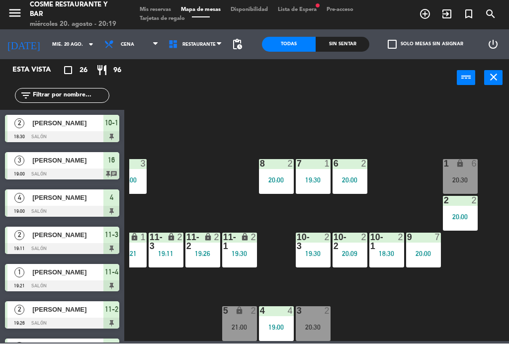
click at [467, 172] on div "1 lock 6 20:30" at bounding box center [460, 177] width 35 height 35
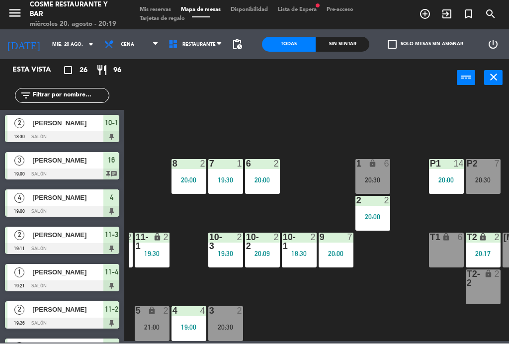
scroll to position [64, 218]
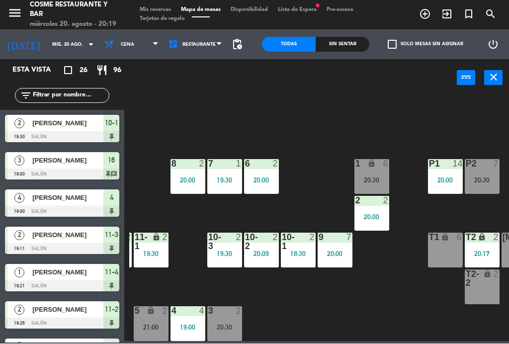
click at [374, 174] on div "1 lock 6 20:30" at bounding box center [371, 177] width 35 height 35
click at [395, 298] on div "B1 lock 5 20:13 B2 lock 5 20:13 B3 lock 5 20:13 B4 lock 2 19:55 15 11 19:30 14 …" at bounding box center [319, 218] width 380 height 247
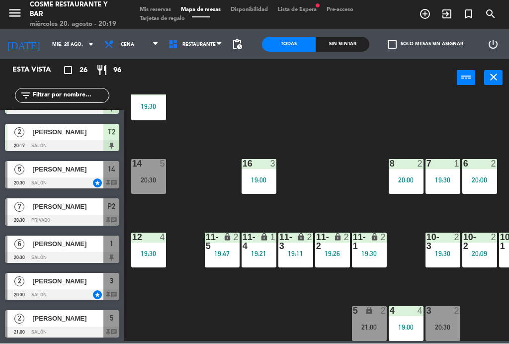
scroll to position [64, 0]
click at [158, 182] on div "20:30" at bounding box center [148, 180] width 35 height 7
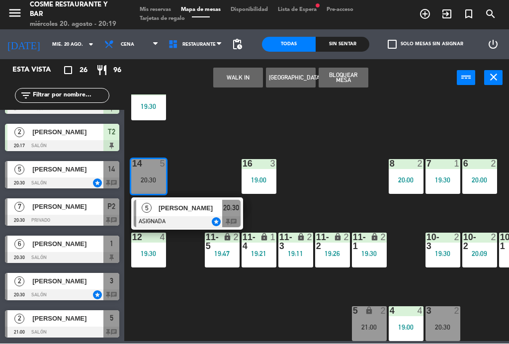
click at [185, 225] on div at bounding box center [187, 222] width 107 height 11
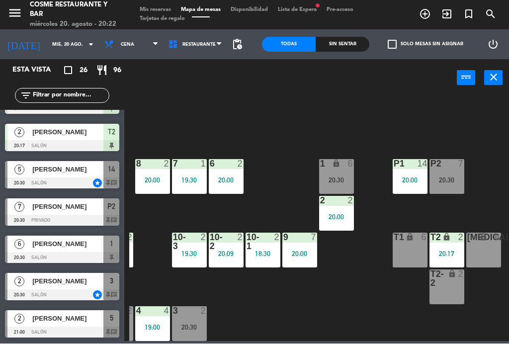
scroll to position [64, 253]
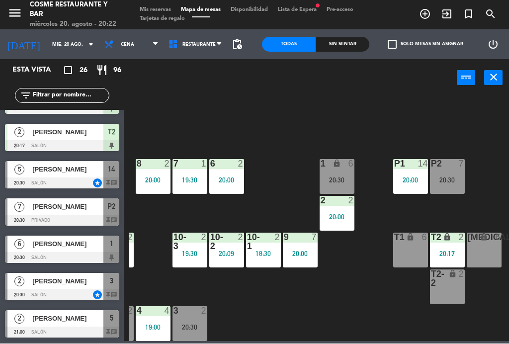
click at [410, 247] on div "T1 lock 6" at bounding box center [410, 250] width 35 height 35
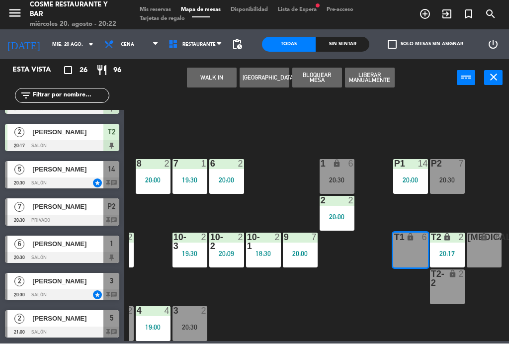
click at [213, 86] on button "WALK IN" at bounding box center [212, 78] width 50 height 20
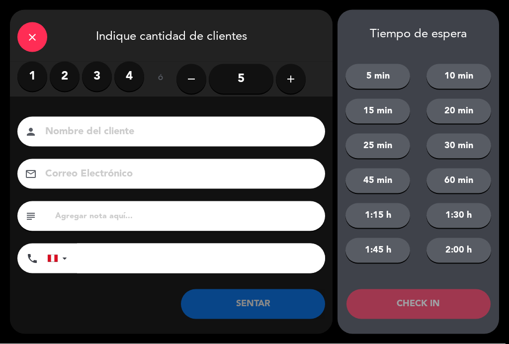
click at [101, 70] on label "3" at bounding box center [97, 77] width 30 height 30
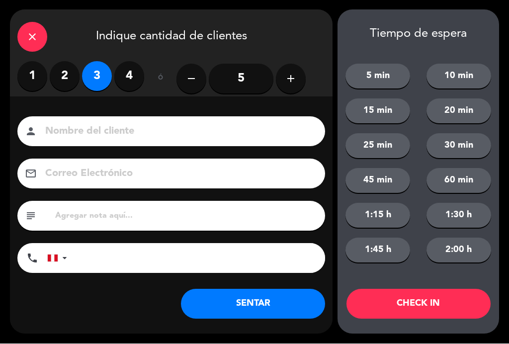
click at [126, 132] on input at bounding box center [178, 131] width 268 height 17
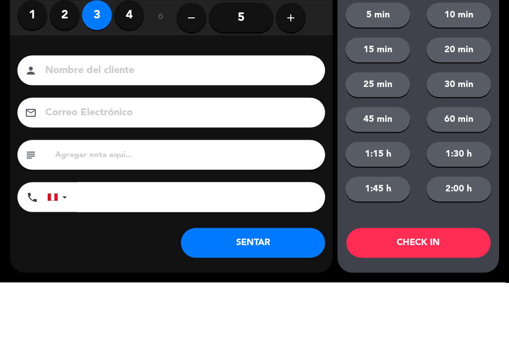
click at [158, 123] on input at bounding box center [178, 131] width 268 height 17
click at [169, 123] on input at bounding box center [178, 131] width 268 height 17
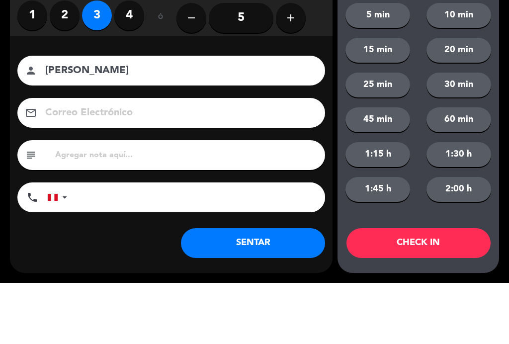
type input "[PERSON_NAME]"
click at [386, 64] on button "5 min" at bounding box center [377, 76] width 65 height 25
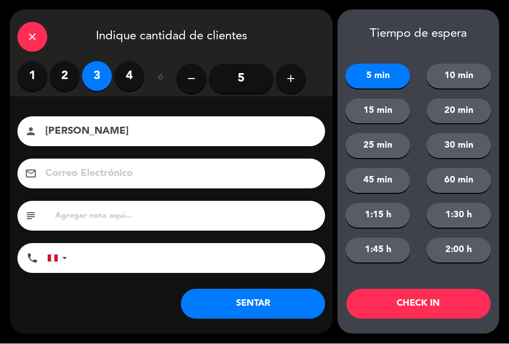
click at [285, 317] on button "SENTAR" at bounding box center [253, 304] width 144 height 30
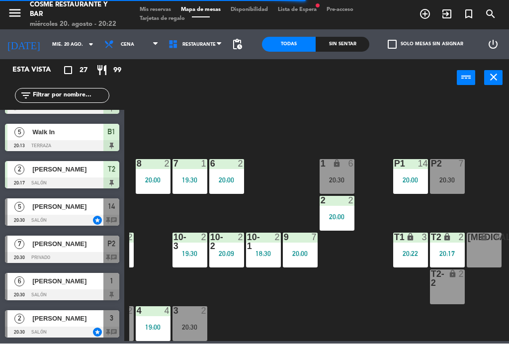
scroll to position [0, 0]
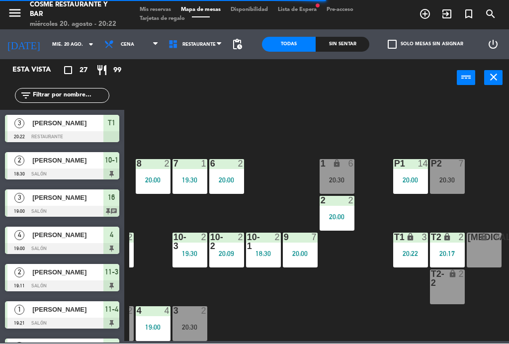
click at [374, 309] on div "B1 lock 5 20:13 B2 lock 5 20:13 B3 lock 5 20:13 B4 lock 2 19:55 15 11 19:30 14 …" at bounding box center [319, 218] width 380 height 247
click at [410, 264] on div "T1 lock 3 20:22" at bounding box center [410, 250] width 35 height 35
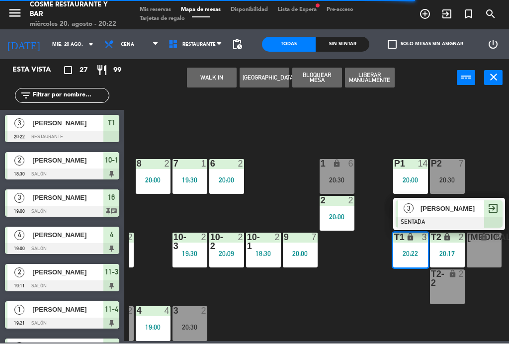
click at [482, 252] on div "[MEDICAL_DATA] lock 6" at bounding box center [484, 250] width 35 height 35
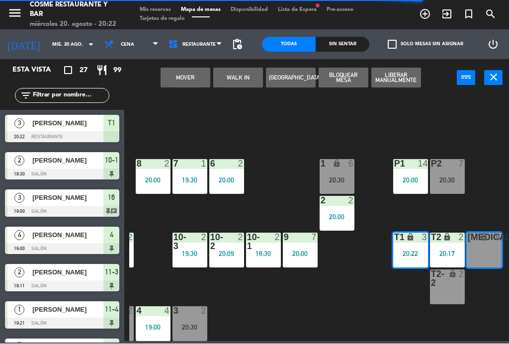
click at [186, 76] on button "Mover" at bounding box center [186, 78] width 50 height 20
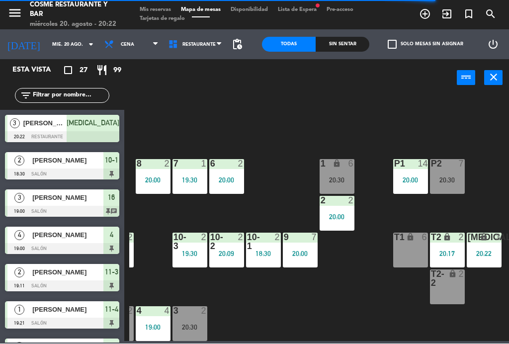
click at [500, 298] on div "B1 lock 5 20:13 B2 lock 5 20:13 B3 lock 5 20:13 B4 lock 2 19:55 15 11 19:30 14 …" at bounding box center [319, 218] width 380 height 247
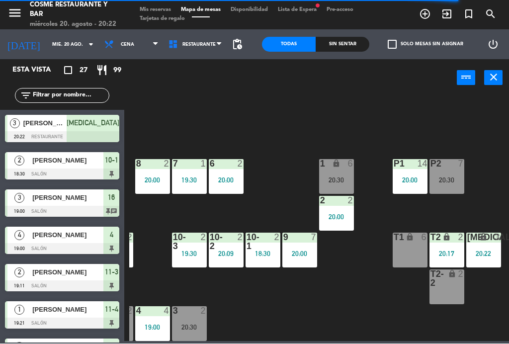
scroll to position [64, 253]
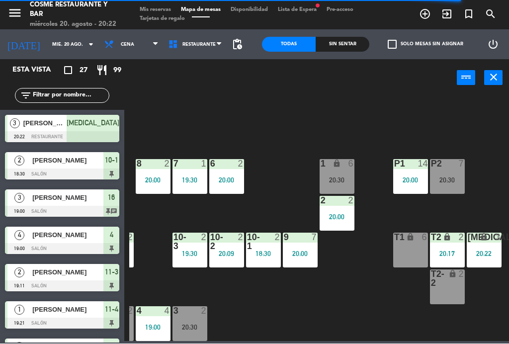
click at [192, 324] on div "20:30" at bounding box center [189, 327] width 35 height 7
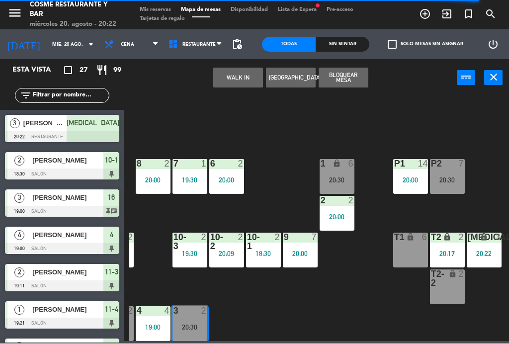
click at [346, 314] on div "B1 lock 5 20:13 B2 lock 5 20:13 B3 lock 5 20:13 B4 lock 2 19:55 15 11 19:30 14 …" at bounding box center [319, 218] width 380 height 247
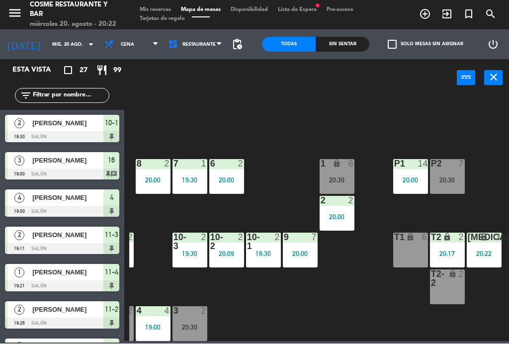
click at [450, 286] on div "lock" at bounding box center [447, 279] width 16 height 18
click at [485, 118] on div "B1 lock 5 20:13 B2 lock 5 20:13 B3 lock 5 20:13 B4 lock 2 19:55 15 11 19:30 14 …" at bounding box center [319, 218] width 380 height 247
click at [494, 116] on div "B1 lock 5 20:13 B2 lock 5 20:13 B3 lock 5 20:13 B4 lock 2 19:55 15 11 19:30 14 …" at bounding box center [319, 218] width 380 height 247
click at [456, 290] on div "T2-2 lock 2" at bounding box center [447, 287] width 35 height 35
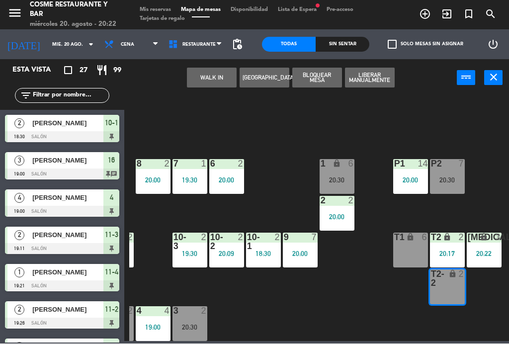
click at [214, 73] on button "WALK IN" at bounding box center [212, 78] width 50 height 20
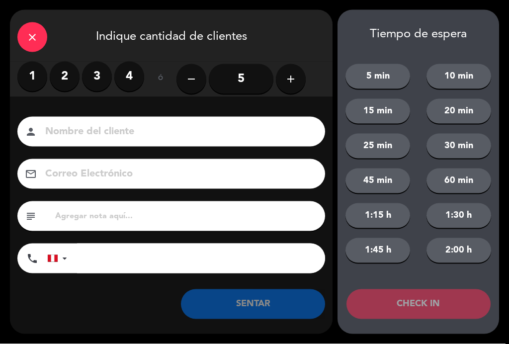
click at [69, 75] on label "2" at bounding box center [65, 77] width 30 height 30
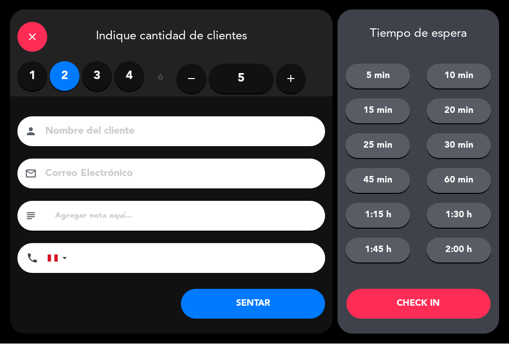
click at [122, 137] on input at bounding box center [178, 131] width 268 height 17
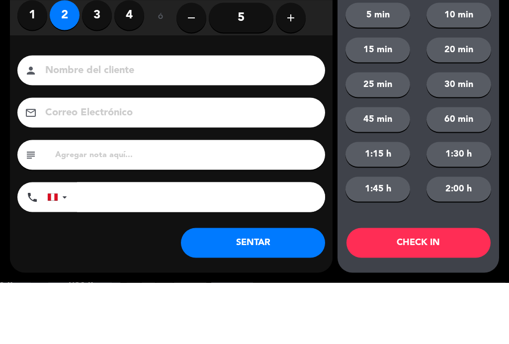
click at [320, 62] on div "1 2 3 4 ó remove 5 add" at bounding box center [171, 79] width 308 height 35
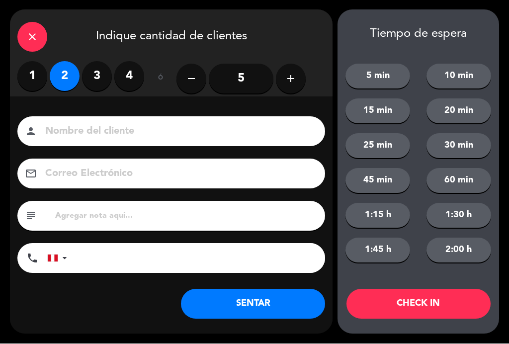
click at [29, 28] on div "close" at bounding box center [32, 37] width 30 height 30
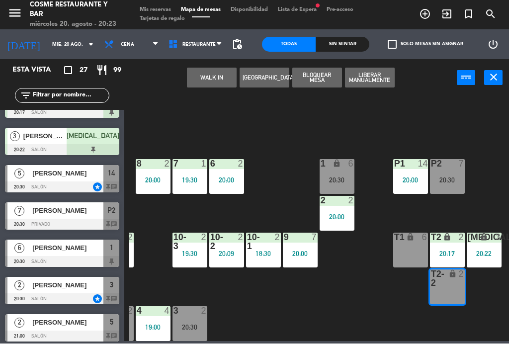
scroll to position [772, 0]
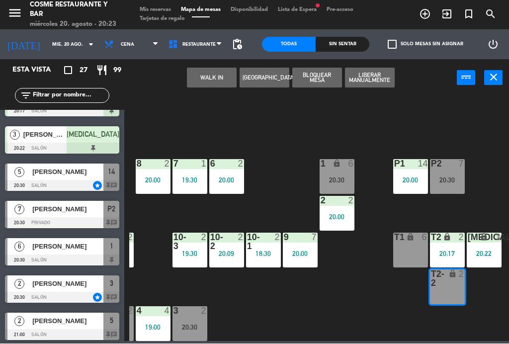
click at [350, 179] on div "20:30" at bounding box center [337, 180] width 35 height 7
click at [330, 163] on div "lock" at bounding box center [337, 164] width 16 height 9
click at [345, 301] on div "B1 lock 5 20:13 B2 lock 5 20:13 B3 lock 5 20:13 B4 lock 2 19:55 15 11 19:30 14 …" at bounding box center [319, 218] width 380 height 247
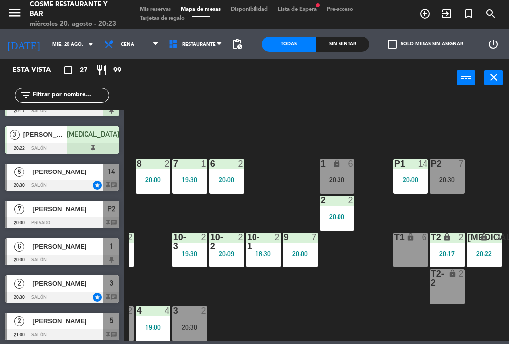
click at [342, 175] on div "1 lock 6 20:30" at bounding box center [337, 177] width 35 height 35
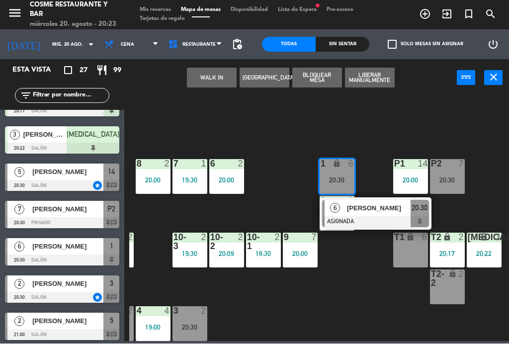
click at [379, 211] on span "[PERSON_NAME]" at bounding box center [379, 208] width 64 height 10
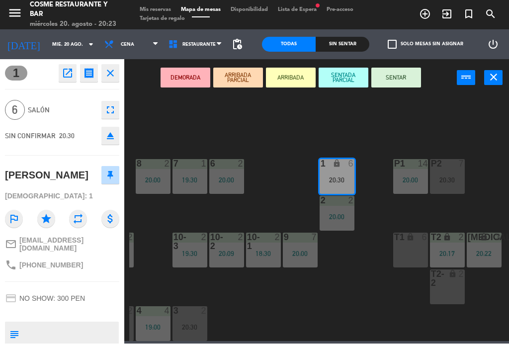
click at [402, 80] on button "SENTAR" at bounding box center [396, 78] width 50 height 20
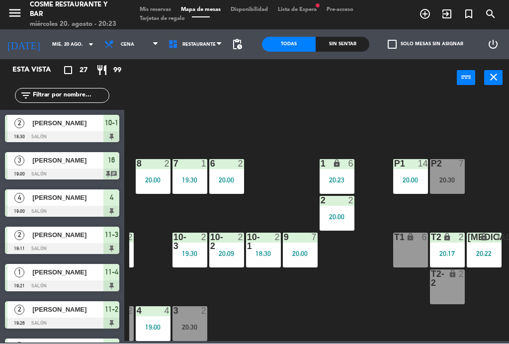
click at [435, 92] on div "power_input close" at bounding box center [290, 79] width 333 height 38
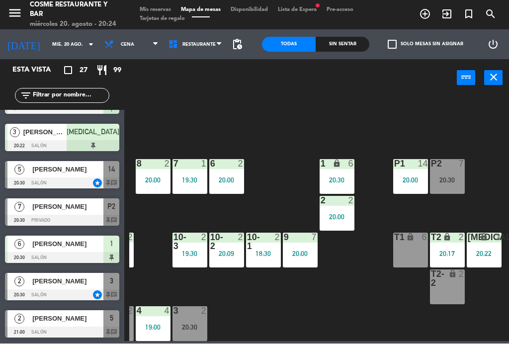
scroll to position [774, 0]
click at [83, 177] on div "[PERSON_NAME]" at bounding box center [67, 170] width 72 height 16
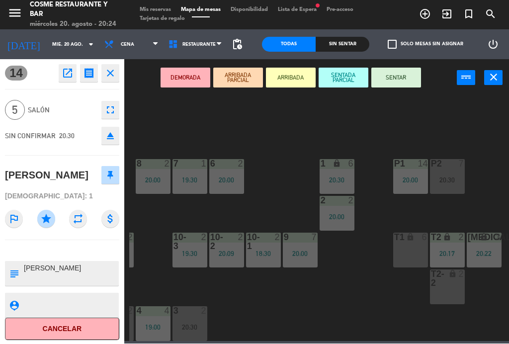
click at [396, 77] on button "SENTAR" at bounding box center [396, 78] width 50 height 20
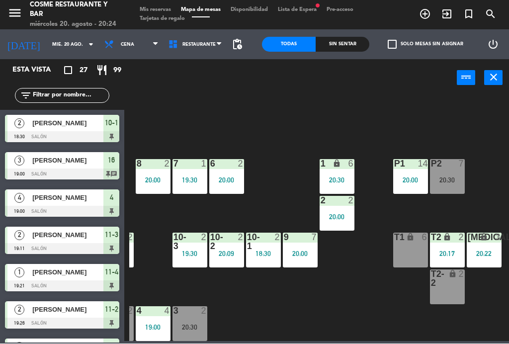
scroll to position [170, 0]
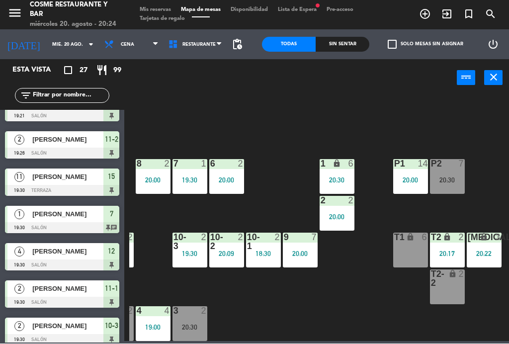
click at [444, 114] on div "B1 lock 5 20:13 B2 lock 5 20:13 B3 lock 5 20:13 B4 lock 2 19:55 15 11 19:30 14 …" at bounding box center [319, 218] width 380 height 247
click at [344, 179] on div "20:30" at bounding box center [337, 180] width 35 height 7
click at [355, 291] on div "B1 lock 5 20:13 B2 lock 5 20:13 B3 lock 5 20:13 B4 lock 2 19:55 15 11 19:30 14 …" at bounding box center [319, 218] width 380 height 247
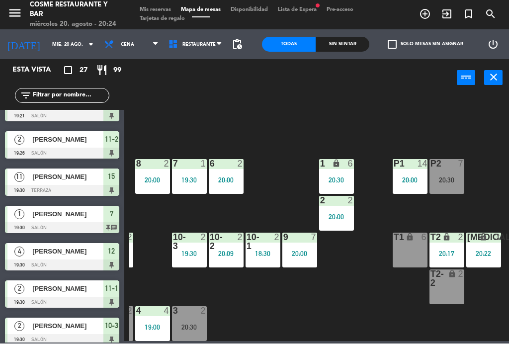
scroll to position [64, 253]
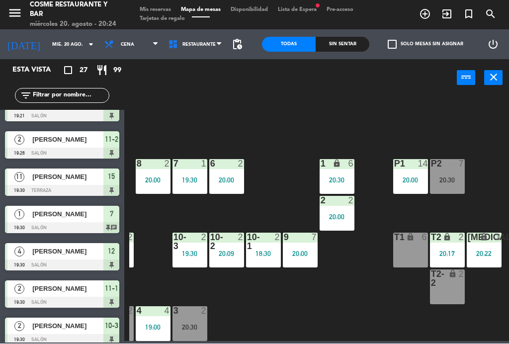
click at [228, 254] on div "20:09" at bounding box center [226, 254] width 35 height 7
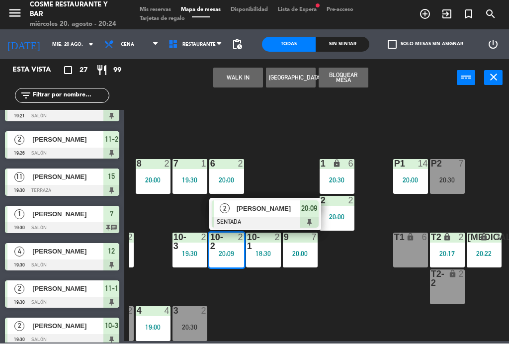
click at [268, 206] on span "[PERSON_NAME]" at bounding box center [269, 209] width 64 height 10
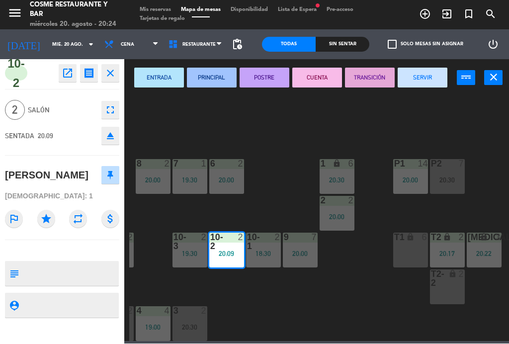
click at [431, 82] on button "SERVIR" at bounding box center [423, 78] width 50 height 20
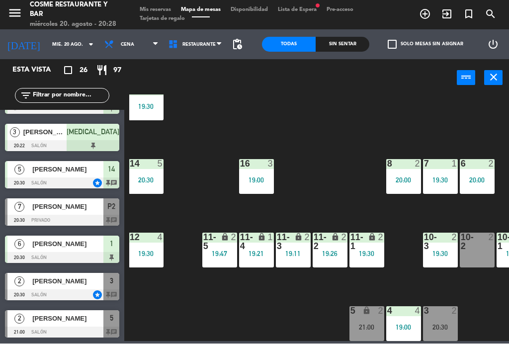
scroll to position [64, 2]
click at [268, 254] on div "19:21" at bounding box center [256, 254] width 35 height 7
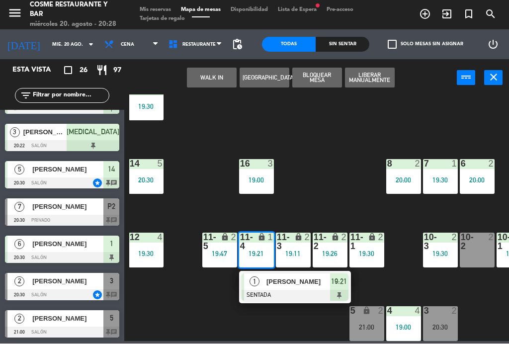
click at [296, 290] on div at bounding box center [295, 295] width 107 height 11
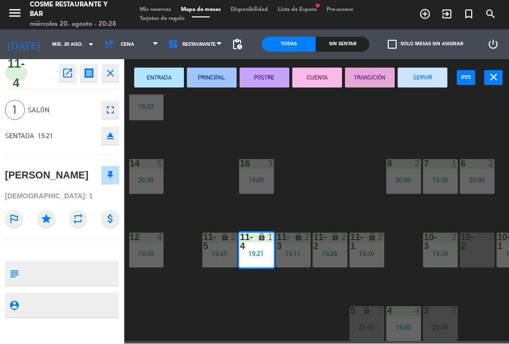
click at [430, 79] on button "SERVIR" at bounding box center [423, 78] width 50 height 20
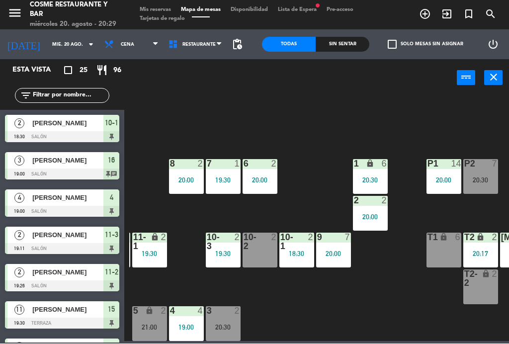
scroll to position [64, 220]
click at [217, 321] on div "3 2 20:30" at bounding box center [223, 324] width 35 height 35
click at [368, 317] on div "B1 lock 5 20:13 B2 lock 5 20:13 B3 lock 5 20:13 B4 lock 2 19:55 15 11 19:30 14 …" at bounding box center [319, 218] width 380 height 247
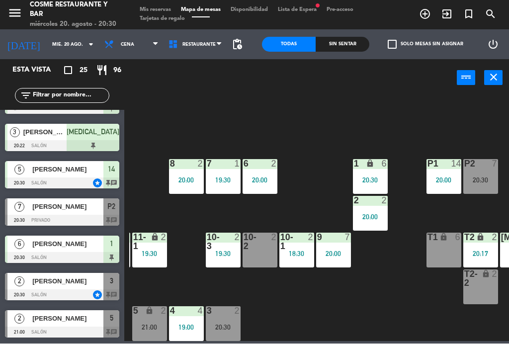
scroll to position [699, 0]
click at [228, 317] on div "3 2 20:30" at bounding box center [223, 324] width 35 height 35
click at [375, 306] on div "B1 lock 5 20:13 B2 lock 5 20:13 B3 lock 5 20:13 B4 lock 2 19:55 15 11 19:30 14 …" at bounding box center [319, 218] width 380 height 247
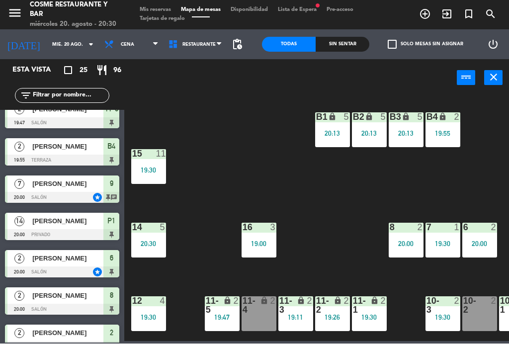
scroll to position [387, 0]
click at [454, 11] on span "exit_to_app" at bounding box center [447, 14] width 22 height 17
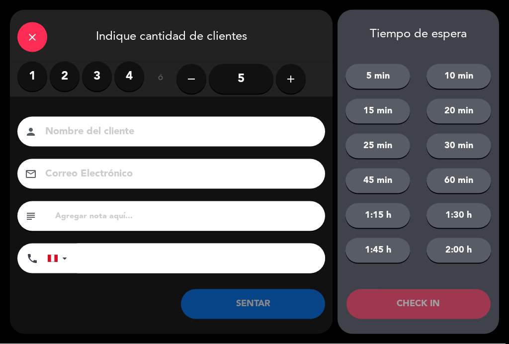
click at [90, 78] on label "3" at bounding box center [97, 77] width 30 height 30
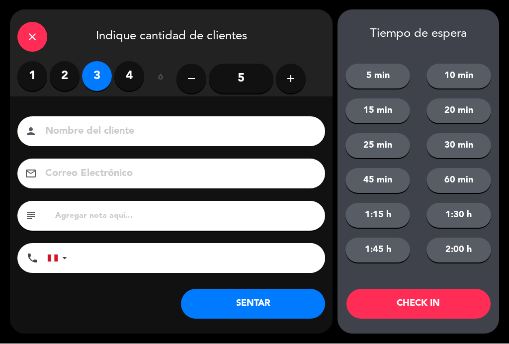
click at [130, 130] on input at bounding box center [178, 131] width 268 height 17
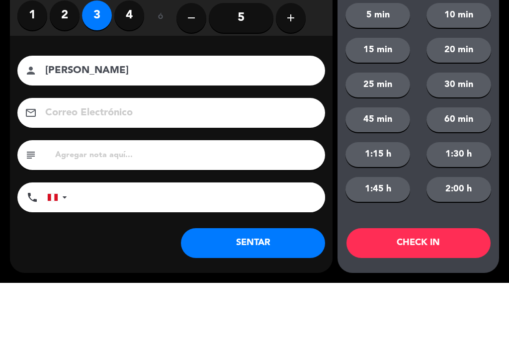
type input "[PERSON_NAME]"
click at [20, 117] on div "Nombre del cliente person [PERSON_NAME] Correo Electrónico email subject phone …" at bounding box center [171, 197] width 323 height 160
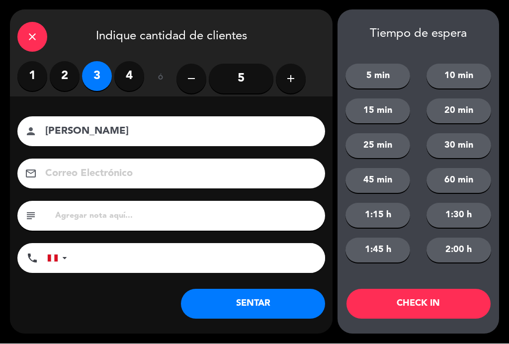
click at [270, 309] on button "SENTAR" at bounding box center [253, 304] width 144 height 30
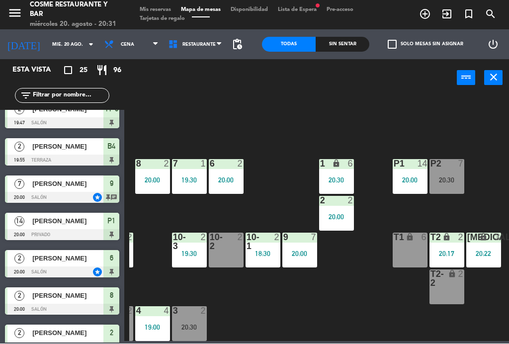
scroll to position [64, 253]
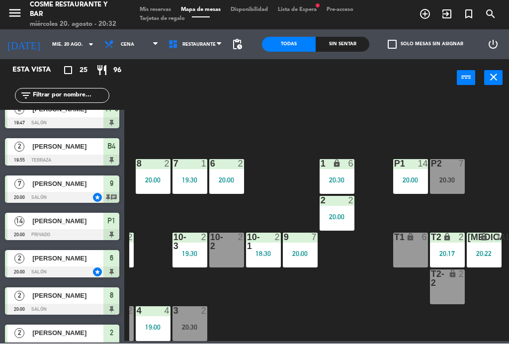
click at [226, 183] on div "20:00" at bounding box center [226, 180] width 35 height 7
click at [392, 312] on div "B1 lock 5 20:13 B2 lock 5 20:13 B3 lock 5 20:13 B4 lock 2 19:55 15 11 19:30 14 …" at bounding box center [319, 218] width 380 height 247
click at [450, 297] on div "T2-2 lock 2" at bounding box center [447, 287] width 35 height 35
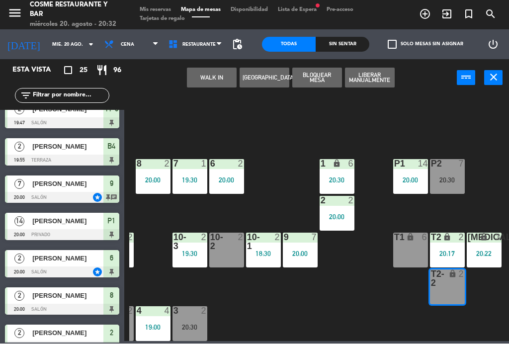
click at [219, 77] on button "WALK IN" at bounding box center [212, 78] width 50 height 20
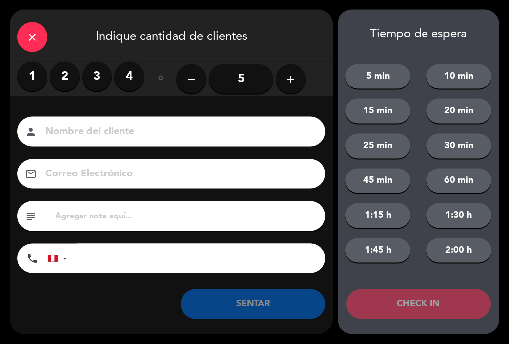
click at [65, 67] on label "2" at bounding box center [65, 77] width 30 height 30
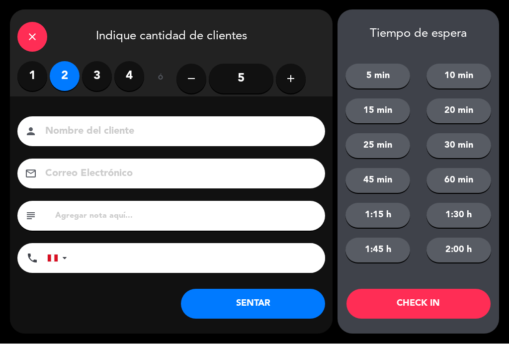
click at [246, 299] on button "SENTAR" at bounding box center [253, 304] width 144 height 30
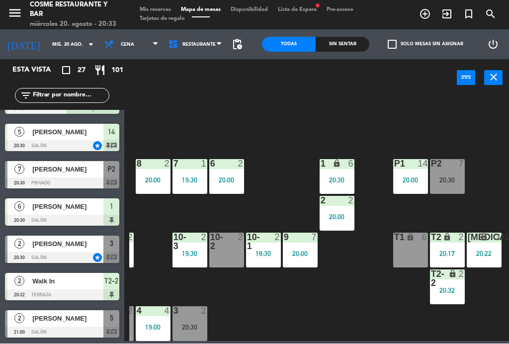
scroll to position [800, 0]
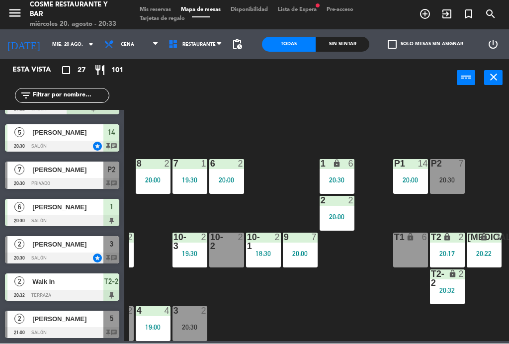
click at [59, 171] on span "[PERSON_NAME]" at bounding box center [67, 170] width 71 height 10
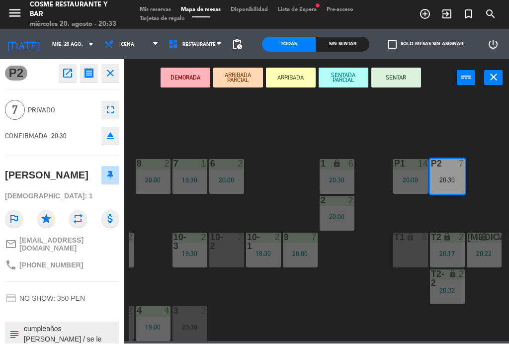
click at [395, 86] on button "SENTAR" at bounding box center [396, 78] width 50 height 20
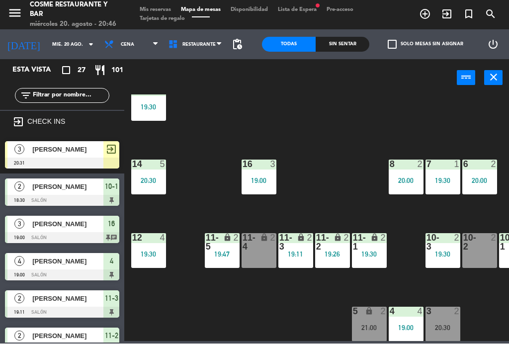
scroll to position [0, 0]
click at [272, 112] on div "B1 lock 5 20:13 B2 lock 5 20:13 B3 lock 5 20:13 B4 lock 2 19:55 15 11 19:30 14 …" at bounding box center [319, 218] width 380 height 247
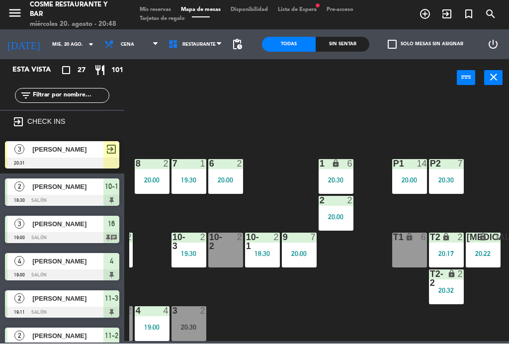
scroll to position [64, 253]
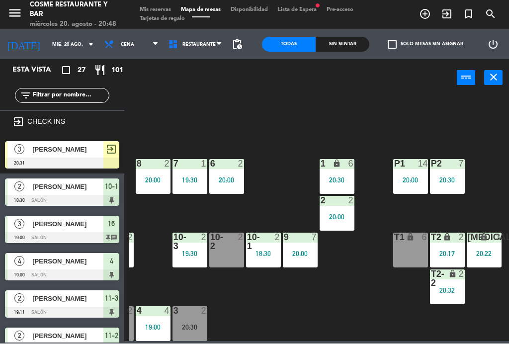
click at [197, 324] on div "20:30" at bounding box center [189, 327] width 35 height 7
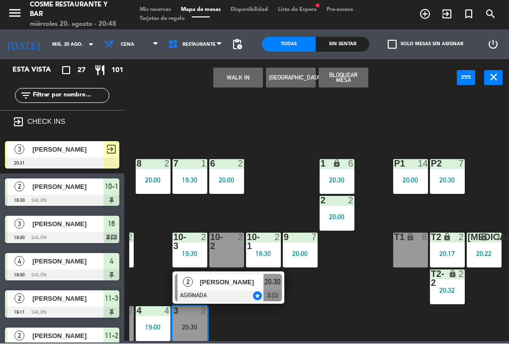
click at [242, 286] on span "[PERSON_NAME]" at bounding box center [232, 282] width 64 height 10
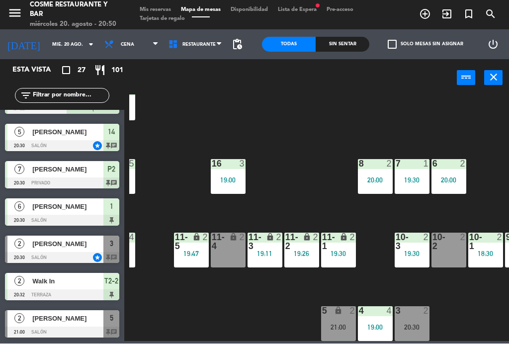
scroll to position [800, 0]
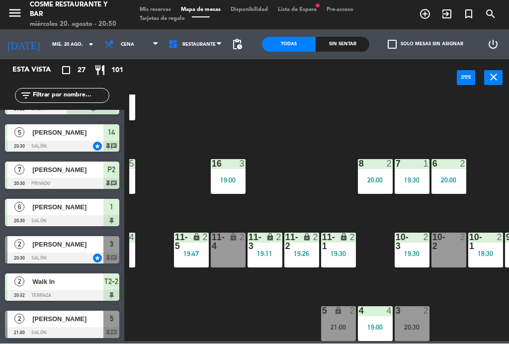
click at [348, 325] on div "21:00" at bounding box center [338, 327] width 35 height 7
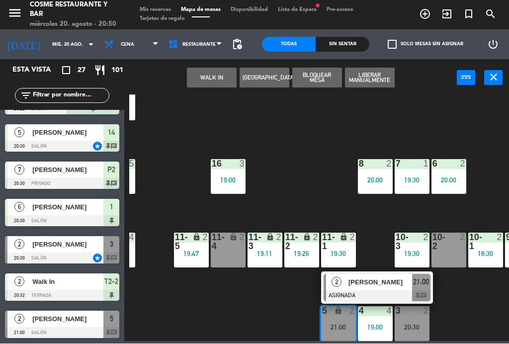
click at [457, 248] on div "2" at bounding box center [465, 242] width 16 height 18
click at [205, 78] on button "Mover" at bounding box center [212, 78] width 50 height 20
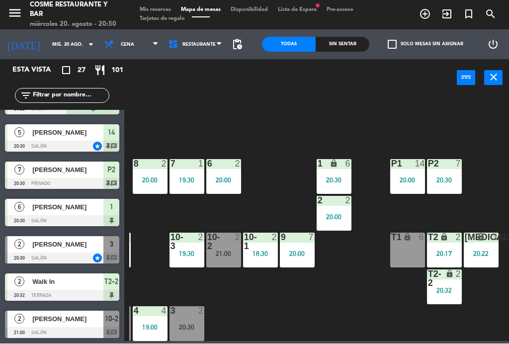
scroll to position [64, 253]
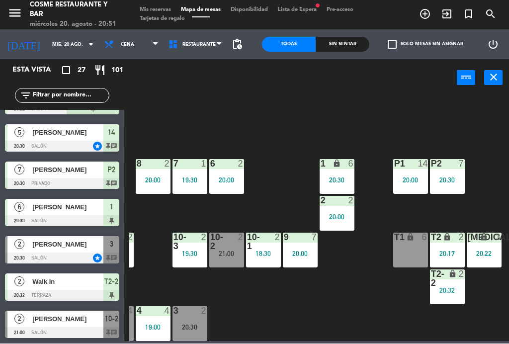
click at [223, 246] on div at bounding box center [226, 242] width 16 height 18
click at [316, 329] on div "B1 lock 5 20:13 B2 lock 5 20:13 B3 lock 5 20:13 B4 lock 2 19:55 15 11 19:30 14 …" at bounding box center [319, 218] width 380 height 247
click at [201, 316] on div "2" at bounding box center [204, 311] width 6 height 9
click at [307, 315] on div "B1 lock 5 20:13 B2 lock 5 20:13 B3 lock 5 20:13 B4 lock 2 19:55 15 11 19:30 14 …" at bounding box center [319, 218] width 380 height 247
click at [384, 299] on div "B1 lock 5 20:13 B2 lock 5 20:13 B3 lock 5 20:13 B4 lock 2 19:55 15 11 19:30 14 …" at bounding box center [319, 218] width 380 height 247
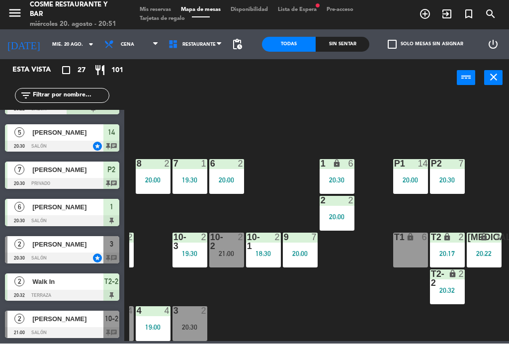
click at [431, 13] on icon "exit_to_app" at bounding box center [425, 14] width 12 height 12
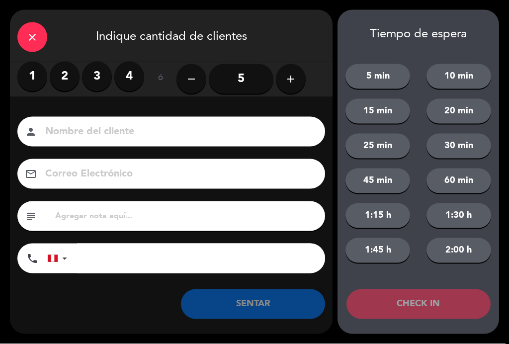
click at [60, 80] on label "2" at bounding box center [65, 77] width 30 height 30
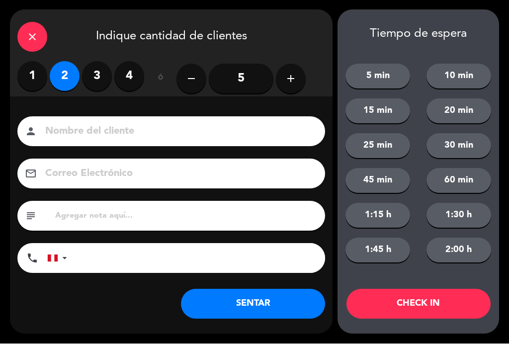
click at [91, 136] on input at bounding box center [178, 131] width 268 height 17
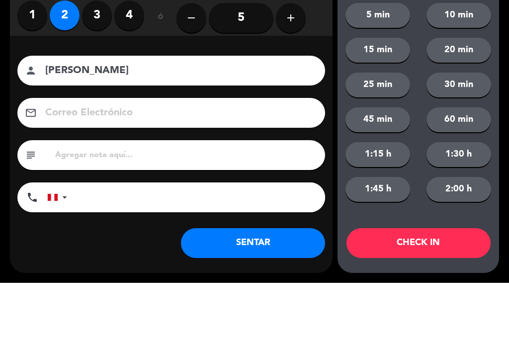
type input "[PERSON_NAME]"
click at [14, 117] on div "Nombre del cliente person [PERSON_NAME] Correo Electrónico email subject phone …" at bounding box center [171, 197] width 323 height 160
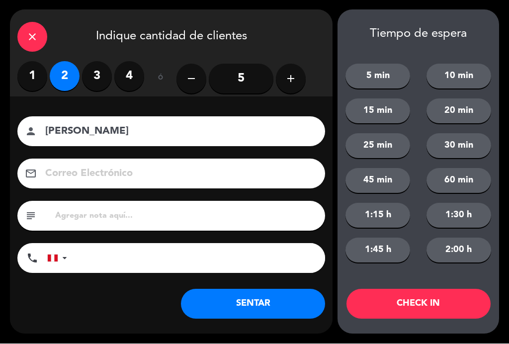
click at [259, 312] on button "SENTAR" at bounding box center [253, 304] width 144 height 30
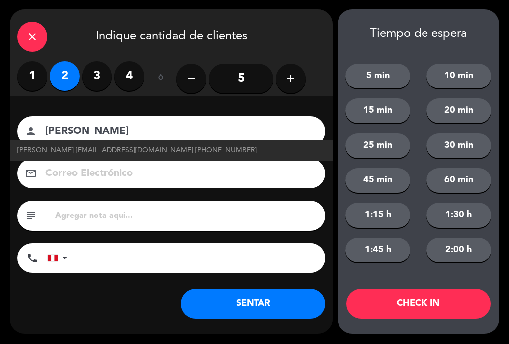
click at [385, 78] on button "5 min" at bounding box center [377, 76] width 65 height 25
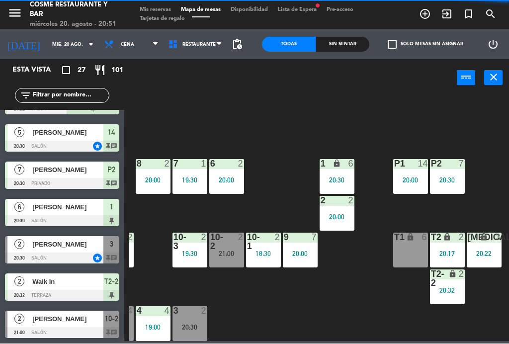
click at [389, 311] on div "B1 lock 5 20:13 B2 lock 5 20:13 B3 lock 5 20:13 B4 lock 2 19:55 15 11 19:30 14 …" at bounding box center [319, 218] width 380 height 247
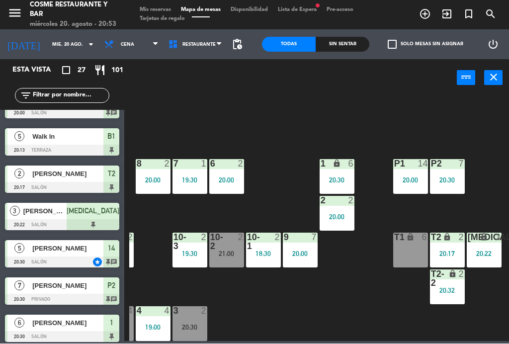
click at [487, 253] on div "20:22" at bounding box center [484, 254] width 35 height 7
click at [493, 145] on div "B1 lock 5 20:13 B2 lock 5 20:13 B3 lock 5 20:13 B4 lock 2 19:55 15 11 19:30 14 …" at bounding box center [319, 218] width 380 height 247
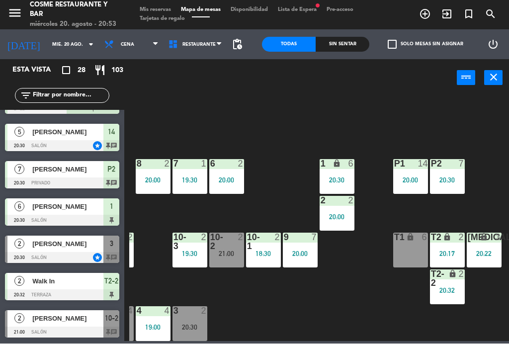
scroll to position [837, 0]
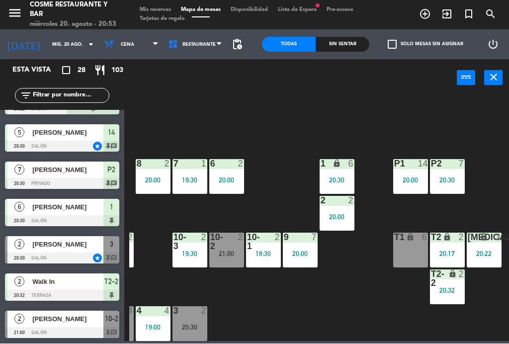
click at [488, 240] on icon "lock" at bounding box center [484, 237] width 8 height 8
click at [399, 300] on div "B1 lock 5 20:13 B2 lock 5 20:13 B3 lock 5 20:13 B4 lock 2 19:55 15 11 19:30 14 …" at bounding box center [319, 218] width 380 height 247
click at [200, 325] on div "20:30" at bounding box center [189, 327] width 35 height 7
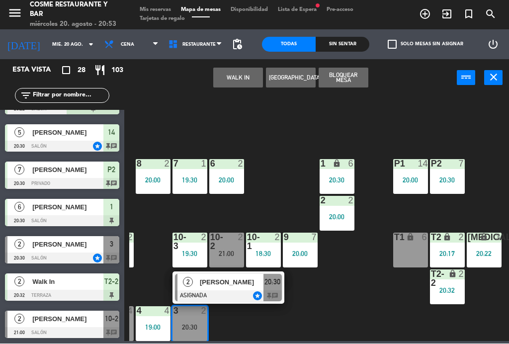
click at [244, 288] on div "[PERSON_NAME]" at bounding box center [231, 282] width 65 height 16
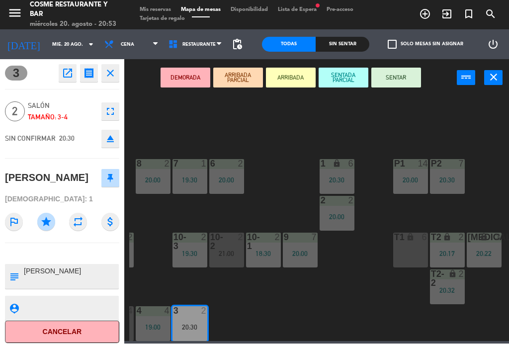
click at [70, 74] on icon "open_in_new" at bounding box center [68, 74] width 12 height 12
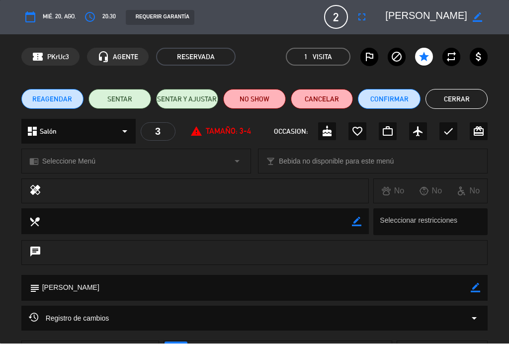
click at [109, 22] on div "access_time 20:30" at bounding box center [98, 17] width 35 height 18
click at [96, 14] on button "access_time" at bounding box center [90, 17] width 18 height 18
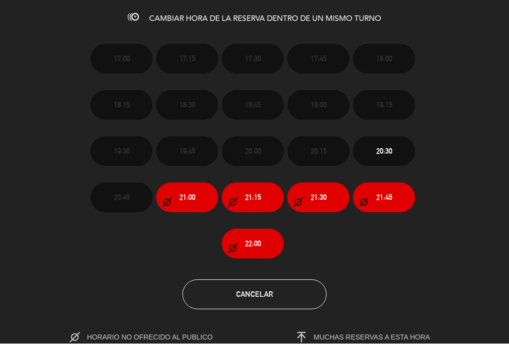
click at [192, 203] on button "21:00" at bounding box center [187, 198] width 62 height 30
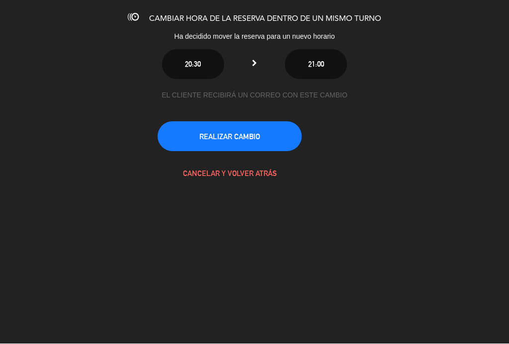
click at [247, 135] on button "REALIZAR CAMBIO" at bounding box center [230, 137] width 144 height 30
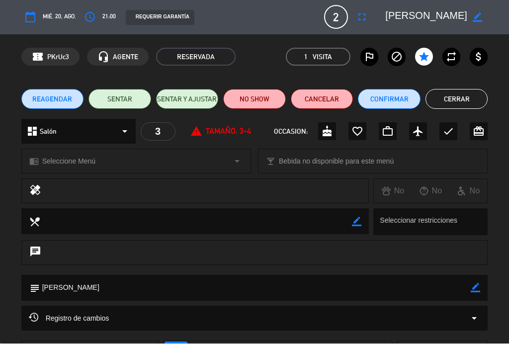
click at [465, 105] on button "Cerrar" at bounding box center [457, 99] width 63 height 20
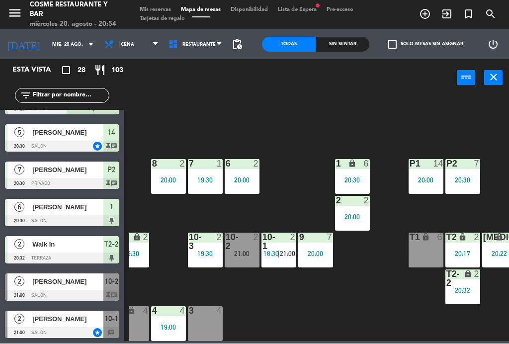
scroll to position [64, 239]
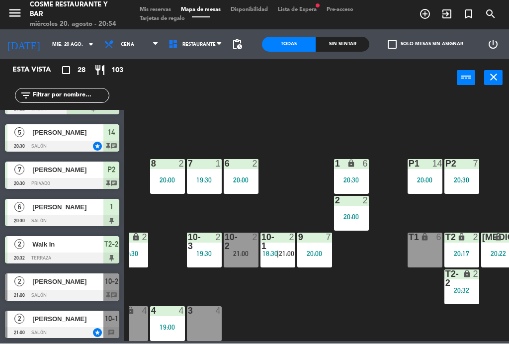
click at [277, 250] on span "|" at bounding box center [278, 254] width 2 height 8
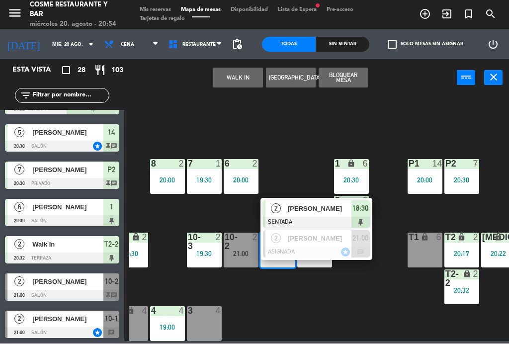
click at [320, 245] on div "[PERSON_NAME]" at bounding box center [319, 239] width 65 height 16
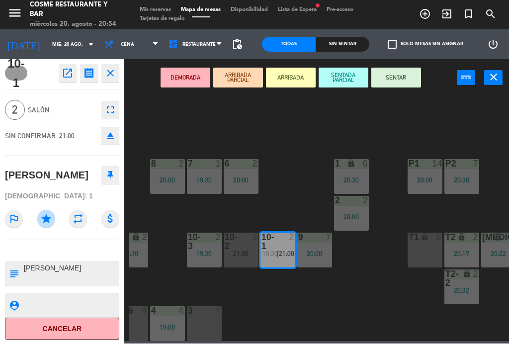
click at [209, 328] on div "3 4" at bounding box center [204, 324] width 35 height 35
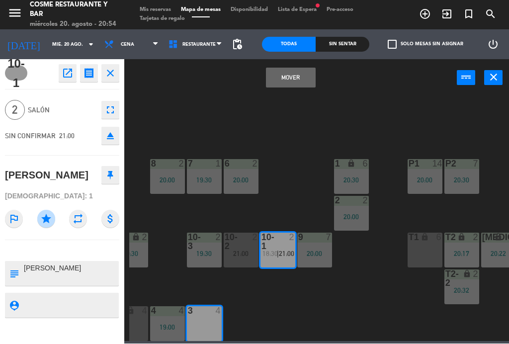
click at [300, 81] on button "Mover" at bounding box center [291, 78] width 50 height 20
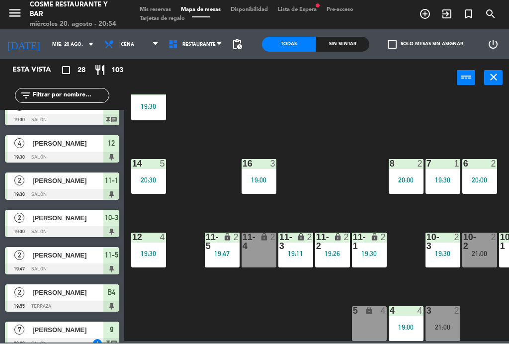
scroll to position [64, 0]
click at [347, 251] on div "19:26" at bounding box center [332, 254] width 35 height 7
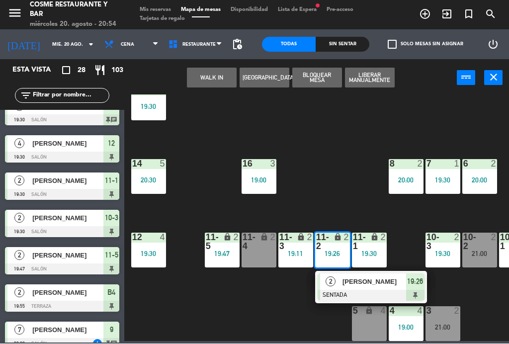
click at [370, 284] on span "[PERSON_NAME]" at bounding box center [375, 282] width 64 height 10
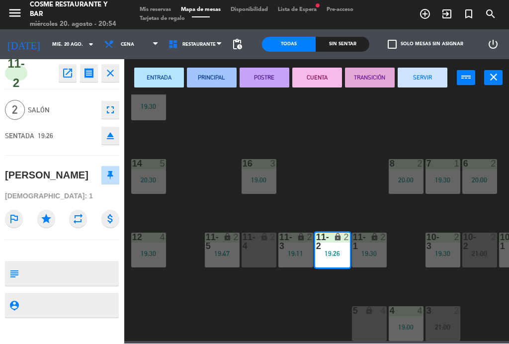
click at [432, 79] on button "SERVIR" at bounding box center [423, 78] width 50 height 20
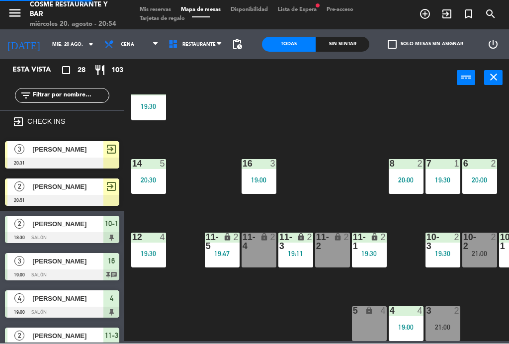
scroll to position [0, 0]
click at [371, 317] on div "5 lock 4" at bounding box center [369, 324] width 35 height 35
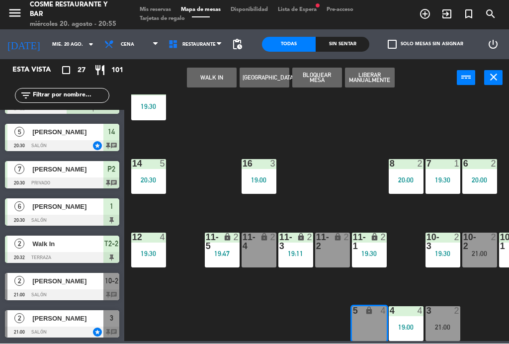
scroll to position [800, 0]
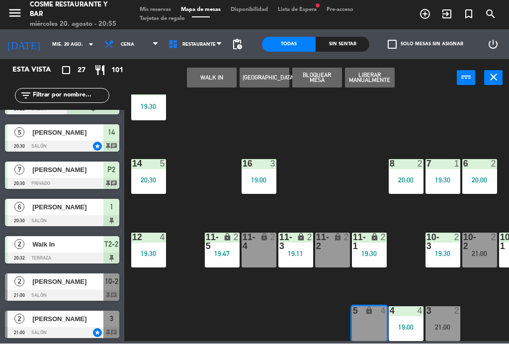
click at [210, 85] on button "WALK IN" at bounding box center [212, 78] width 50 height 20
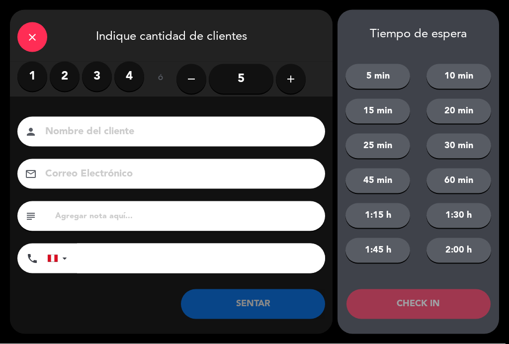
click at [65, 74] on label "2" at bounding box center [65, 77] width 30 height 30
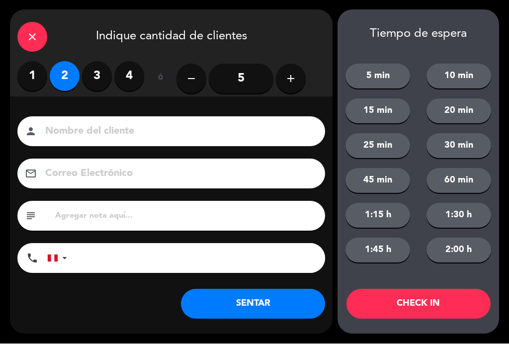
click at [27, 40] on icon "close" at bounding box center [32, 37] width 12 height 12
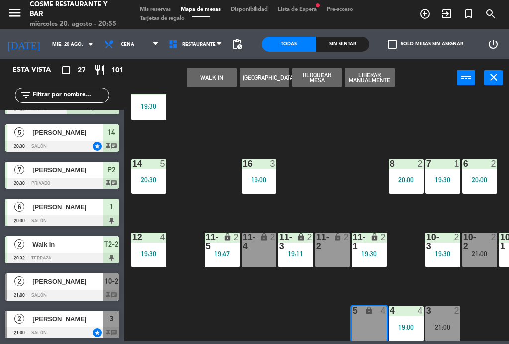
click at [270, 84] on button "[GEOGRAPHIC_DATA]" at bounding box center [265, 78] width 50 height 20
click at [277, 85] on button "[GEOGRAPHIC_DATA]" at bounding box center [265, 78] width 50 height 20
click at [267, 78] on button "[GEOGRAPHIC_DATA]" at bounding box center [265, 78] width 50 height 20
click at [261, 76] on button "[GEOGRAPHIC_DATA]" at bounding box center [265, 78] width 50 height 20
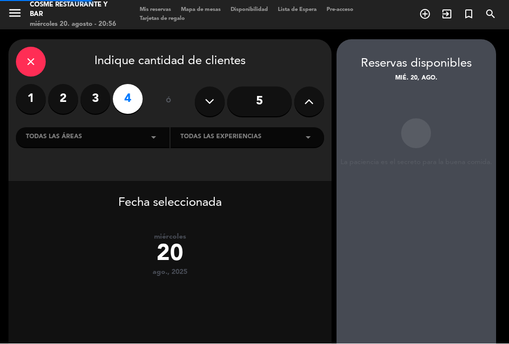
click at [359, 178] on div at bounding box center [417, 259] width 160 height 184
click at [33, 97] on label "1" at bounding box center [31, 100] width 30 height 30
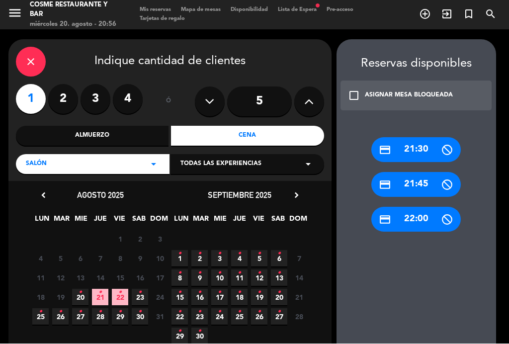
click at [355, 96] on icon "check_box_outline_blank" at bounding box center [354, 96] width 12 height 12
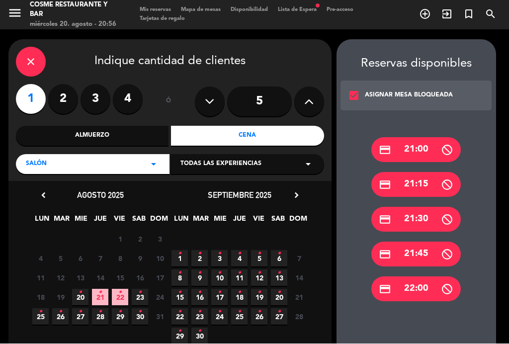
click at [423, 145] on div "credit_card 21:00" at bounding box center [415, 150] width 89 height 25
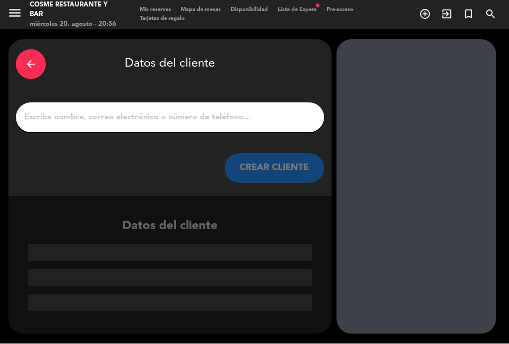
click at [149, 118] on input "1" at bounding box center [169, 118] width 293 height 14
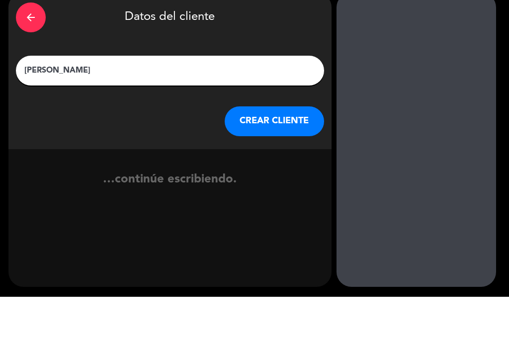
type input "[PERSON_NAME]"
click at [19, 100] on div "arrow_back Datos del cliente [PERSON_NAME] CREAR CLIENTE" at bounding box center [169, 118] width 323 height 157
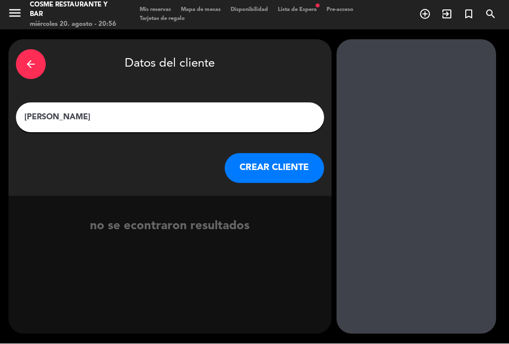
click at [288, 173] on button "CREAR CLIENTE" at bounding box center [274, 169] width 99 height 30
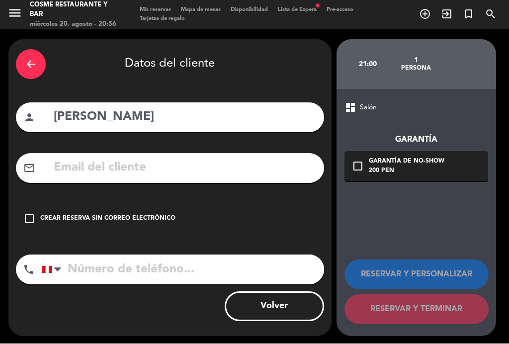
click at [146, 230] on div "check_box_outline_blank Crear reserva sin correo electrónico" at bounding box center [170, 219] width 308 height 30
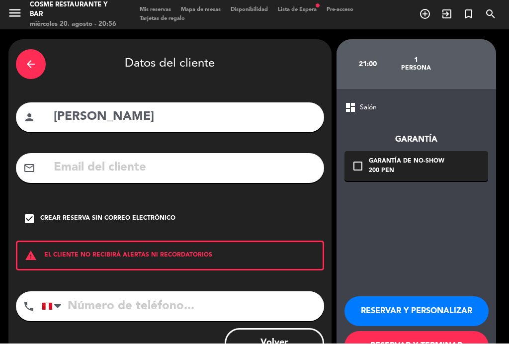
click at [435, 341] on button "RESERVAR Y TERMINAR" at bounding box center [417, 347] width 144 height 30
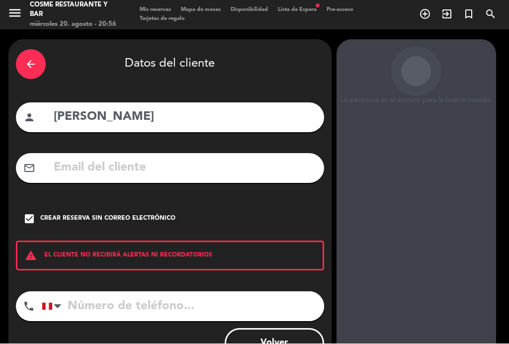
click at [28, 59] on icon "arrow_back" at bounding box center [31, 65] width 12 height 12
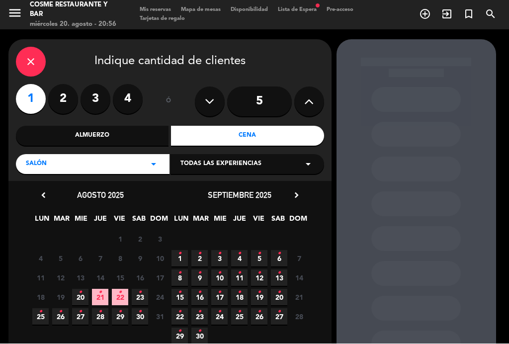
click at [20, 58] on div "close" at bounding box center [31, 62] width 30 height 30
